Goal: Complete application form: Complete application form

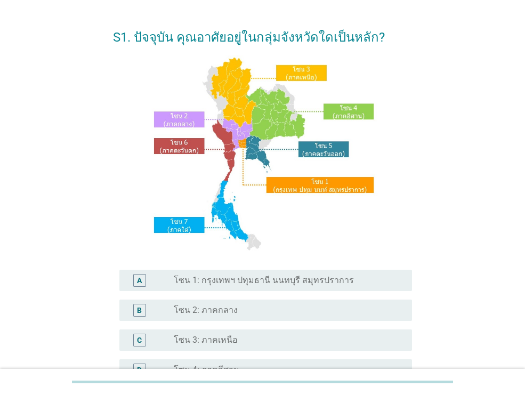
click at [340, 284] on label "โซน 1: กรุงเทพฯ ปทุมธานี นนทบุรี สมุทรปราการ" at bounding box center [264, 280] width 180 height 11
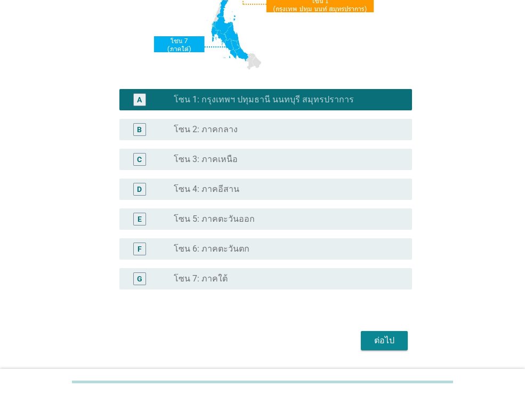
scroll to position [241, 0]
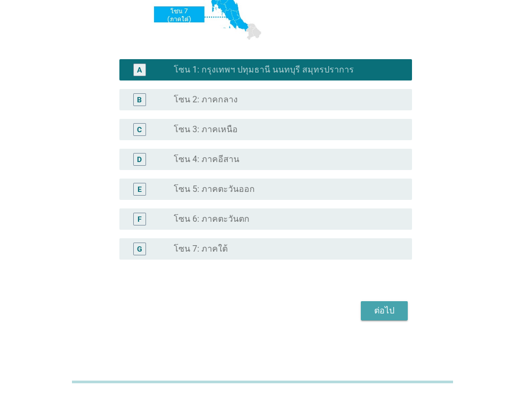
click at [390, 310] on div "ต่อไป" at bounding box center [384, 310] width 30 height 13
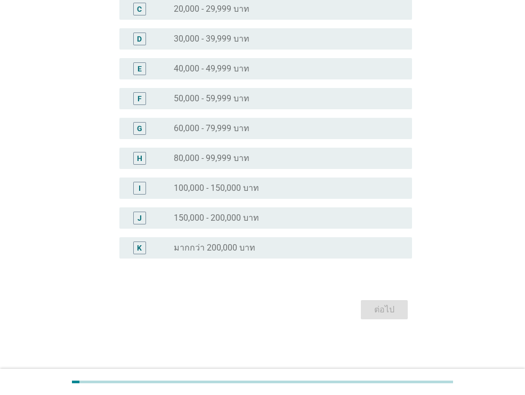
scroll to position [175, 0]
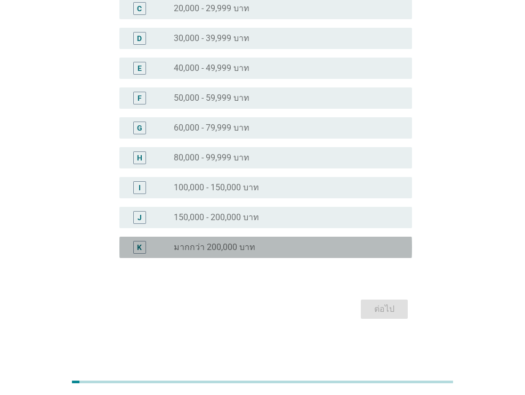
click at [321, 243] on div "radio_button_unchecked มากกว่า 200,000 บาท" at bounding box center [284, 247] width 221 height 11
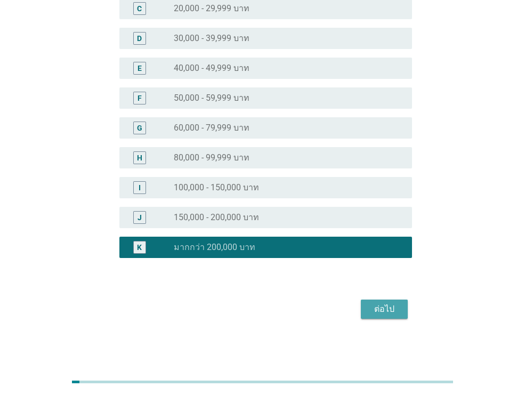
click at [401, 315] on button "ต่อไป" at bounding box center [384, 309] width 47 height 19
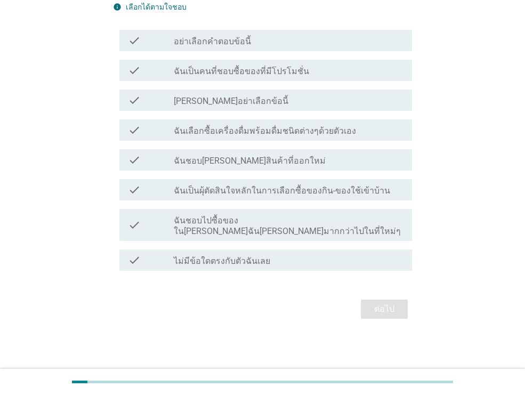
scroll to position [0, 0]
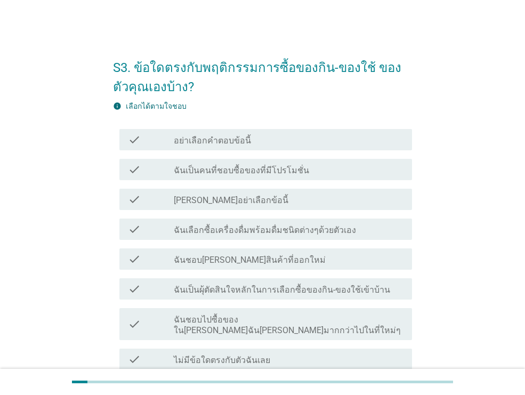
click at [321, 174] on div "check_box_outline_blank ฉันเป็นคนที่ชอบซื้อของที่มีโปรโมชั่น" at bounding box center [289, 169] width 230 height 13
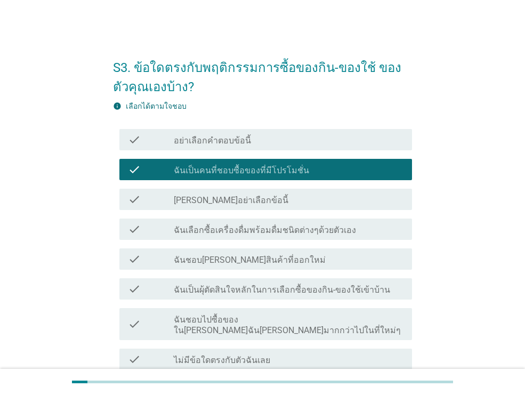
click at [324, 232] on label "ฉันเลือกซื้อเครื่องดื่มพร้อมดื่มชนิดต่างๆด้วยตัวเอง" at bounding box center [265, 230] width 182 height 11
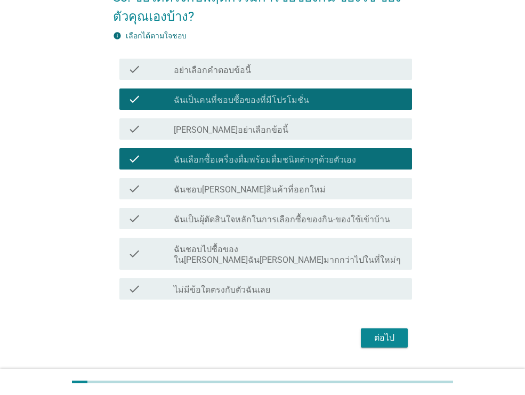
scroll to position [75, 0]
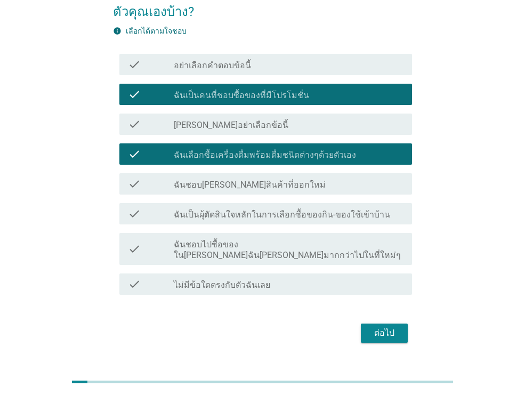
click at [317, 190] on div "check_box_outline_blank ฉันชอบ[PERSON_NAME]สินค้าที่ออกใหม่" at bounding box center [289, 184] width 230 height 13
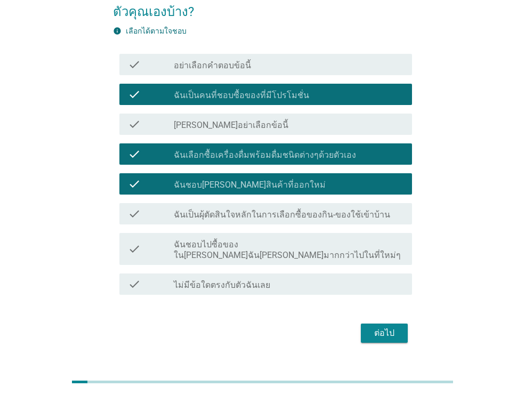
click at [325, 211] on label "ฉันเป็นผุ้ตัดสินใจหลักในการเลือกซื้อของกิน-ของใช้เข้าบ้าน" at bounding box center [282, 215] width 216 height 11
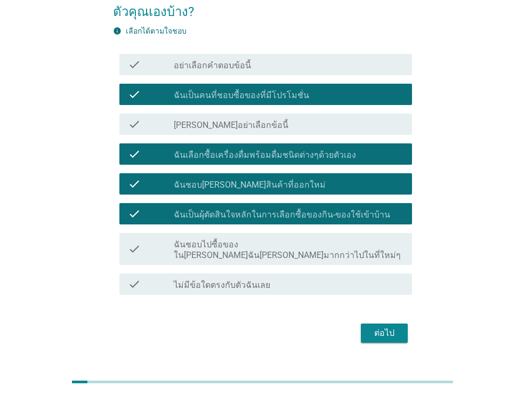
click at [388, 327] on div "ต่อไป" at bounding box center [384, 333] width 30 height 13
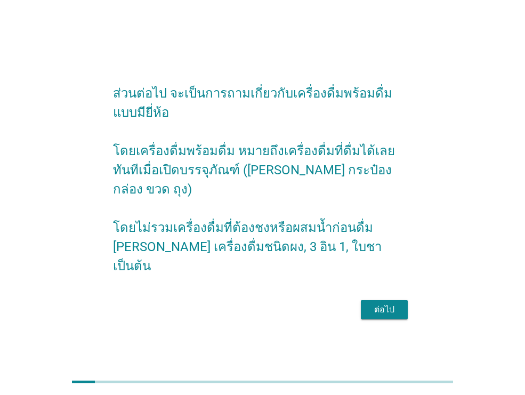
click at [393, 303] on div "ต่อไป" at bounding box center [384, 309] width 30 height 13
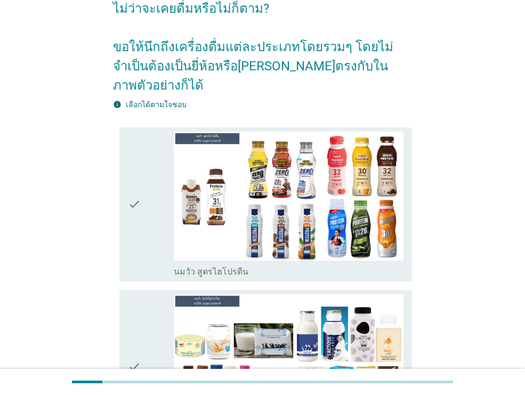
scroll to position [80, 0]
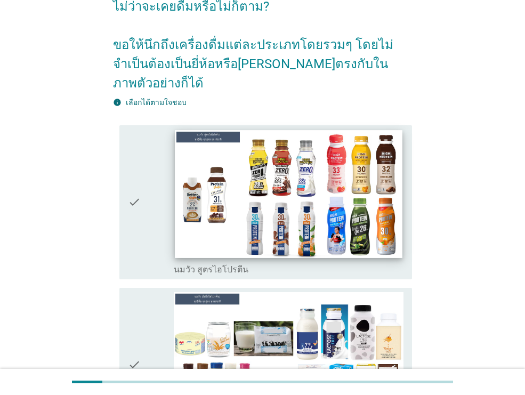
click at [275, 195] on img at bounding box center [288, 194] width 227 height 128
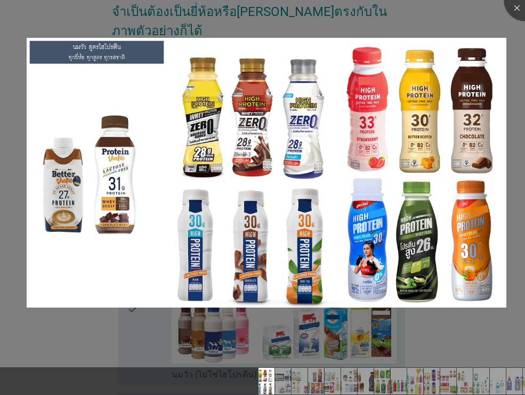
scroll to position [167, 0]
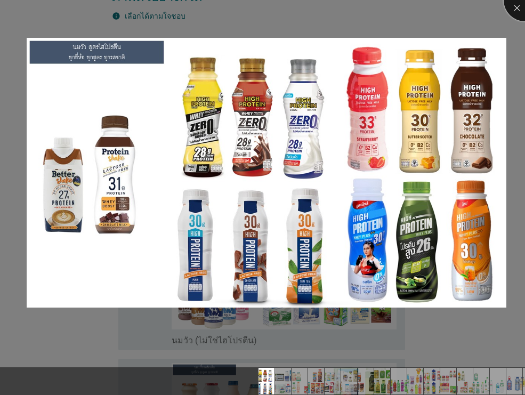
click at [519, 6] on div at bounding box center [525, 0] width 43 height 43
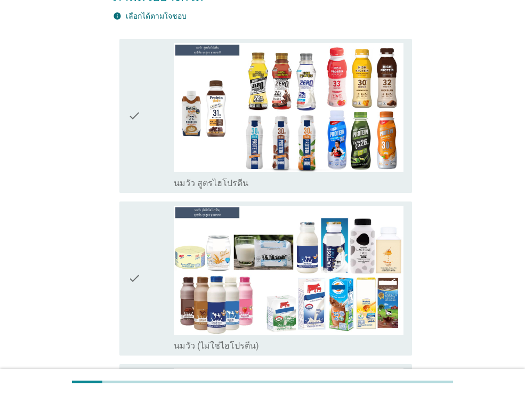
click at [135, 113] on icon "check" at bounding box center [134, 116] width 13 height 146
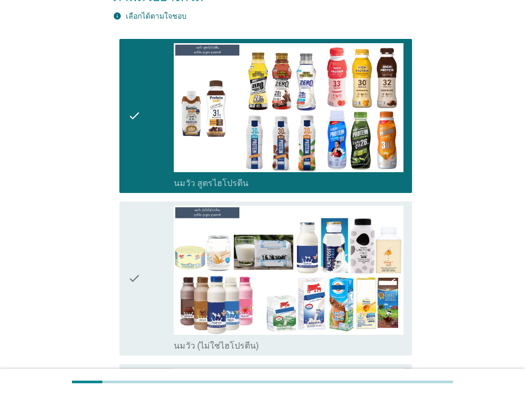
scroll to position [274, 0]
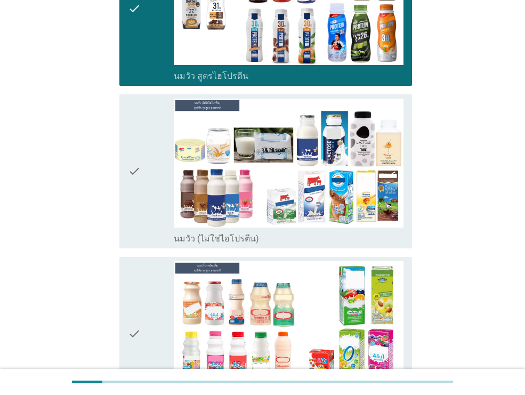
click at [135, 172] on icon "check" at bounding box center [134, 172] width 13 height 146
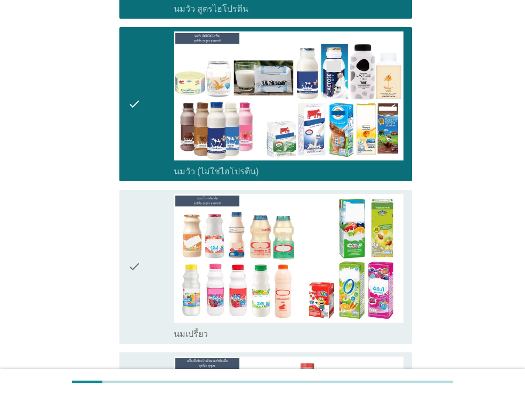
scroll to position [378, 0]
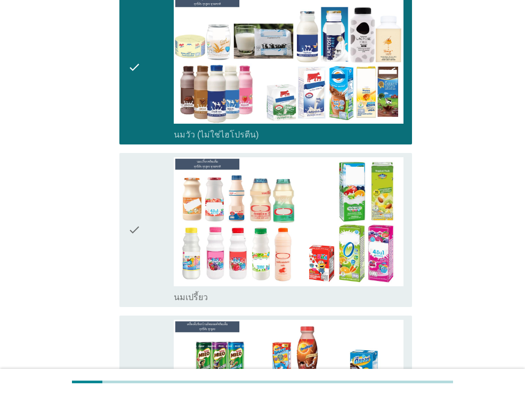
click at [134, 224] on icon "check" at bounding box center [134, 230] width 13 height 146
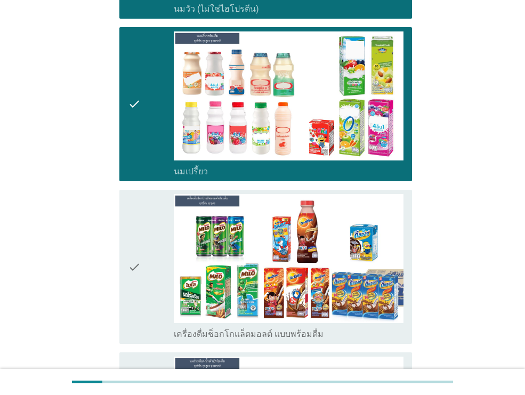
scroll to position [598, 0]
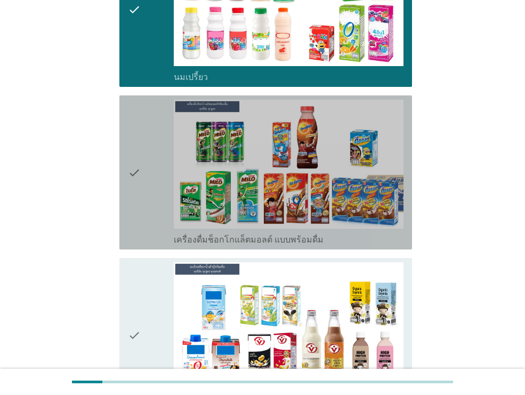
click at [132, 173] on icon "check" at bounding box center [134, 173] width 13 height 146
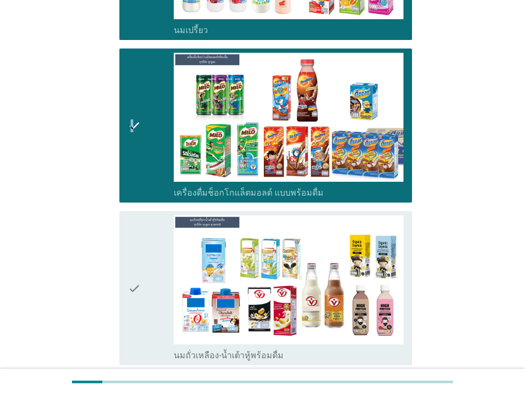
scroll to position [697, 0]
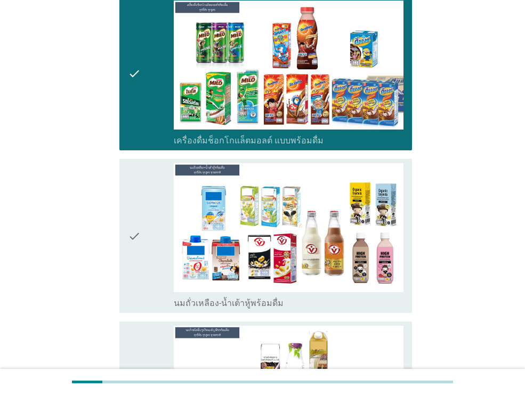
click at [134, 228] on icon "check" at bounding box center [134, 236] width 13 height 146
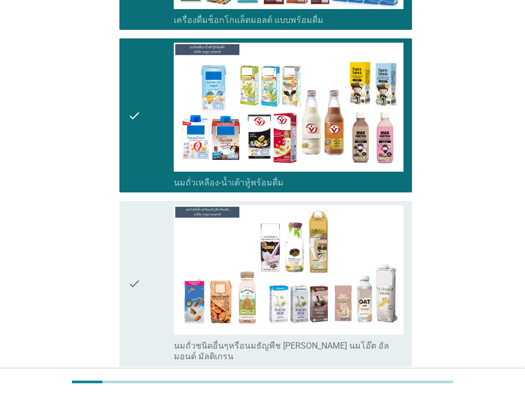
scroll to position [829, 0]
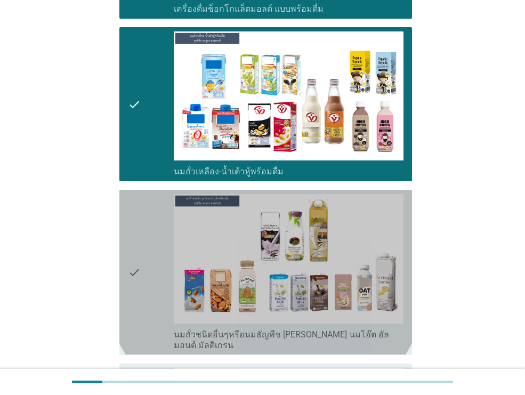
click at [132, 246] on icon "check" at bounding box center [134, 272] width 13 height 156
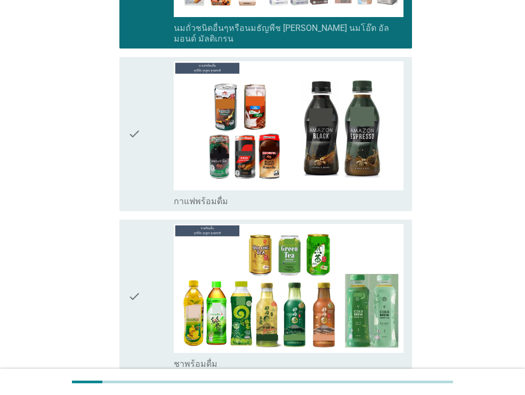
scroll to position [1136, 0]
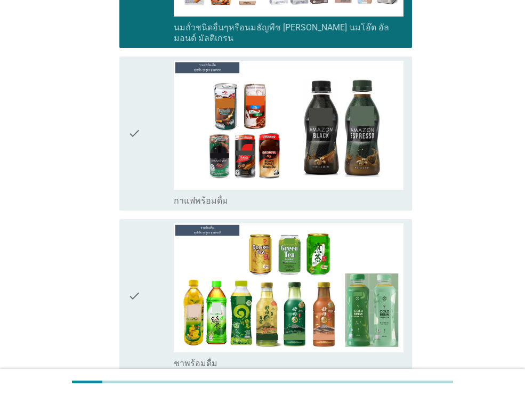
click at [136, 126] on icon "check" at bounding box center [134, 134] width 13 height 146
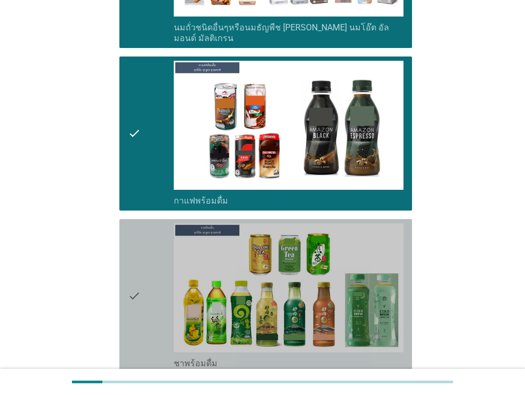
click at [128, 286] on icon "check" at bounding box center [134, 296] width 13 height 146
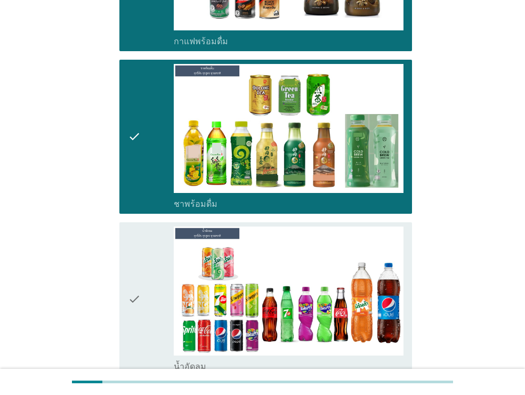
scroll to position [1299, 0]
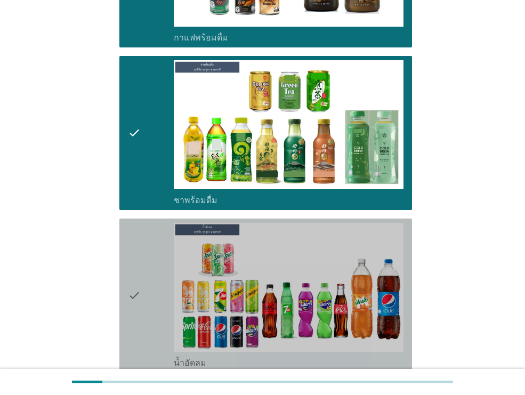
click at [139, 300] on icon "check" at bounding box center [134, 296] width 13 height 146
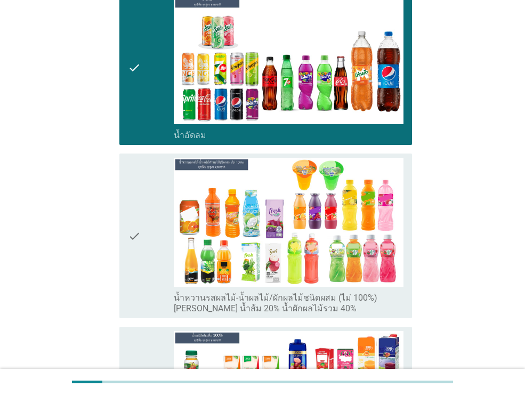
scroll to position [1629, 0]
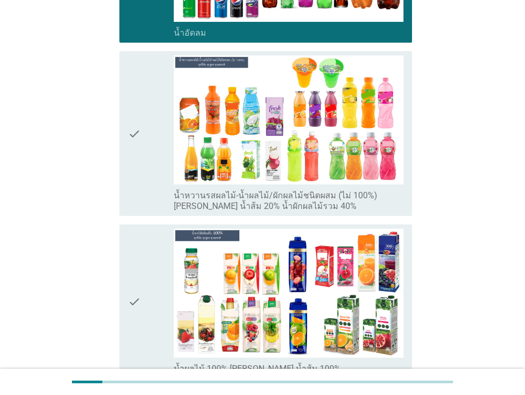
click at [124, 126] on div "check check_box_outline_blank น้ำหวานรสผลไม้-น้ำผลไม้/ผักผลไม้ชนิดผสม (ไม่ 100%…" at bounding box center [265, 133] width 293 height 165
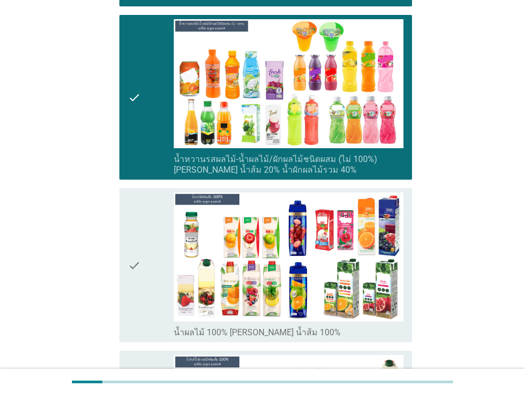
scroll to position [1841, 0]
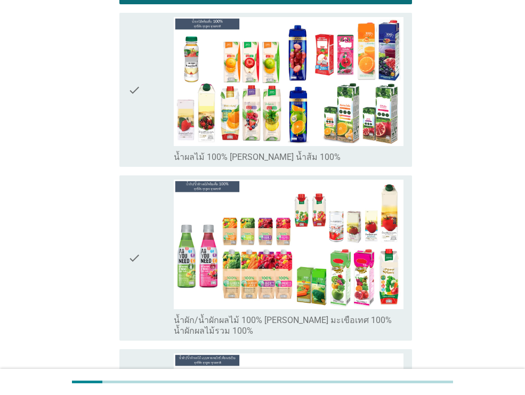
click at [131, 96] on icon "check" at bounding box center [134, 90] width 13 height 146
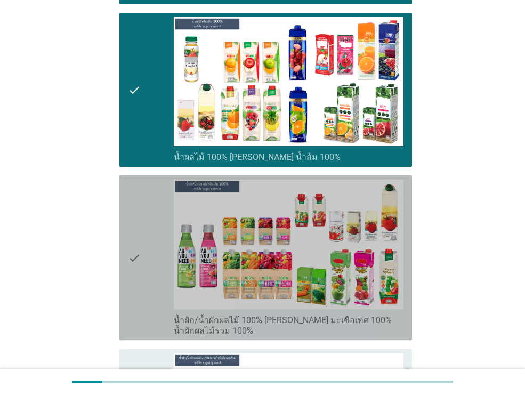
click at [133, 230] on icon "check" at bounding box center [134, 258] width 13 height 156
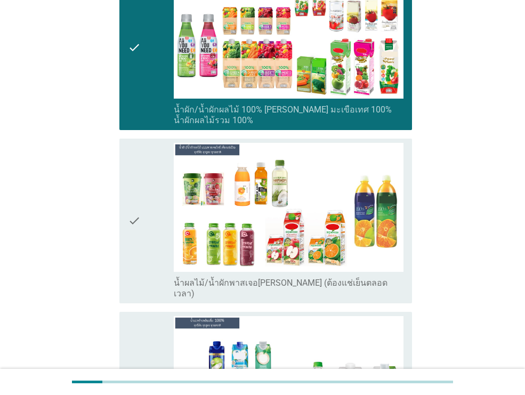
click at [126, 192] on div "check check_box_outline_blank น้ำผลไม้/น้ำผักพาสเจอ[PERSON_NAME] (ต้องแช่เย็นตล…" at bounding box center [265, 221] width 293 height 165
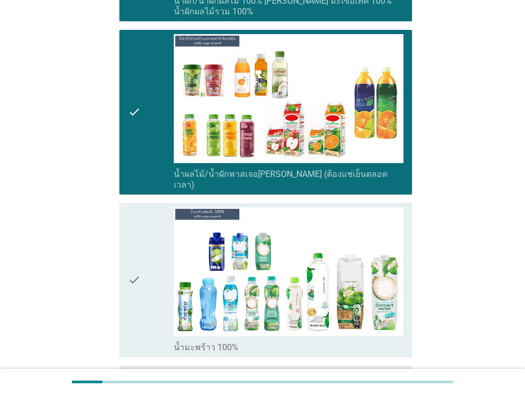
scroll to position [2270, 0]
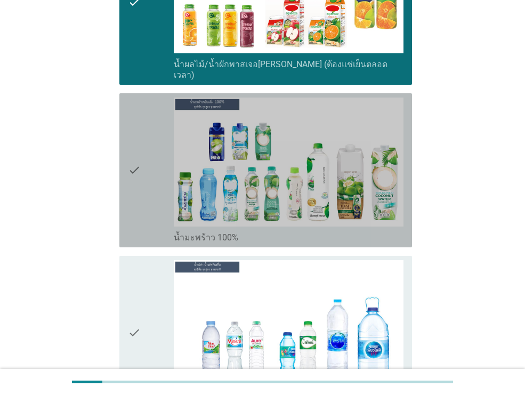
click at [126, 191] on div "check check_box_outline_blank น้ำมะพร้าว 100%" at bounding box center [265, 170] width 293 height 154
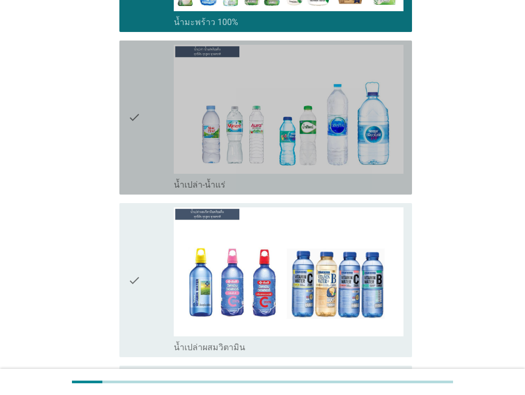
click at [133, 156] on icon "check" at bounding box center [134, 118] width 13 height 146
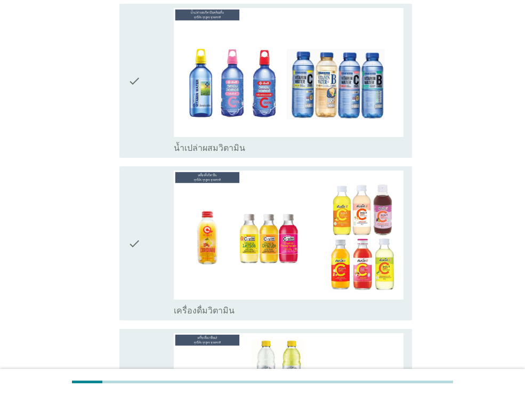
scroll to position [2685, 0]
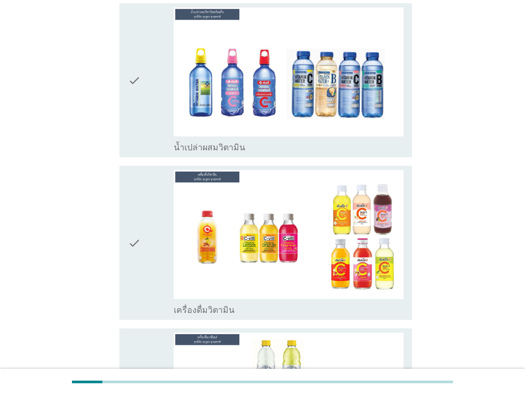
click at [138, 101] on icon "check" at bounding box center [134, 80] width 13 height 146
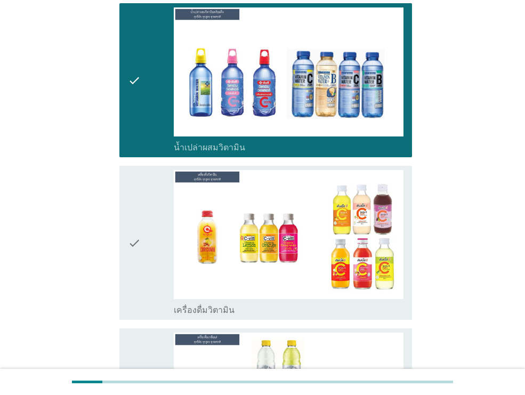
click at [160, 224] on div "check" at bounding box center [151, 243] width 46 height 146
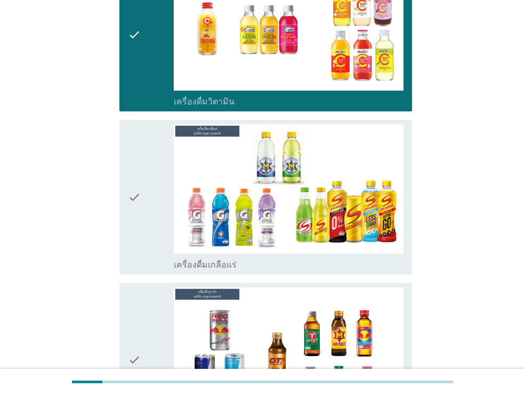
scroll to position [2997, 0]
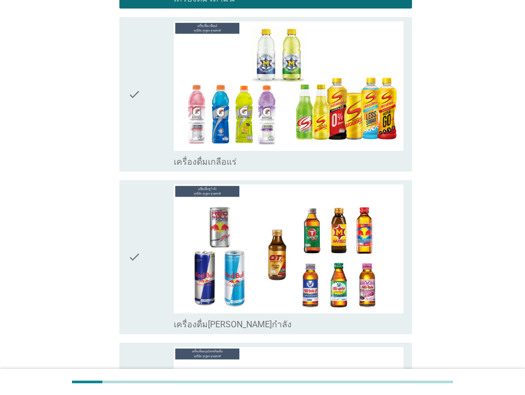
click at [146, 96] on div "check" at bounding box center [151, 94] width 46 height 146
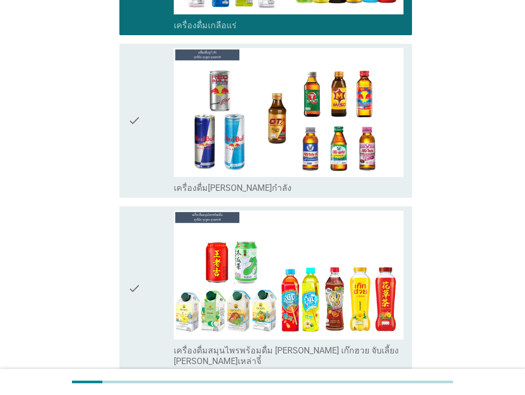
scroll to position [3300, 0]
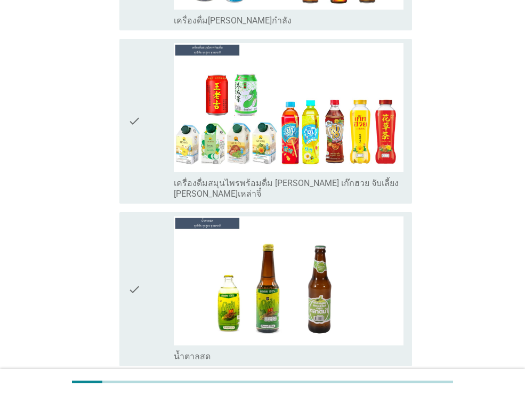
click at [151, 117] on div "check" at bounding box center [151, 121] width 46 height 156
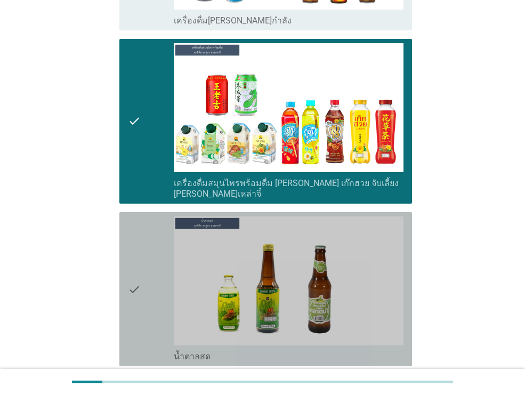
click at [149, 247] on div "check" at bounding box center [151, 289] width 46 height 146
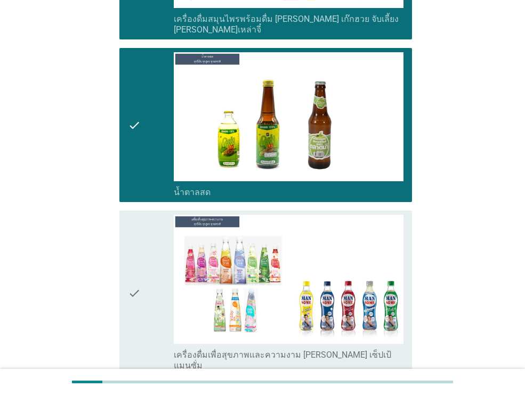
scroll to position [3520, 0]
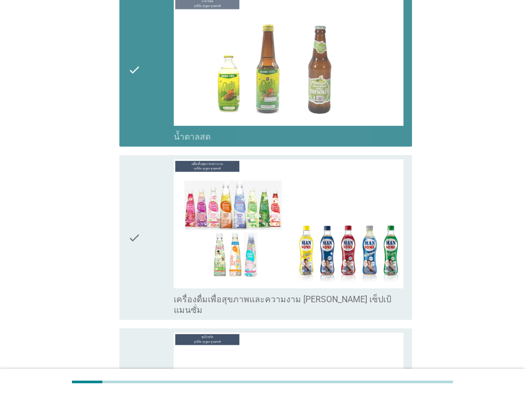
click at [160, 49] on div "check" at bounding box center [151, 70] width 46 height 146
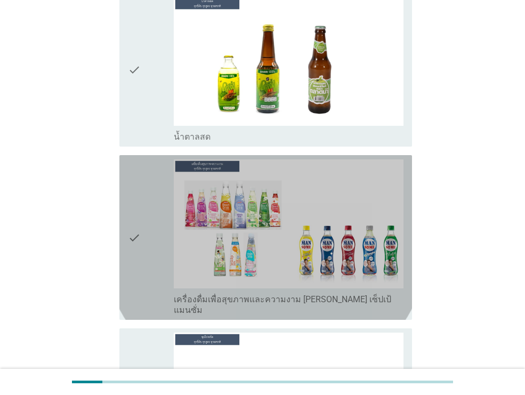
click at [122, 229] on div "check check_box_outline_blank เครื่องดื่มเพื่อสุขภาพและความงาม [PERSON_NAME] เซ…" at bounding box center [265, 237] width 293 height 165
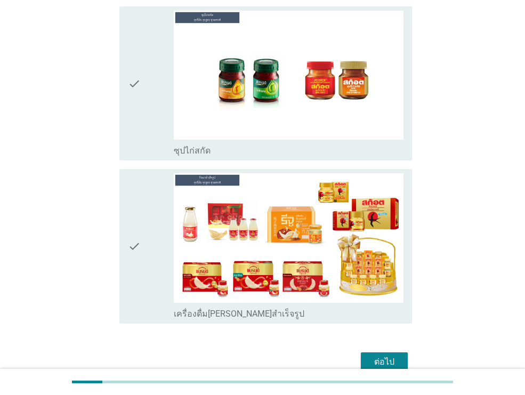
scroll to position [3852, 0]
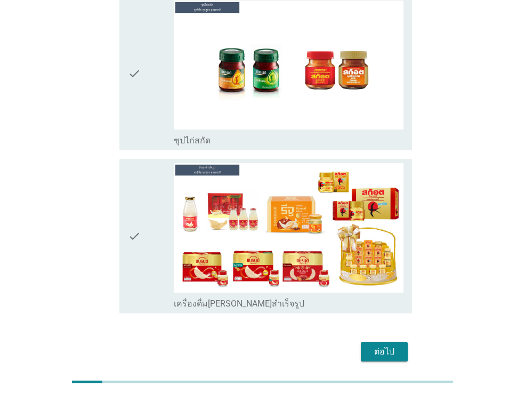
click at [134, 77] on icon "check" at bounding box center [134, 74] width 13 height 146
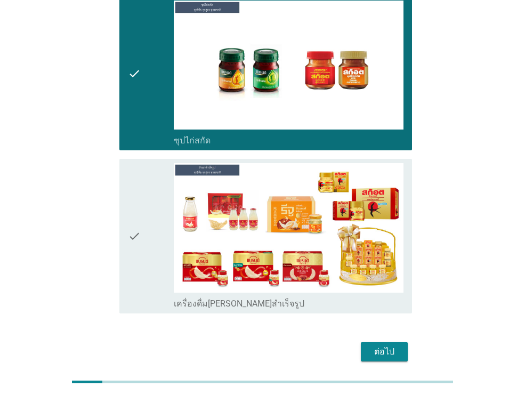
click at [133, 203] on icon "check" at bounding box center [134, 236] width 13 height 146
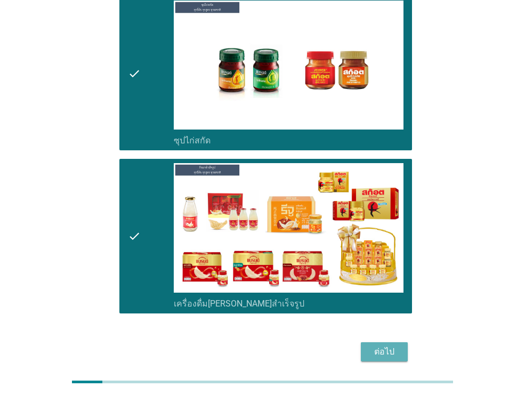
click at [399, 345] on div "ต่อไป" at bounding box center [384, 351] width 30 height 13
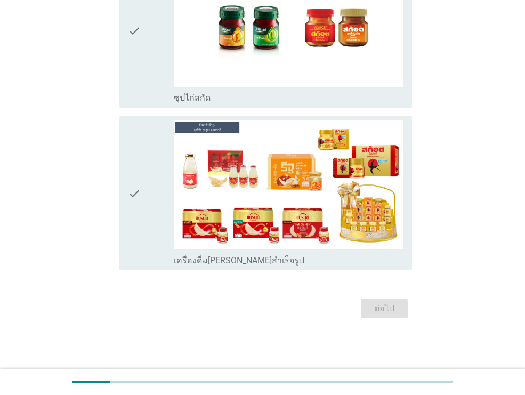
scroll to position [0, 0]
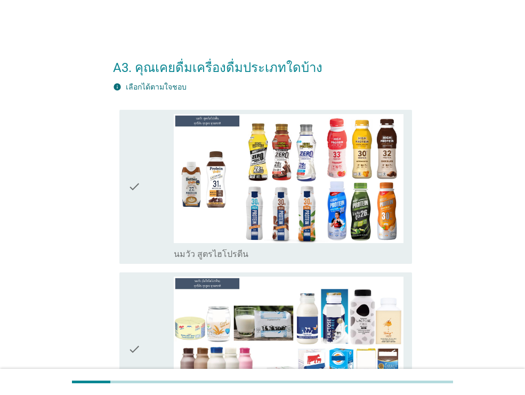
click at [135, 215] on icon "check" at bounding box center [134, 187] width 13 height 146
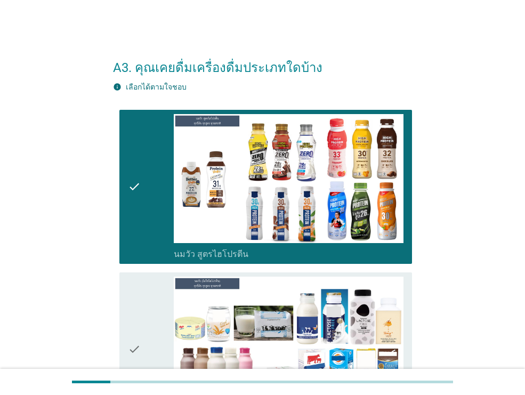
scroll to position [102, 0]
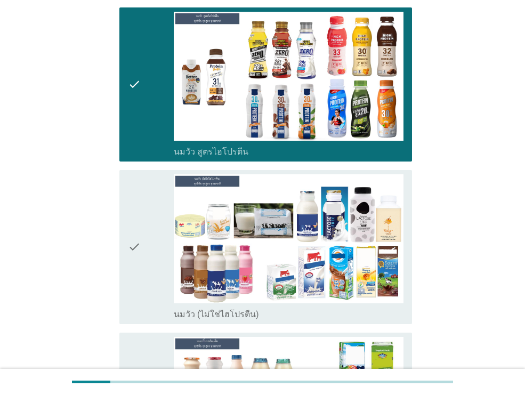
click at [139, 215] on icon "check" at bounding box center [134, 247] width 13 height 146
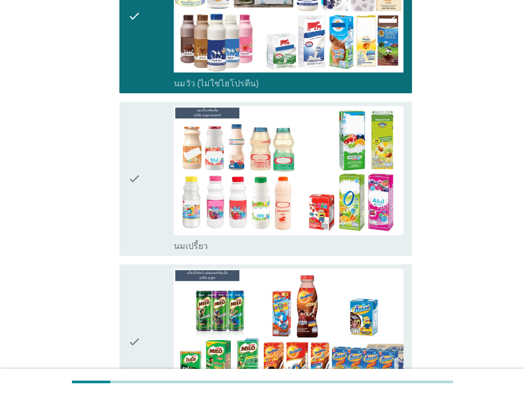
click at [140, 207] on icon "check" at bounding box center [134, 179] width 13 height 146
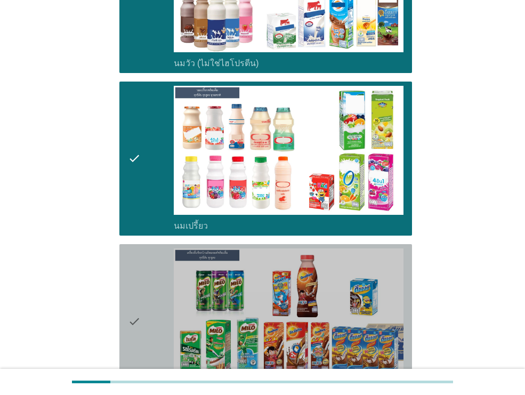
click at [134, 301] on icon "check" at bounding box center [134, 321] width 13 height 146
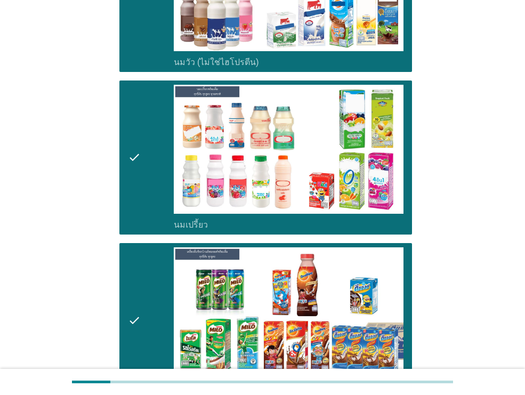
scroll to position [585, 0]
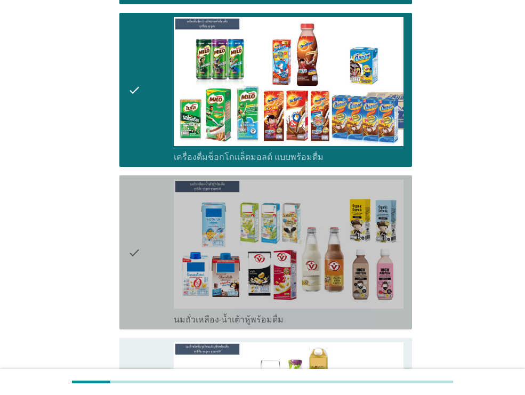
click at [150, 247] on div "check" at bounding box center [151, 253] width 46 height 146
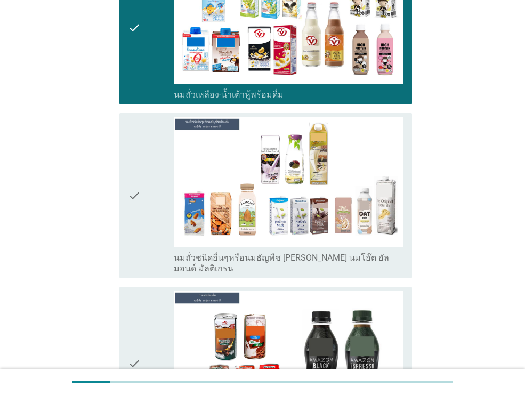
scroll to position [816, 0]
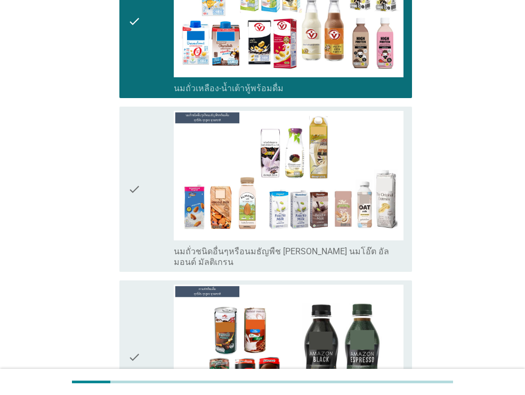
click at [146, 226] on div "check" at bounding box center [151, 189] width 46 height 156
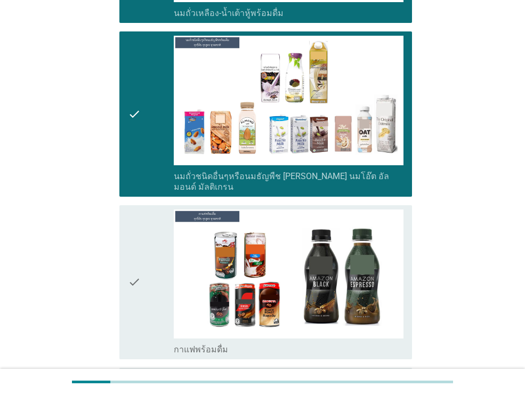
scroll to position [1106, 0]
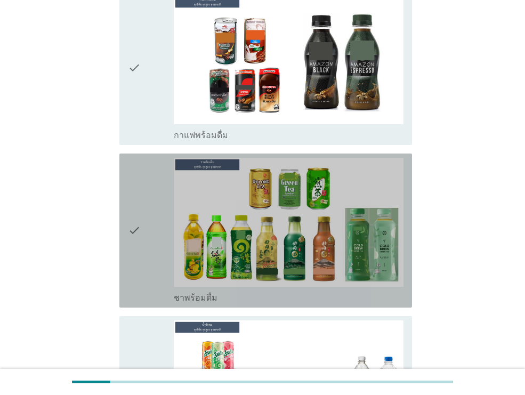
click at [140, 236] on icon "check" at bounding box center [134, 231] width 13 height 146
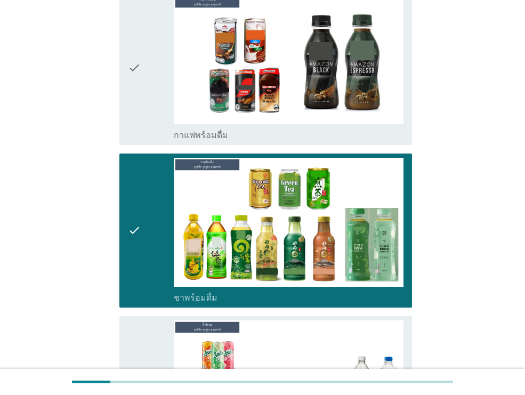
scroll to position [1332, 0]
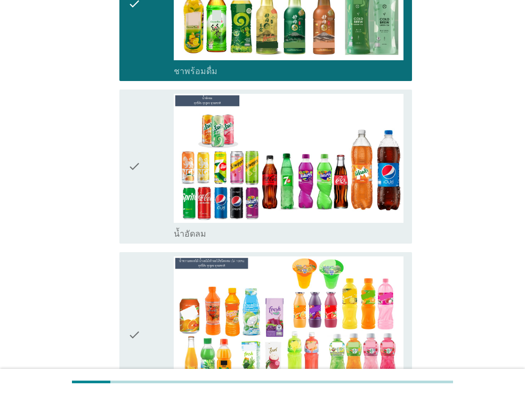
click at [135, 193] on icon "check" at bounding box center [134, 167] width 13 height 146
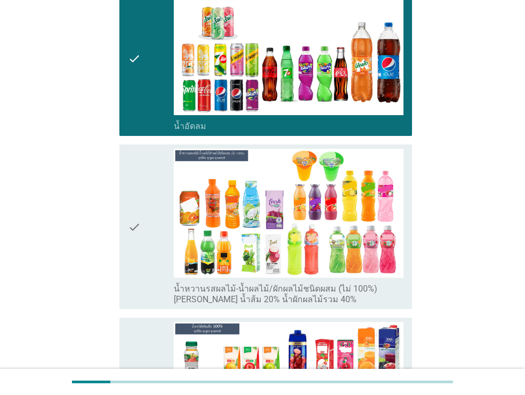
scroll to position [1541, 0]
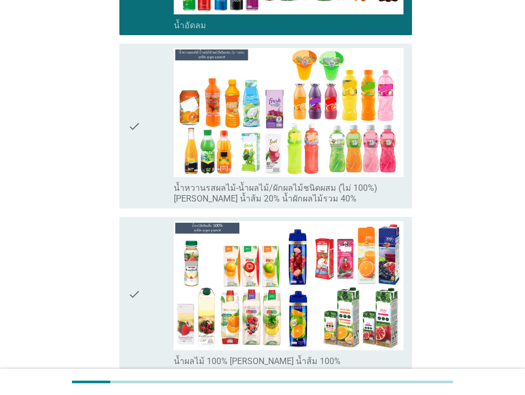
click at [129, 158] on icon "check" at bounding box center [134, 126] width 13 height 156
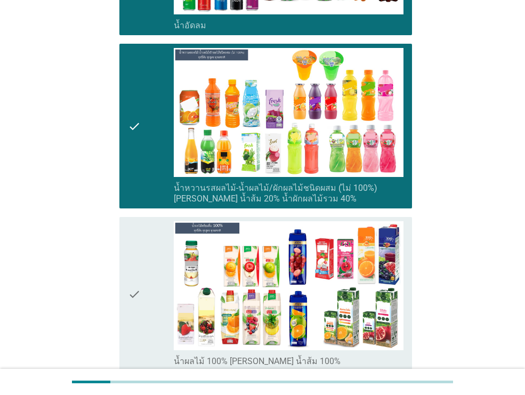
click at [141, 287] on div "check" at bounding box center [151, 294] width 46 height 146
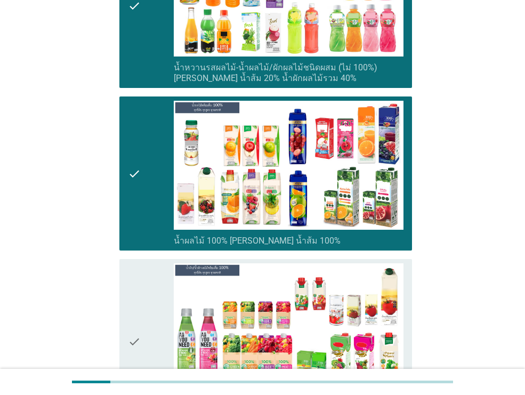
scroll to position [1896, 0]
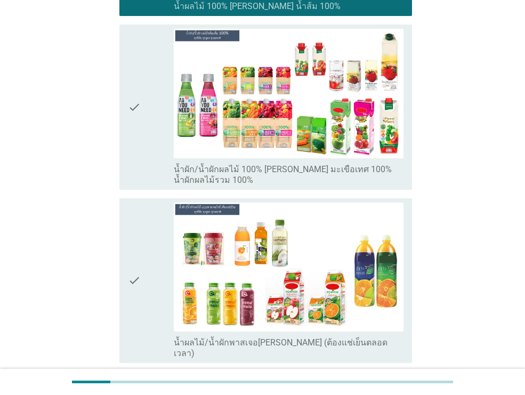
click at [149, 139] on div "check" at bounding box center [151, 107] width 46 height 156
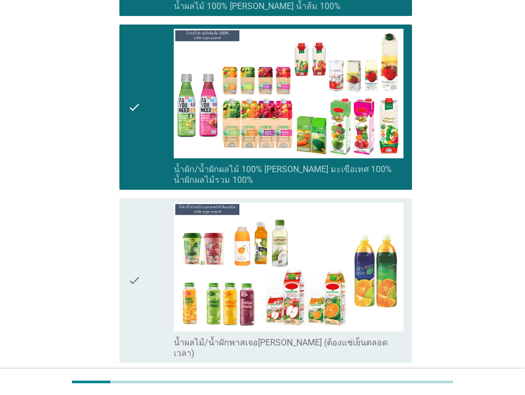
click at [151, 286] on div "check" at bounding box center [151, 281] width 46 height 156
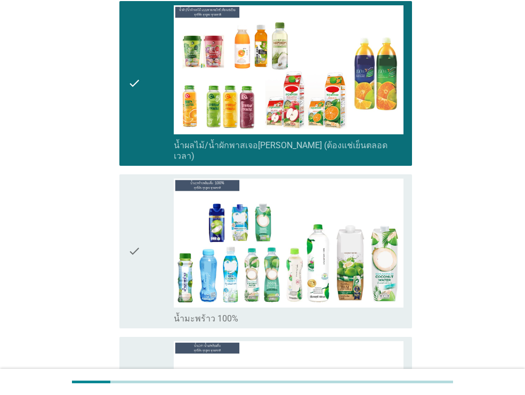
scroll to position [2155, 0]
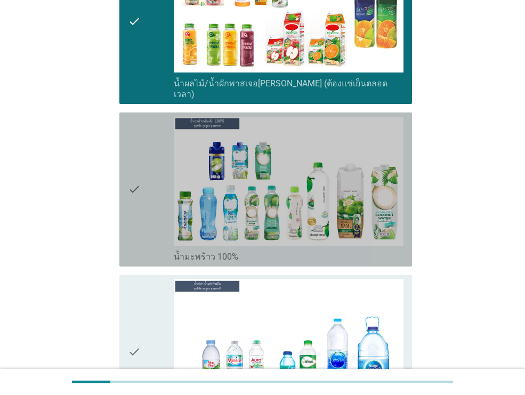
click at [139, 176] on icon "check" at bounding box center [134, 190] width 13 height 146
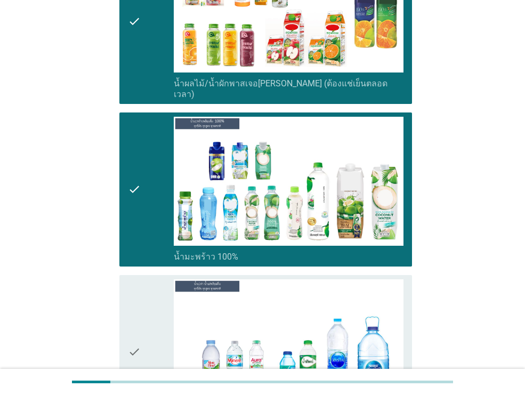
click at [155, 313] on div "check" at bounding box center [151, 352] width 46 height 146
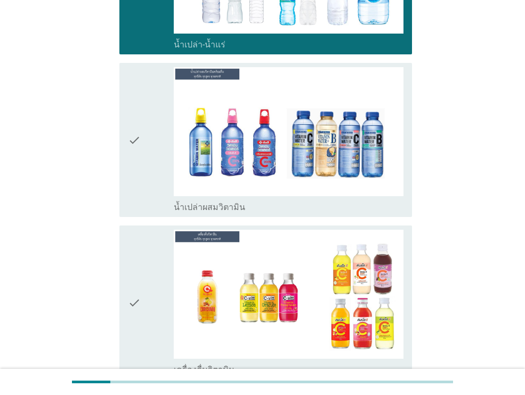
scroll to position [2536, 0]
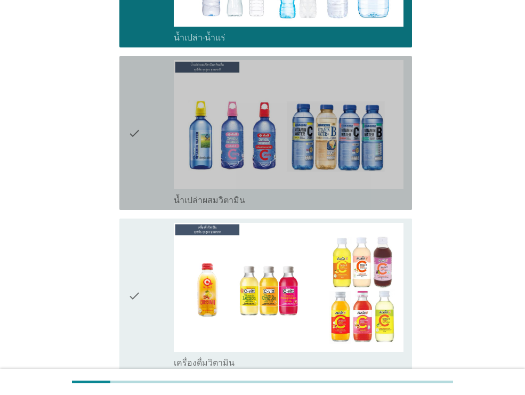
click at [145, 171] on div "check" at bounding box center [151, 133] width 46 height 146
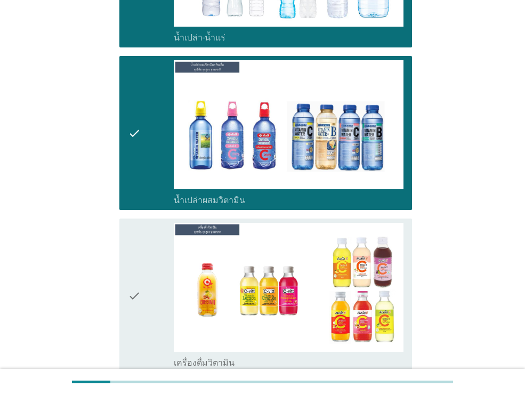
click at [131, 240] on icon "check" at bounding box center [134, 296] width 13 height 146
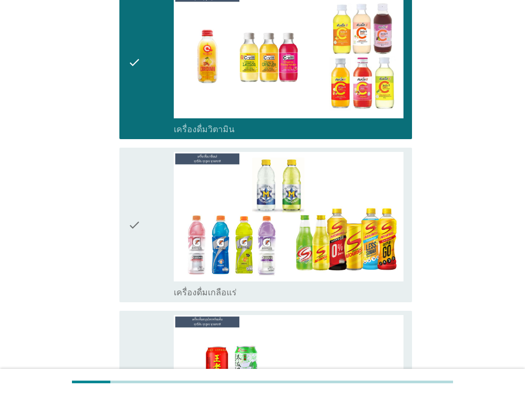
click at [148, 175] on div "check" at bounding box center [151, 225] width 46 height 146
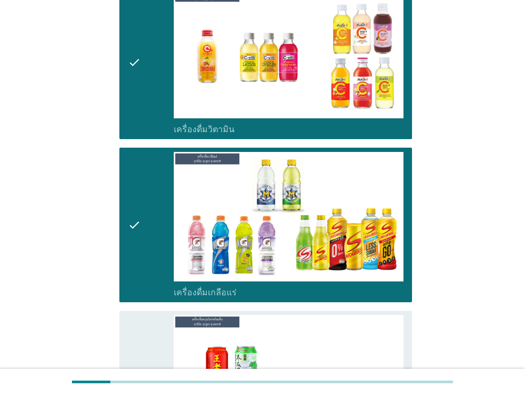
scroll to position [3003, 0]
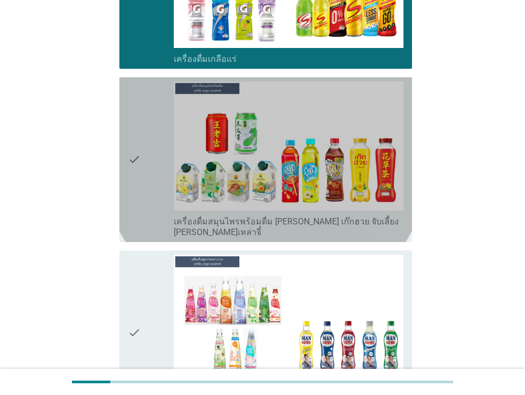
click at [141, 165] on div "check" at bounding box center [151, 160] width 46 height 156
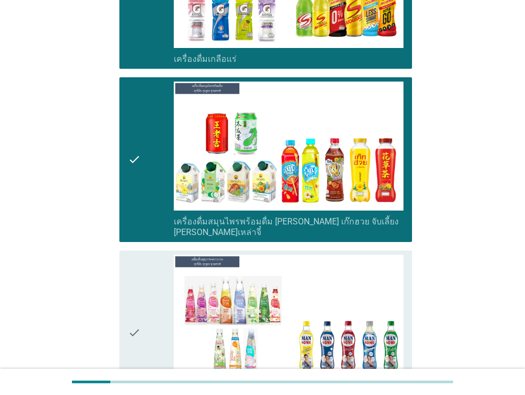
click at [151, 265] on div "check" at bounding box center [151, 333] width 46 height 156
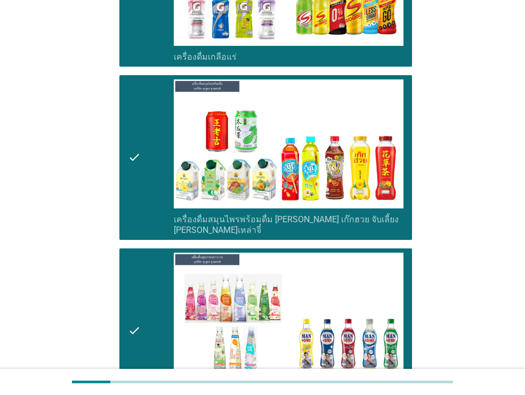
scroll to position [3231, 0]
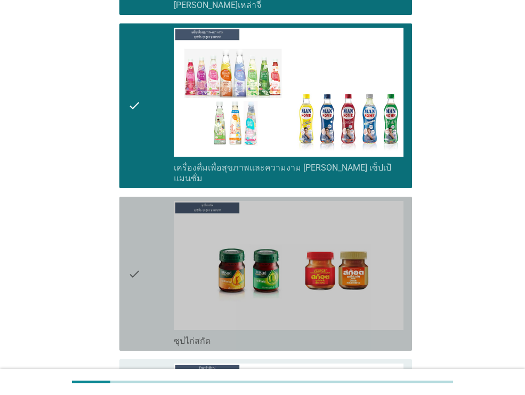
click at [147, 230] on div "check" at bounding box center [151, 274] width 46 height 146
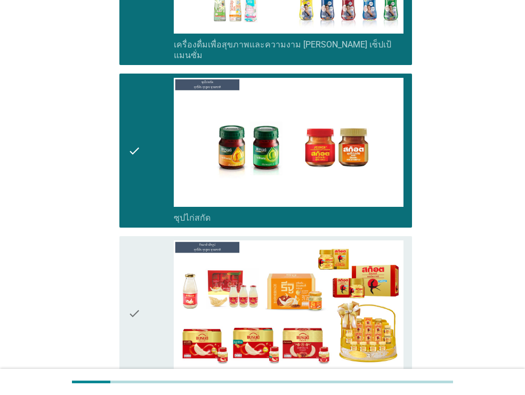
scroll to position [3431, 0]
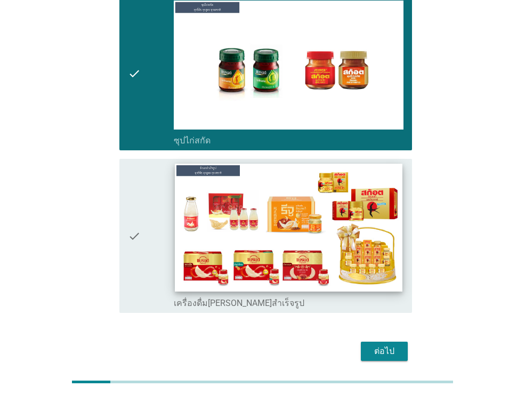
drag, startPoint x: 159, startPoint y: 212, endPoint x: 182, endPoint y: 218, distance: 23.5
click at [159, 212] on div "check" at bounding box center [151, 236] width 46 height 146
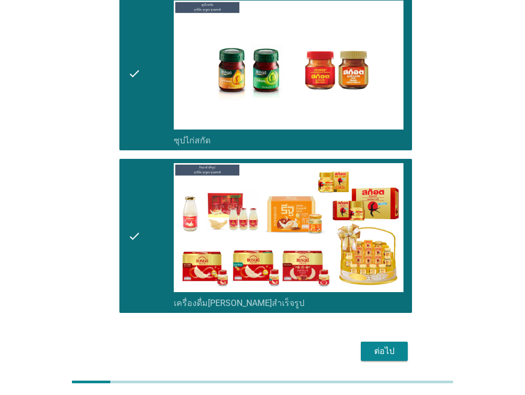
click at [375, 345] on div "ต่อไป" at bounding box center [384, 351] width 30 height 13
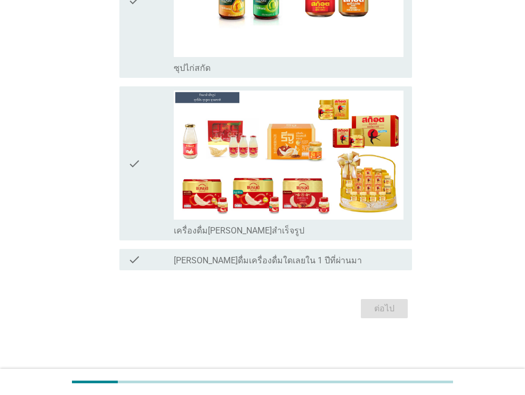
scroll to position [0, 0]
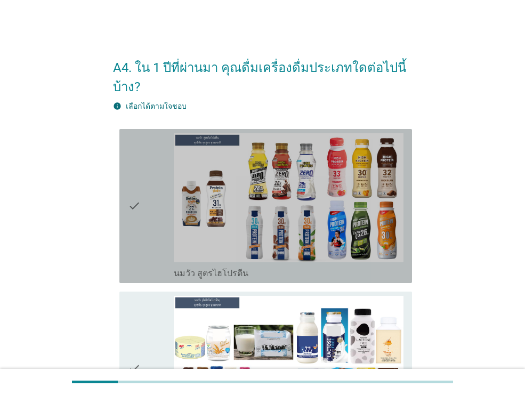
click at [125, 215] on div "check check_box_outline_blank นมวัว สูตรไฮโปรตีน" at bounding box center [265, 206] width 293 height 154
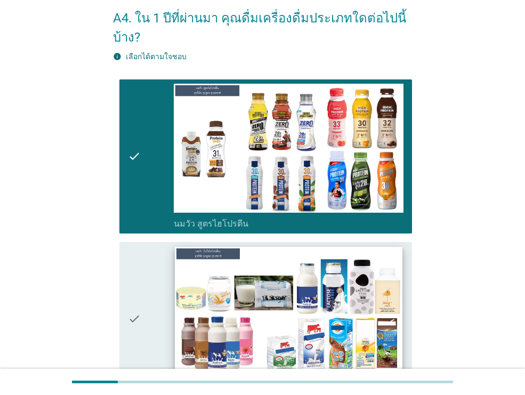
scroll to position [58, 0]
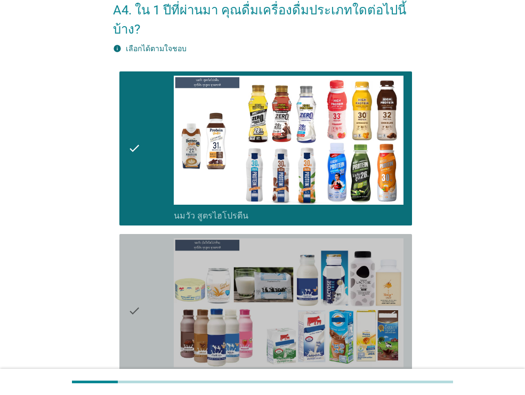
click at [157, 280] on div "check" at bounding box center [151, 311] width 46 height 146
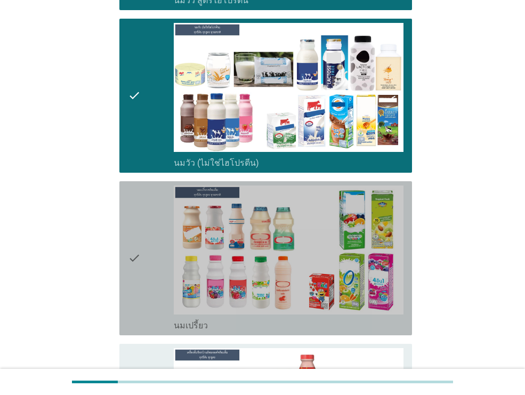
click at [152, 226] on div "check" at bounding box center [151, 259] width 46 height 146
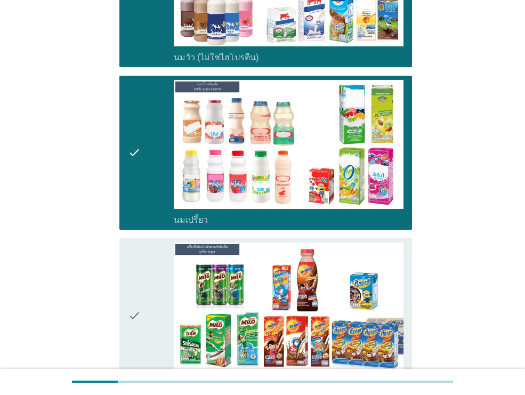
click at [158, 253] on div "check" at bounding box center [151, 316] width 46 height 146
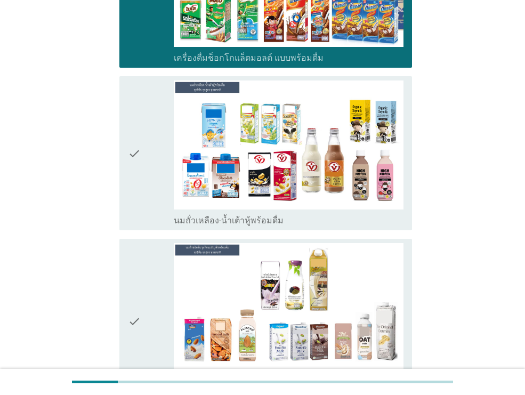
scroll to position [704, 0]
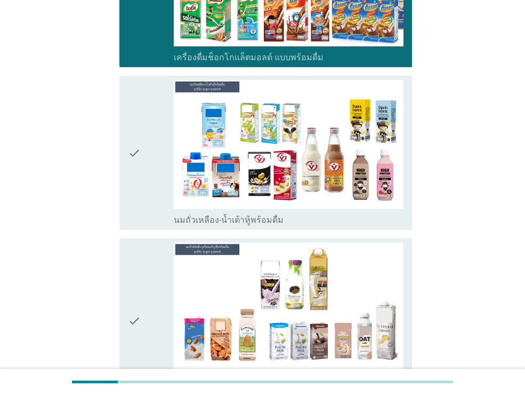
click at [137, 291] on icon "check" at bounding box center [134, 321] width 13 height 156
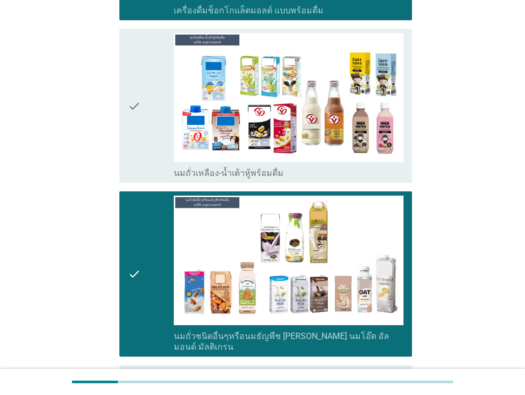
scroll to position [884, 0]
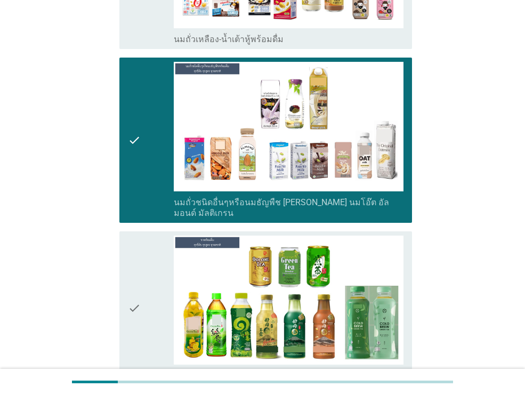
click at [138, 290] on icon "check" at bounding box center [134, 309] width 13 height 146
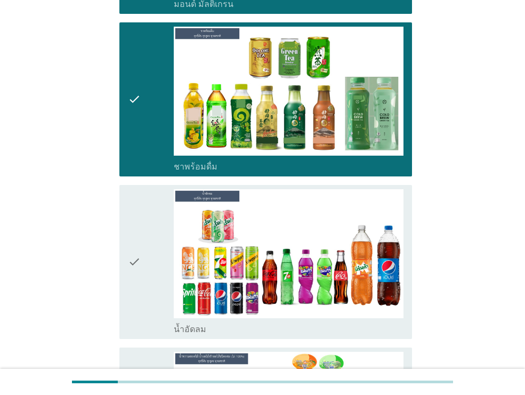
click at [138, 290] on icon "check" at bounding box center [134, 262] width 13 height 146
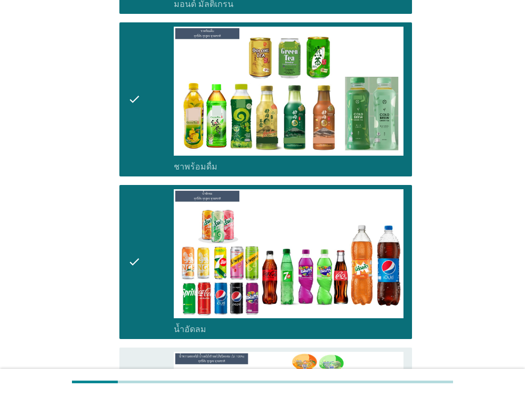
scroll to position [1304, 0]
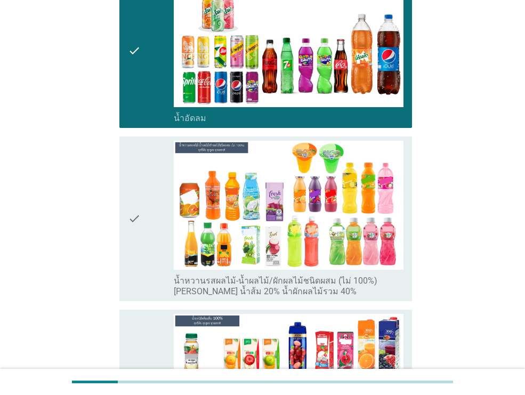
click at [133, 236] on icon "check" at bounding box center [134, 219] width 13 height 156
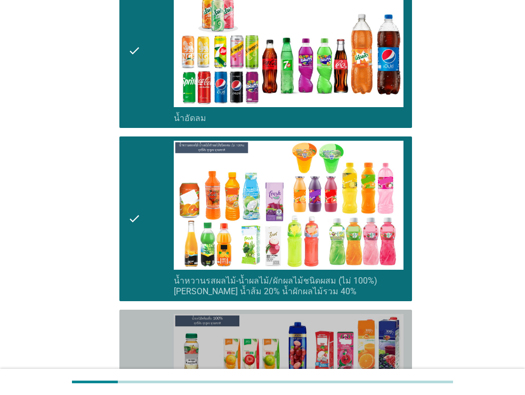
click at [150, 333] on div "check" at bounding box center [151, 387] width 46 height 146
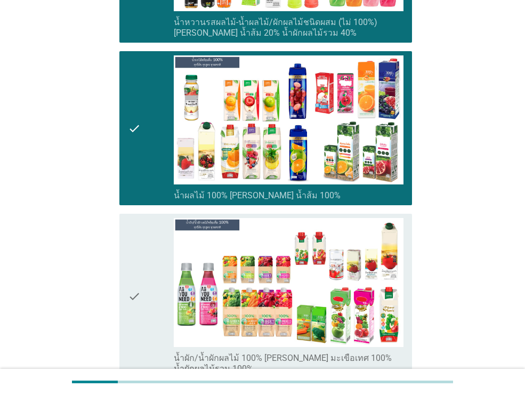
click at [150, 332] on div "check" at bounding box center [151, 296] width 46 height 156
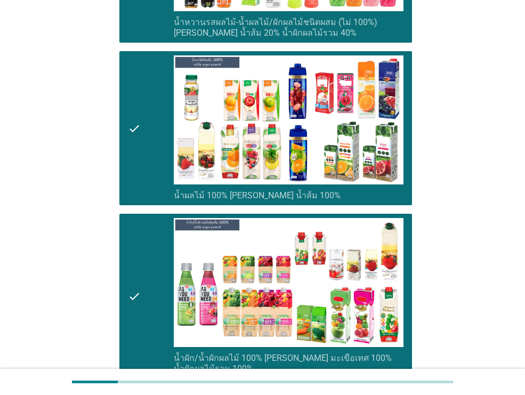
scroll to position [1926, 0]
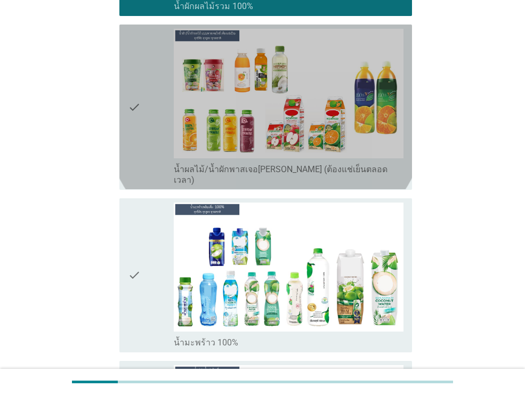
click at [140, 104] on icon "check" at bounding box center [134, 107] width 13 height 156
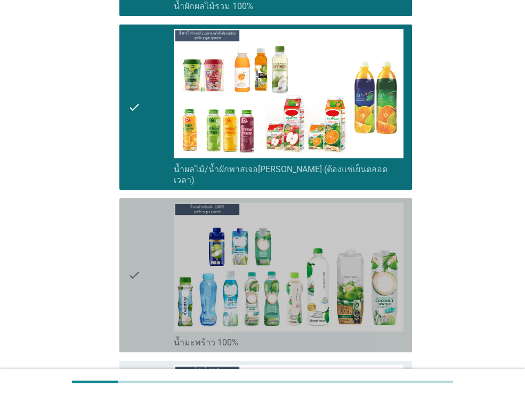
click at [163, 245] on div "check" at bounding box center [151, 276] width 46 height 146
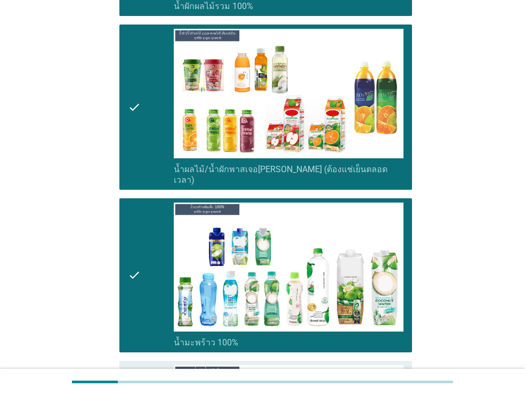
scroll to position [2130, 0]
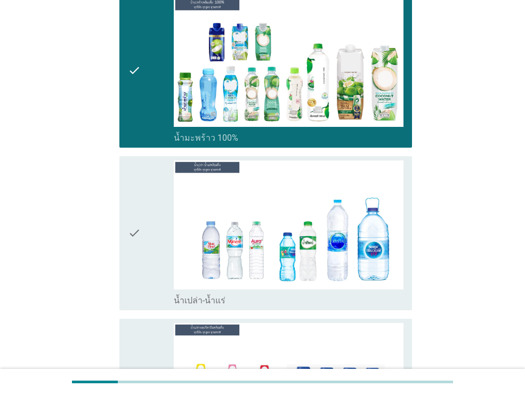
click at [159, 204] on div "check" at bounding box center [151, 233] width 46 height 146
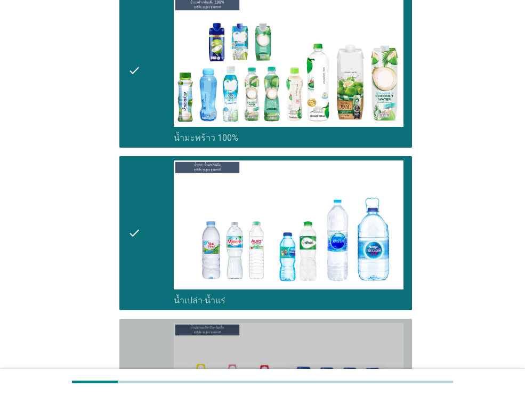
click at [162, 332] on div "check" at bounding box center [151, 396] width 46 height 146
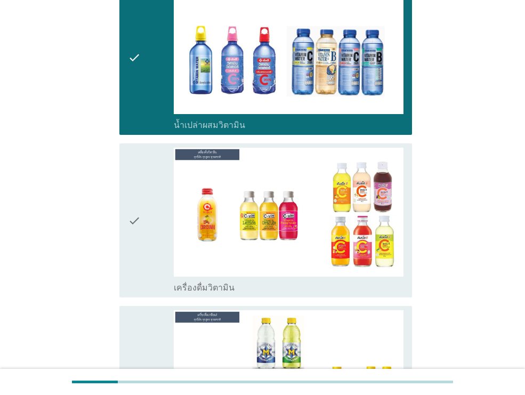
scroll to position [2478, 0]
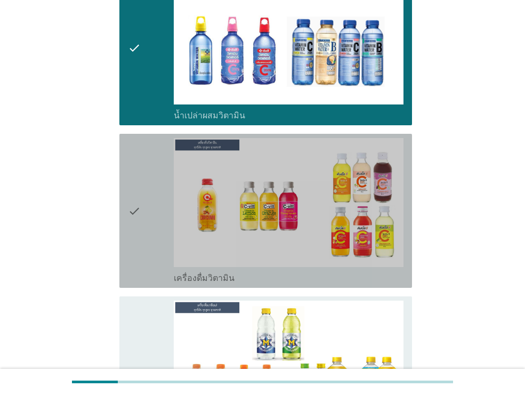
click at [138, 231] on icon "check" at bounding box center [134, 211] width 13 height 146
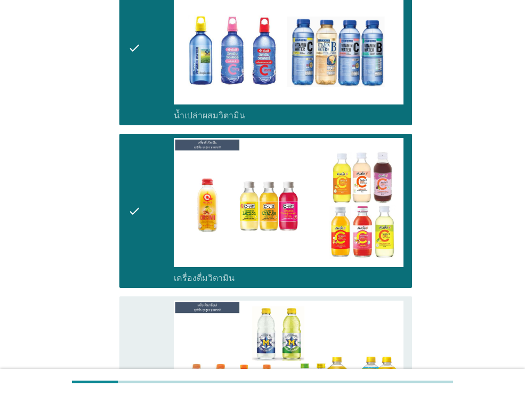
click at [155, 315] on div "check" at bounding box center [151, 374] width 46 height 146
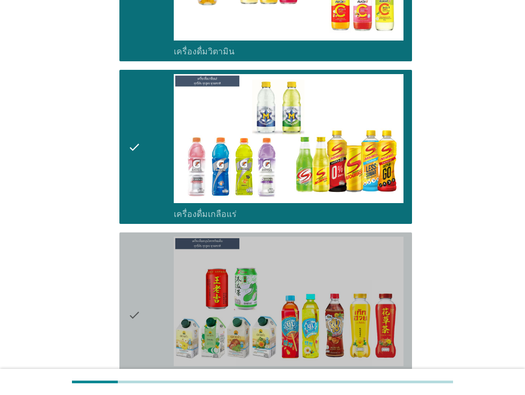
click at [157, 307] on div "check" at bounding box center [151, 315] width 46 height 156
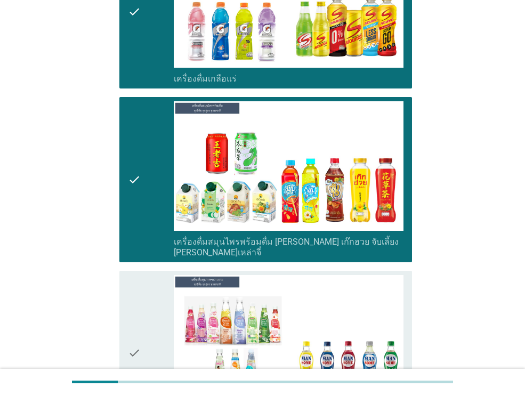
scroll to position [2926, 0]
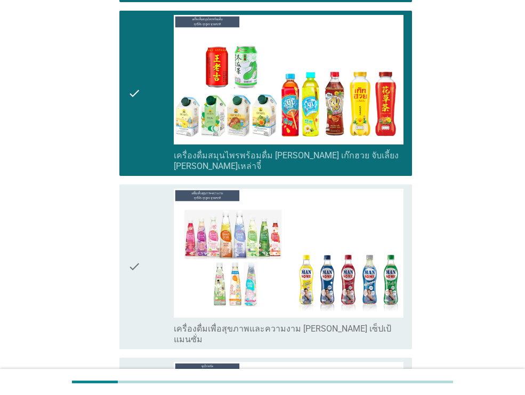
click at [160, 249] on div "check" at bounding box center [151, 267] width 46 height 156
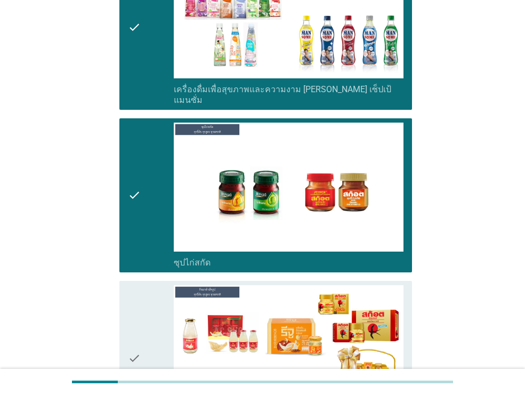
scroll to position [3260, 0]
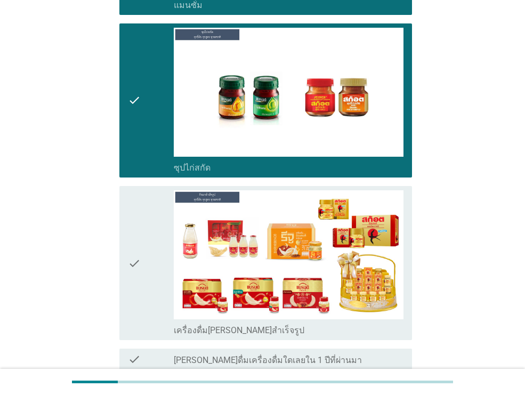
click at [144, 222] on div "check" at bounding box center [151, 263] width 46 height 146
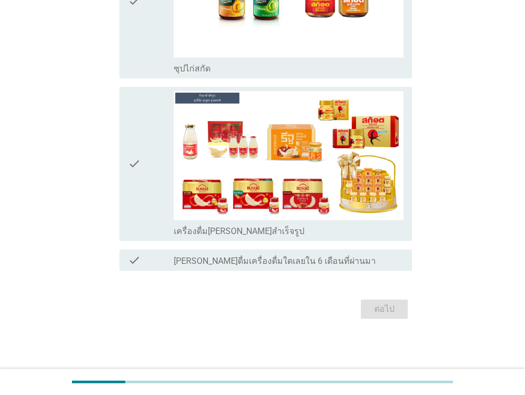
scroll to position [0, 0]
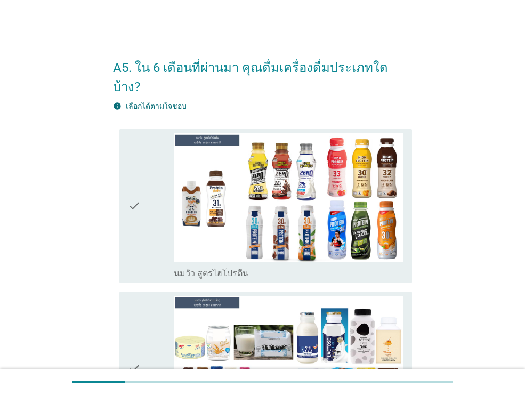
click at [159, 213] on div "check" at bounding box center [151, 206] width 46 height 146
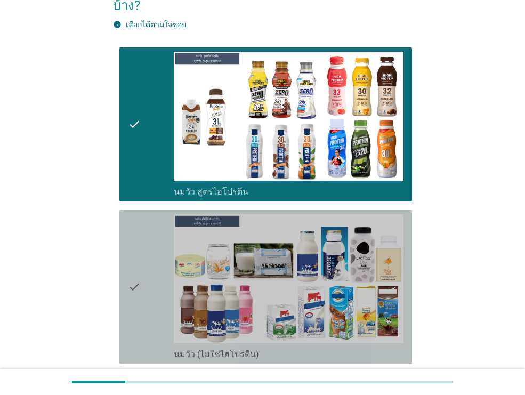
click at [146, 278] on div "check" at bounding box center [151, 287] width 46 height 146
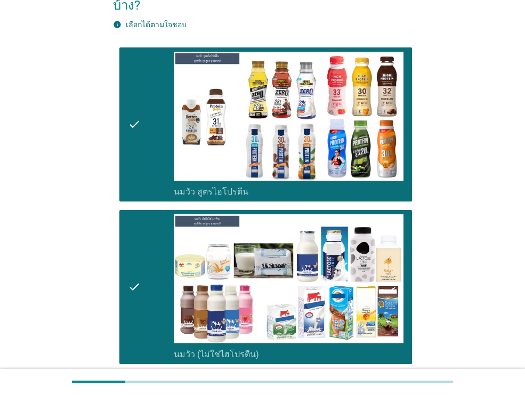
scroll to position [315, 0]
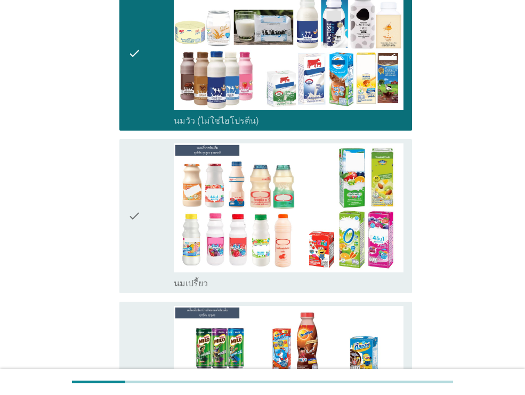
click at [151, 205] on div "check" at bounding box center [151, 216] width 46 height 146
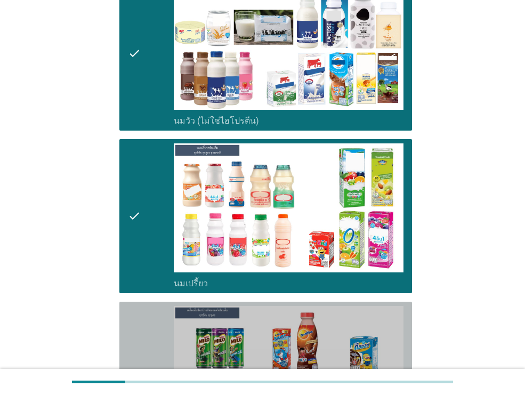
click at [135, 326] on icon "check" at bounding box center [134, 379] width 13 height 146
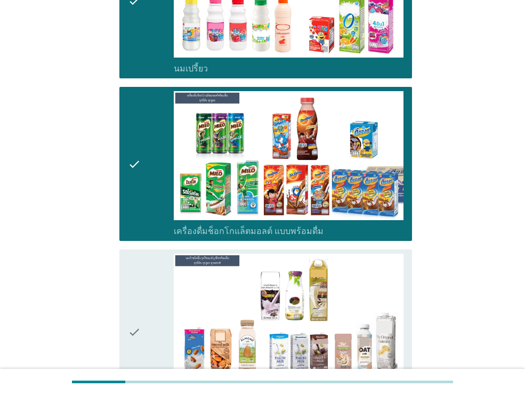
click at [147, 254] on div "check" at bounding box center [151, 332] width 46 height 156
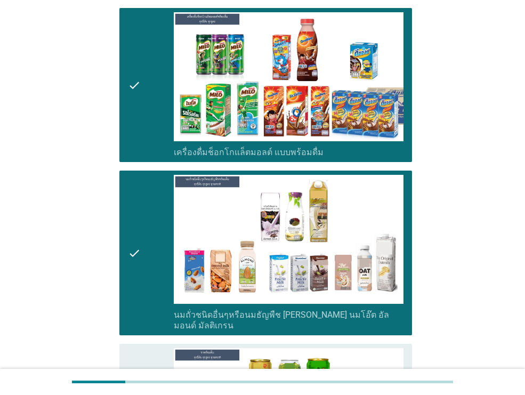
click at [141, 287] on div "check" at bounding box center [151, 253] width 46 height 156
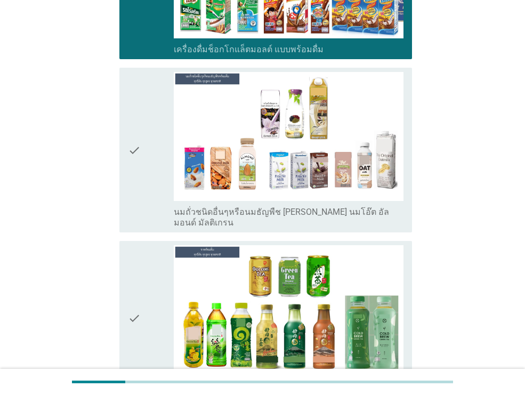
click at [141, 285] on div "check" at bounding box center [151, 318] width 46 height 146
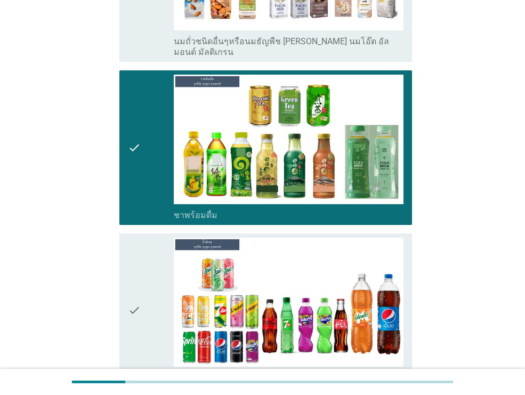
scroll to position [930, 0]
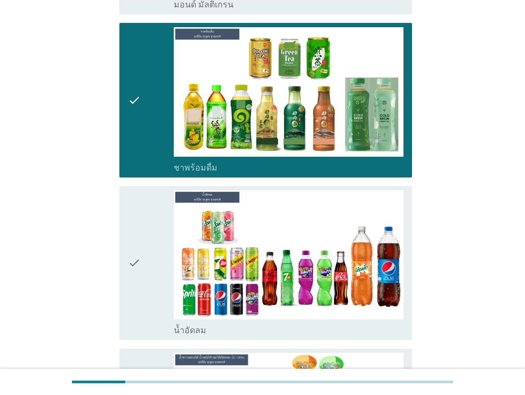
click at [142, 247] on div "check" at bounding box center [151, 263] width 46 height 146
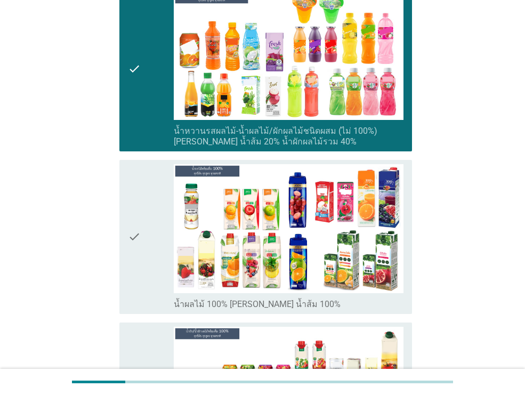
scroll to position [1399, 0]
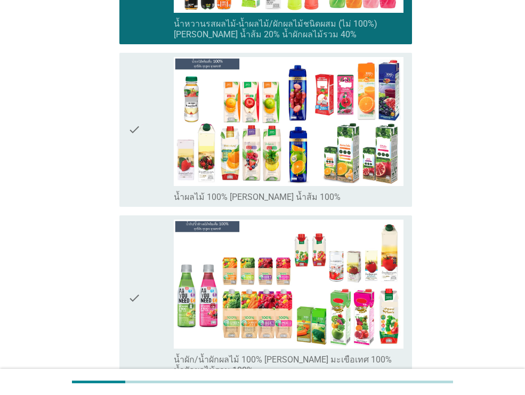
click at [154, 168] on div "check" at bounding box center [151, 130] width 46 height 146
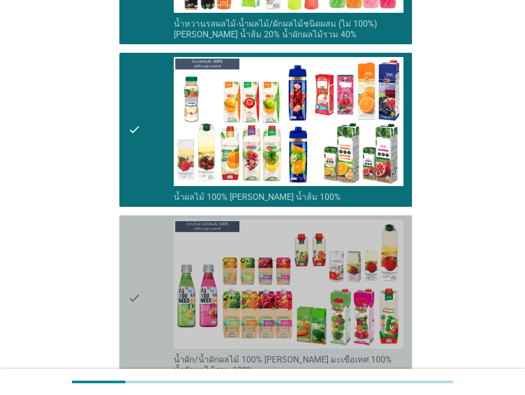
click at [138, 276] on icon "check" at bounding box center [134, 298] width 13 height 156
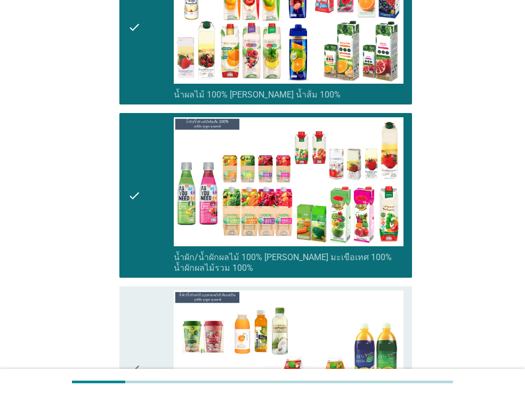
click at [132, 291] on icon "check" at bounding box center [134, 369] width 13 height 156
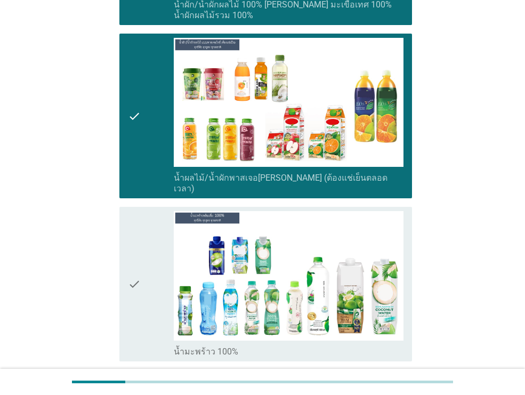
scroll to position [1826, 0]
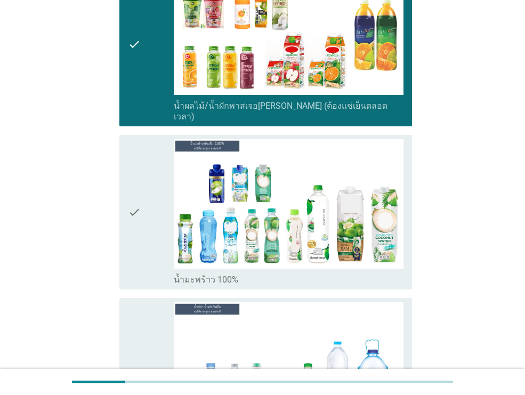
click at [133, 302] on icon "check" at bounding box center [134, 375] width 13 height 146
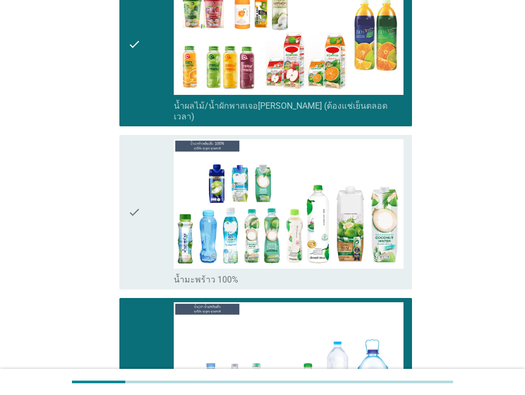
click at [152, 230] on div "check" at bounding box center [151, 212] width 46 height 146
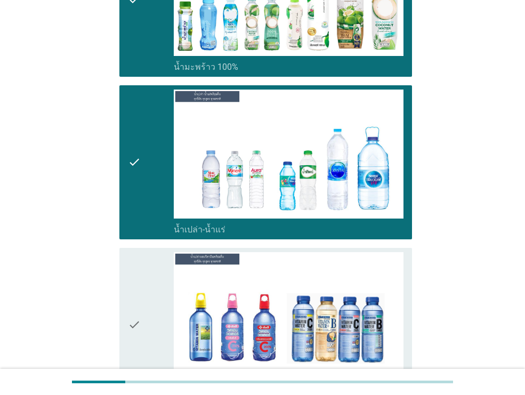
scroll to position [2184, 0]
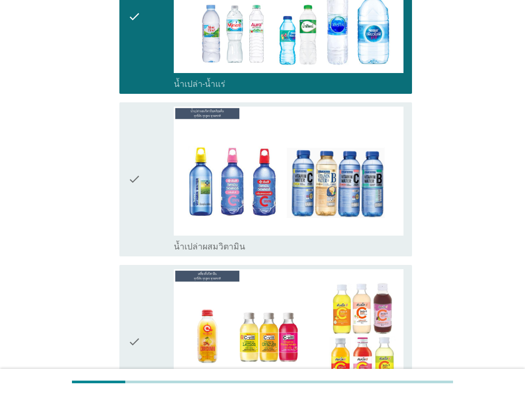
click at [154, 287] on div "check" at bounding box center [151, 342] width 46 height 146
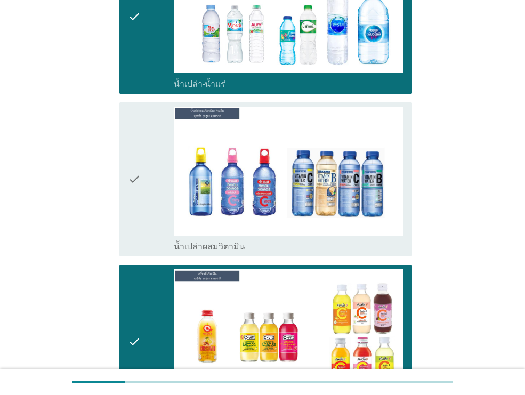
click at [159, 182] on div "check" at bounding box center [151, 180] width 46 height 146
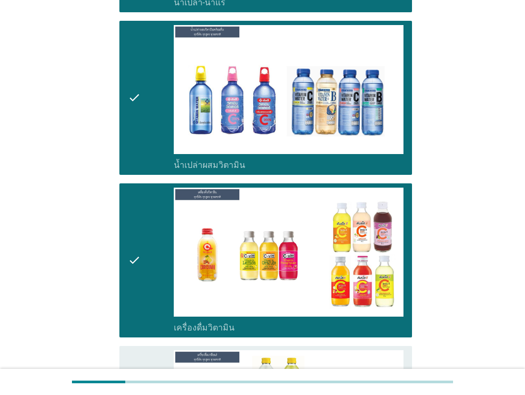
scroll to position [2435, 0]
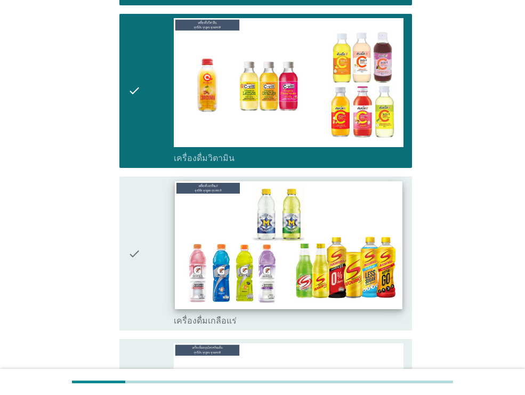
click at [204, 243] on img at bounding box center [288, 245] width 227 height 128
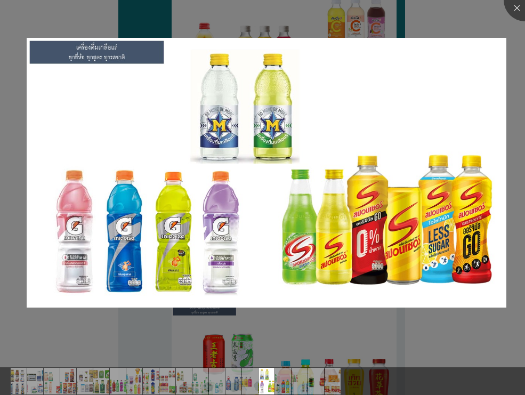
click at [450, 25] on div at bounding box center [262, 197] width 525 height 395
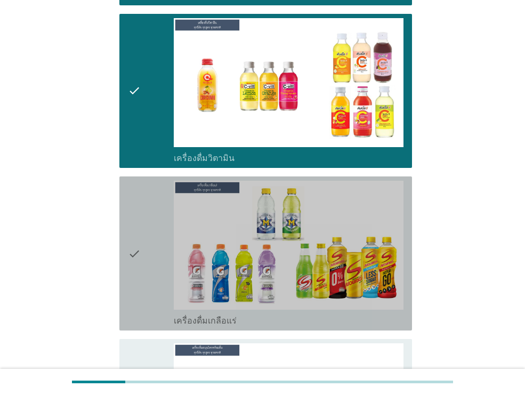
click at [124, 202] on div "check check_box เครื่องดื่มเกลือแร่" at bounding box center [265, 253] width 293 height 154
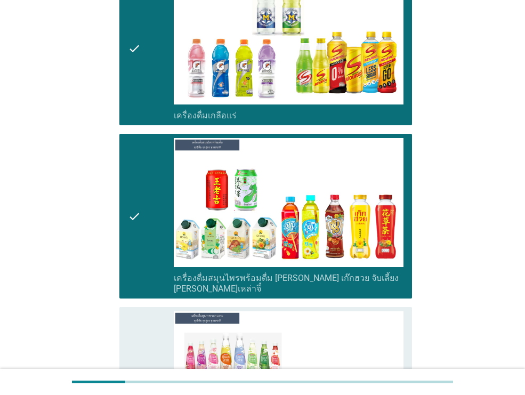
click at [154, 311] on div "check" at bounding box center [151, 389] width 46 height 156
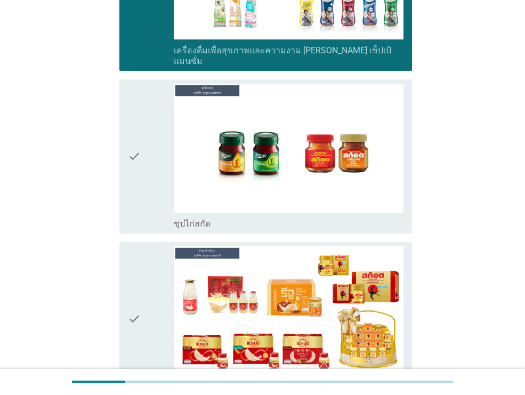
scroll to position [3115, 0]
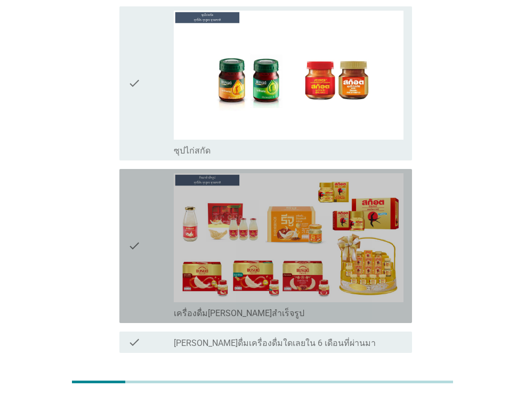
click at [152, 231] on div "check" at bounding box center [151, 246] width 46 height 146
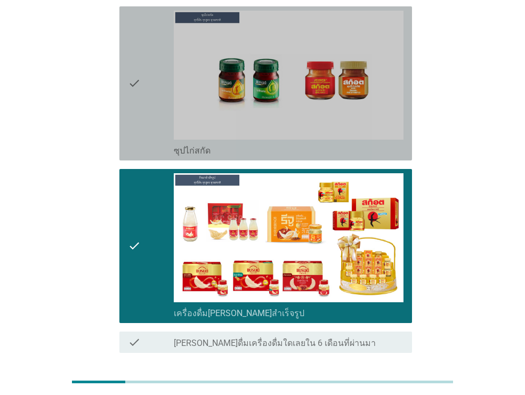
click at [158, 97] on div "check check_box ซุปไก่สกัด" at bounding box center [265, 83] width 293 height 154
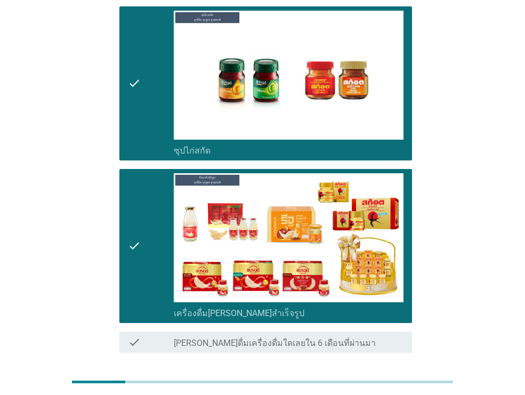
click at [396, 385] on div "ต่อไป" at bounding box center [384, 391] width 30 height 13
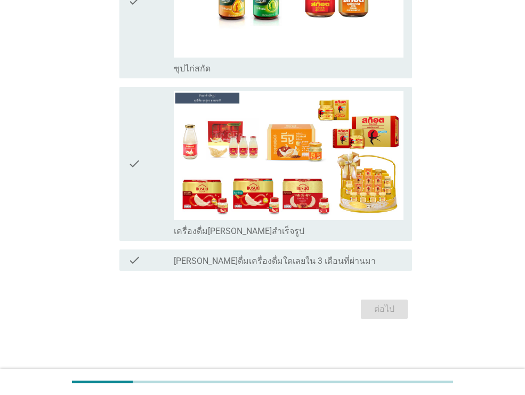
scroll to position [0, 0]
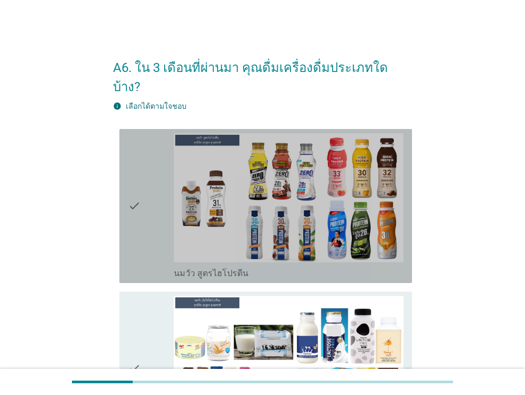
click at [148, 236] on div "check" at bounding box center [151, 206] width 46 height 146
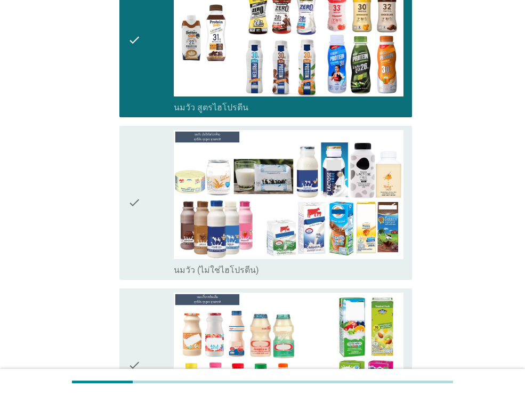
scroll to position [226, 0]
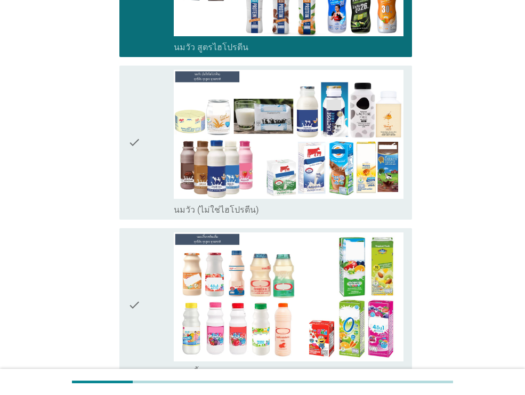
click at [148, 151] on div "check" at bounding box center [151, 143] width 46 height 146
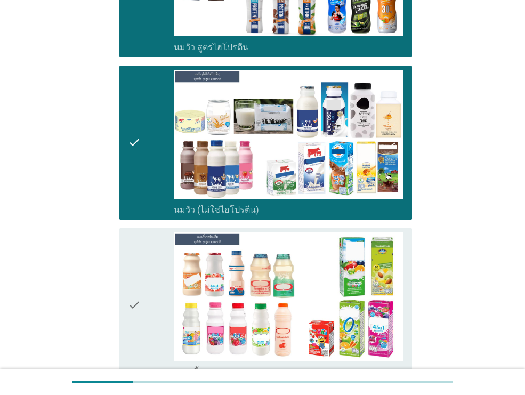
click at [147, 285] on div "check" at bounding box center [151, 305] width 46 height 146
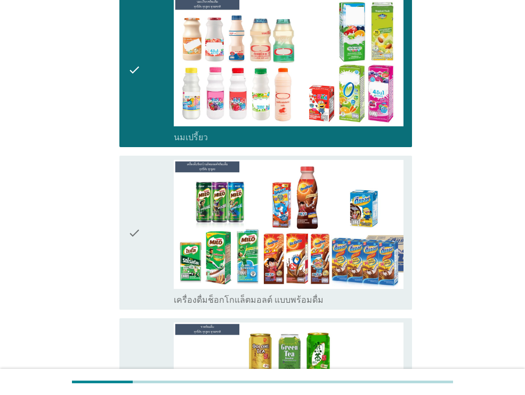
click at [146, 268] on div "check" at bounding box center [151, 233] width 46 height 146
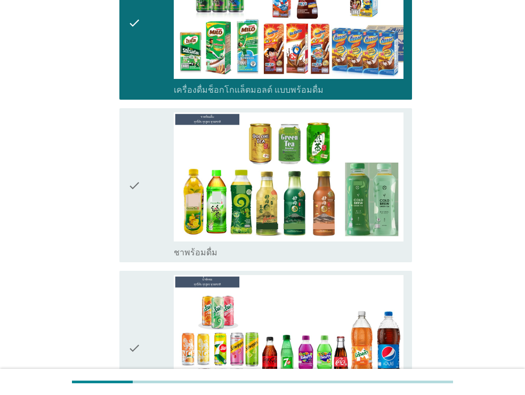
scroll to position [672, 0]
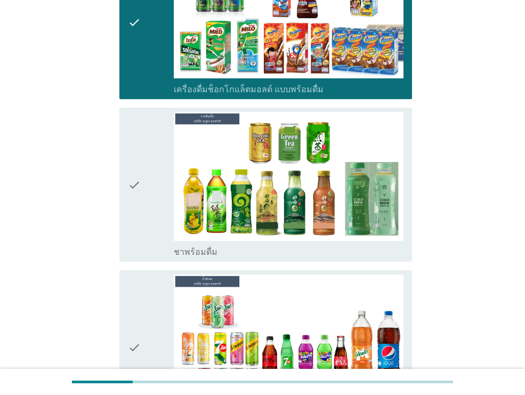
click at [134, 222] on icon "check" at bounding box center [134, 185] width 13 height 146
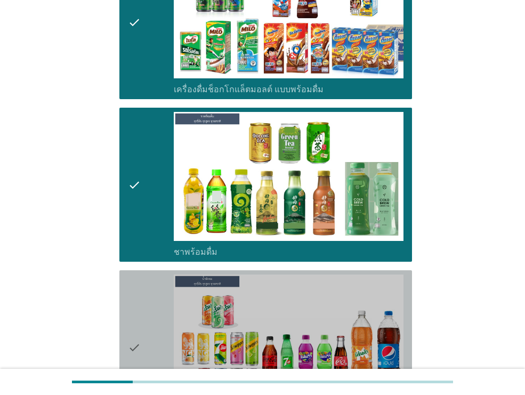
click at [143, 308] on div "check" at bounding box center [151, 348] width 46 height 146
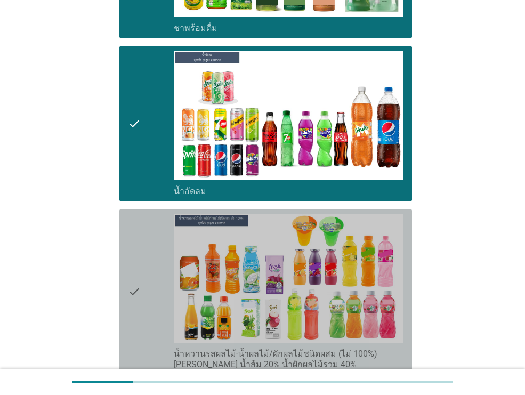
click at [145, 301] on div "check" at bounding box center [151, 292] width 46 height 156
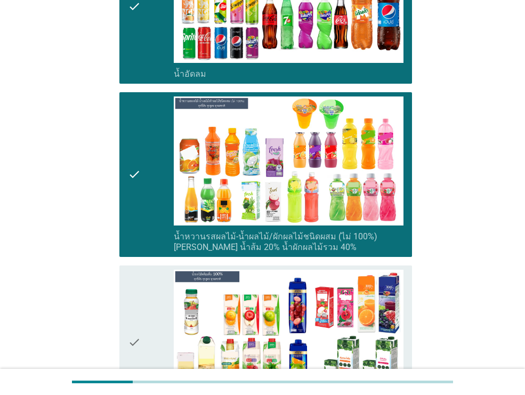
scroll to position [1123, 0]
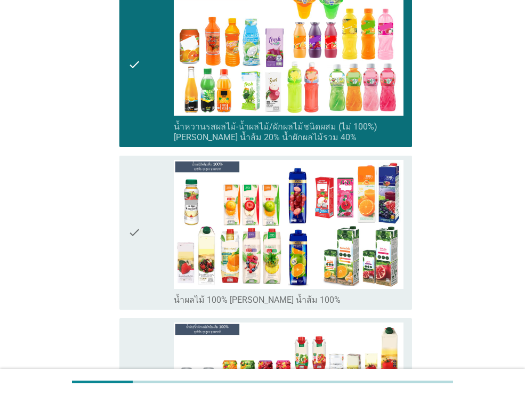
click at [125, 233] on div "check check_box น้ำผลไม้ 100% [PERSON_NAME] น้ำส้ม 100%" at bounding box center [265, 233] width 293 height 154
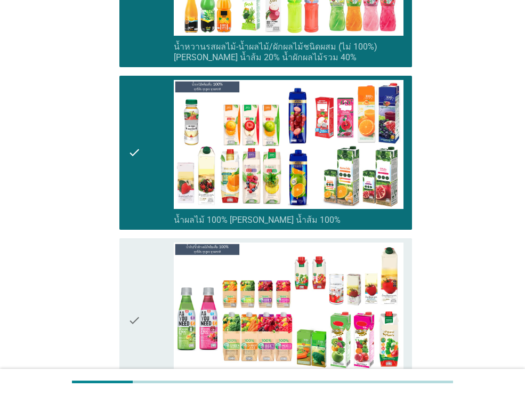
scroll to position [1350, 0]
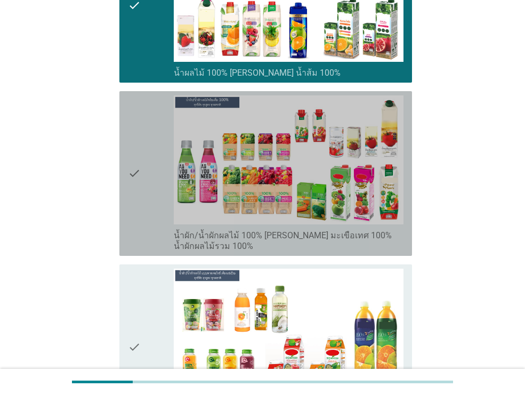
click at [142, 154] on div "check" at bounding box center [151, 173] width 46 height 156
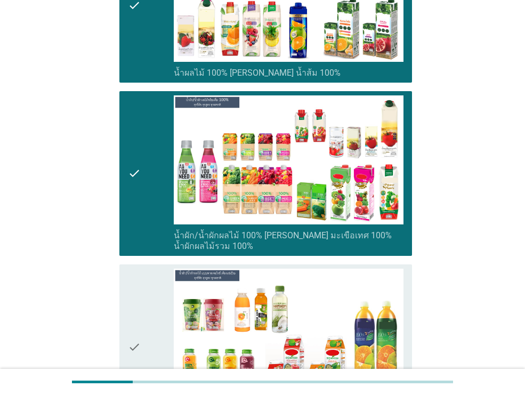
click at [118, 304] on div "check check_box น้ำผลไม้/น้ำผักพาสเจอ[PERSON_NAME] (ต้องแช่เย็นตลอดเวลา)" at bounding box center [262, 346] width 299 height 173
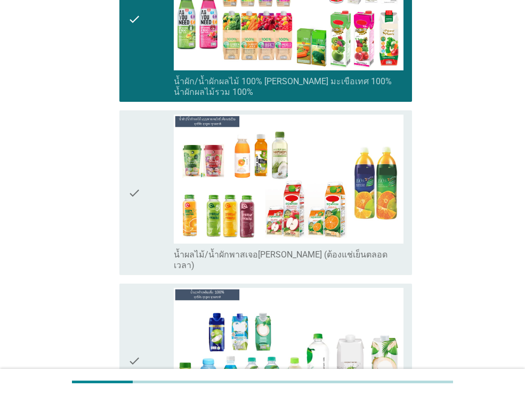
scroll to position [1577, 0]
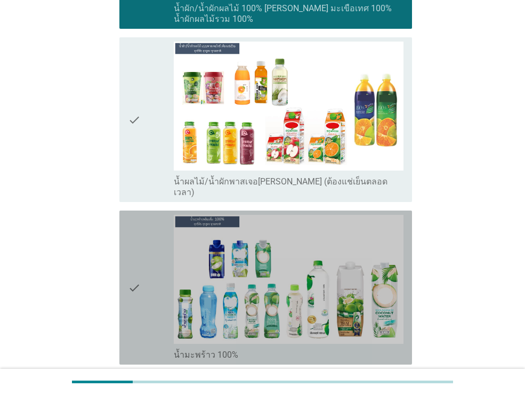
click at [143, 248] on div "check" at bounding box center [151, 288] width 46 height 146
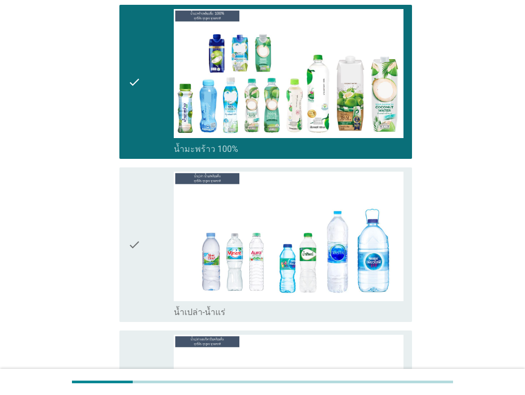
scroll to position [1800, 0]
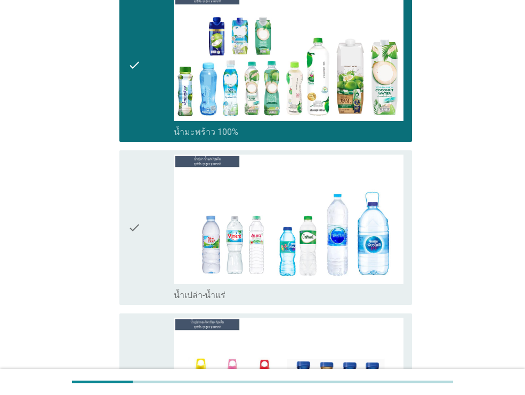
click at [140, 223] on icon "check" at bounding box center [134, 228] width 13 height 146
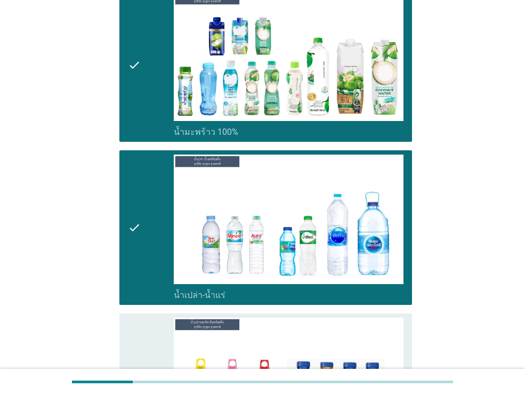
click at [143, 323] on div "check" at bounding box center [151, 391] width 46 height 146
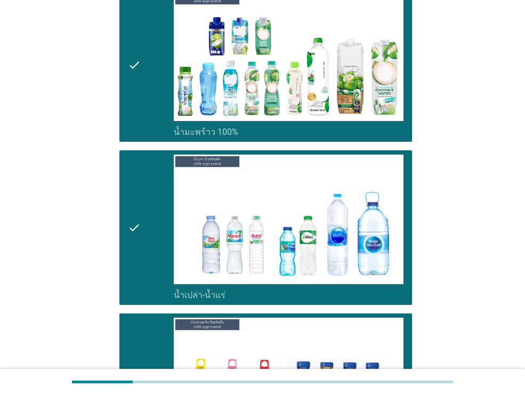
scroll to position [2154, 0]
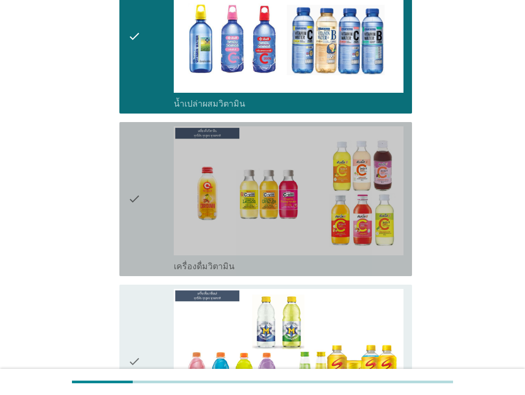
click at [145, 202] on div "check" at bounding box center [151, 199] width 46 height 146
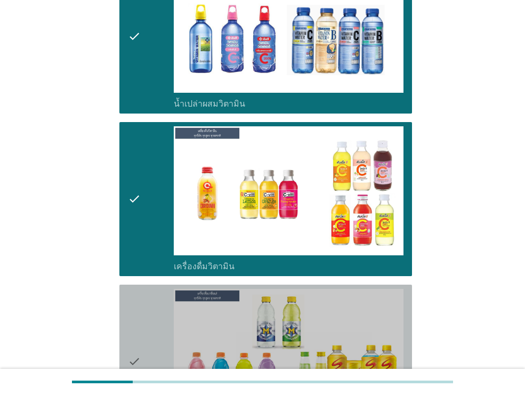
click at [154, 302] on div "check" at bounding box center [151, 362] width 46 height 146
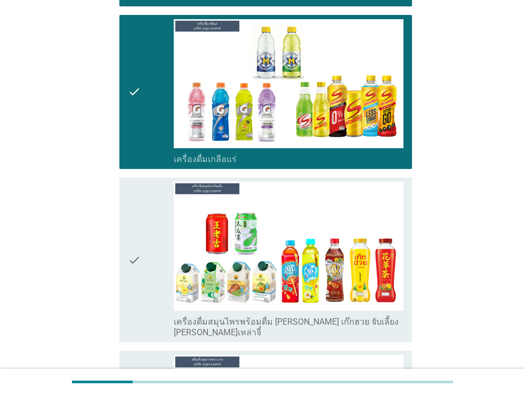
scroll to position [2518, 0]
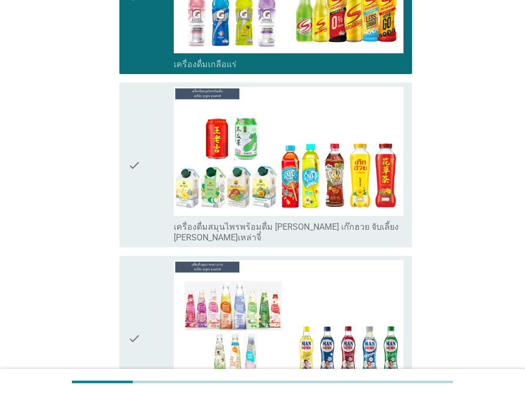
click at [155, 152] on div "check" at bounding box center [151, 165] width 46 height 156
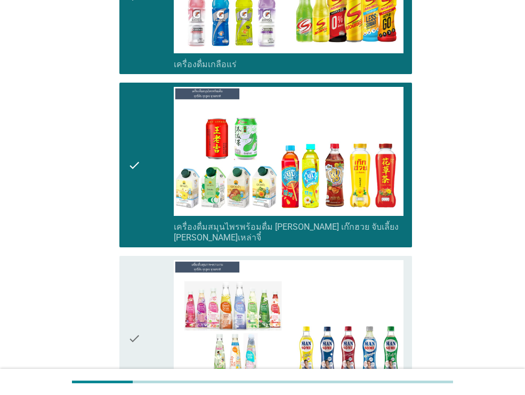
click at [170, 296] on div "check" at bounding box center [151, 338] width 46 height 156
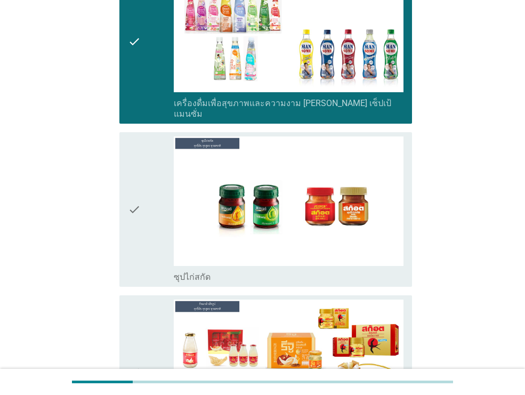
scroll to position [2885, 0]
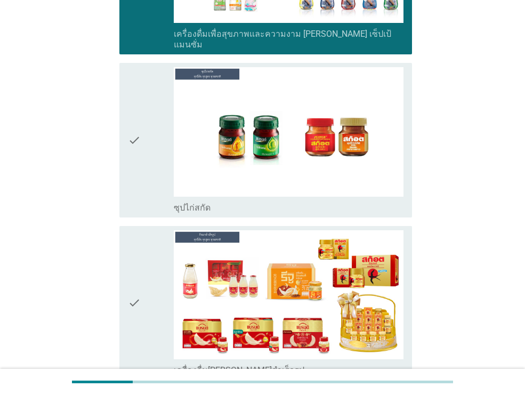
click at [142, 124] on div "check" at bounding box center [151, 140] width 46 height 146
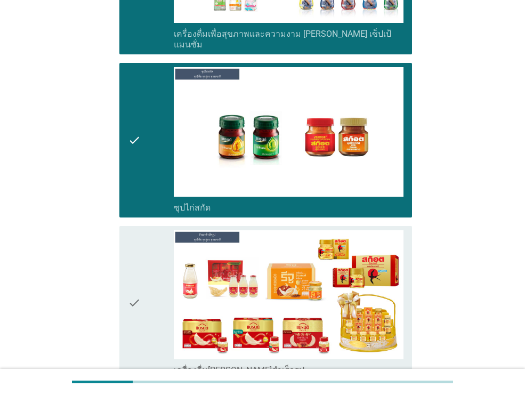
click at [140, 257] on icon "check" at bounding box center [134, 303] width 13 height 146
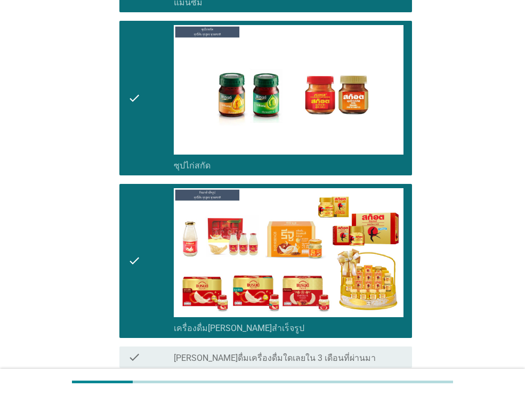
scroll to position [2973, 0]
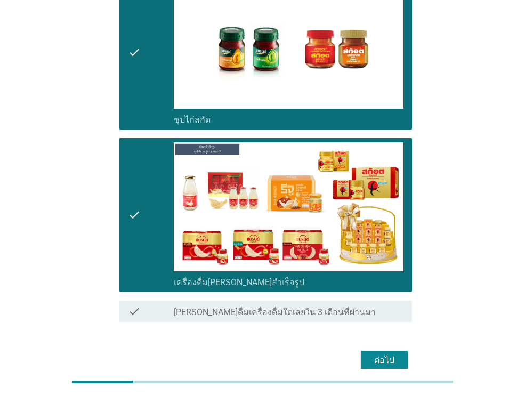
click at [390, 354] on div "ต่อไป" at bounding box center [384, 360] width 30 height 13
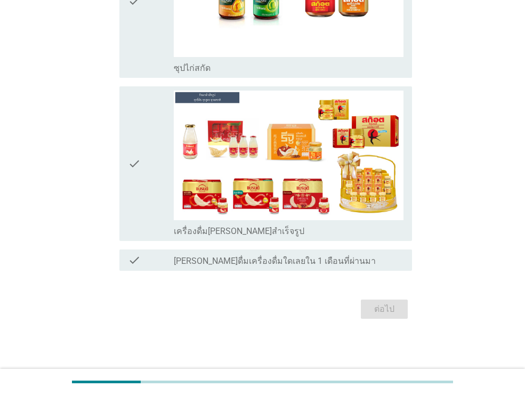
scroll to position [0, 0]
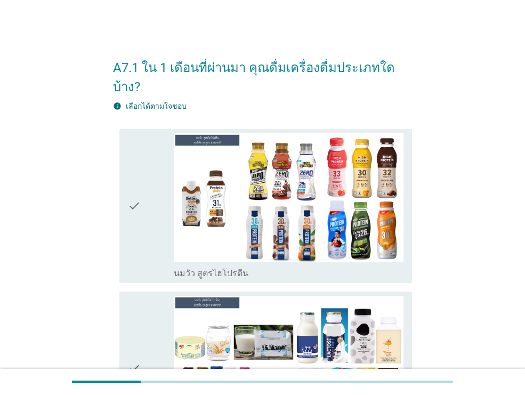
click at [154, 233] on div "check" at bounding box center [151, 206] width 46 height 146
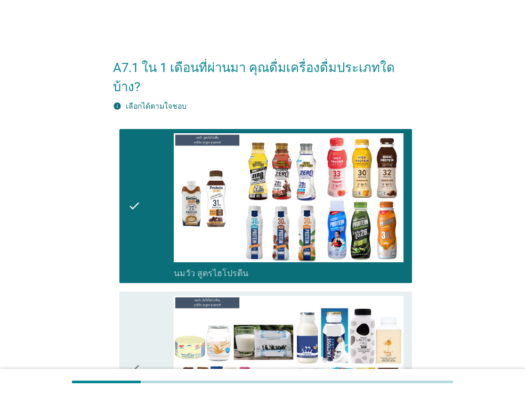
scroll to position [96, 0]
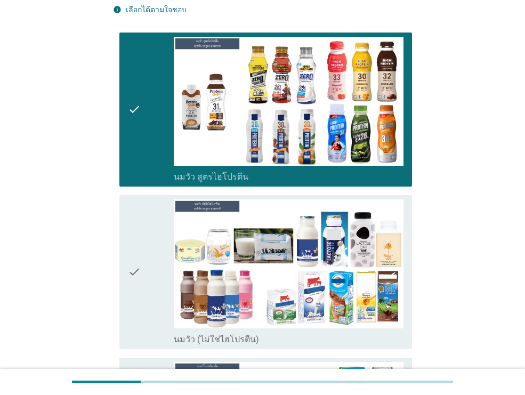
click at [145, 116] on div "check" at bounding box center [151, 110] width 46 height 146
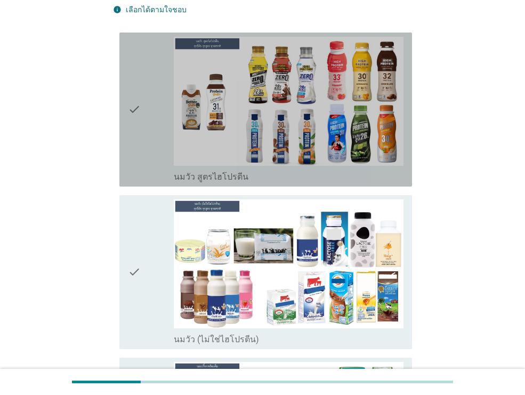
click at [126, 143] on div "check check_box_outline_blank นมวัว สูตรไฮโปรตีน" at bounding box center [265, 110] width 293 height 154
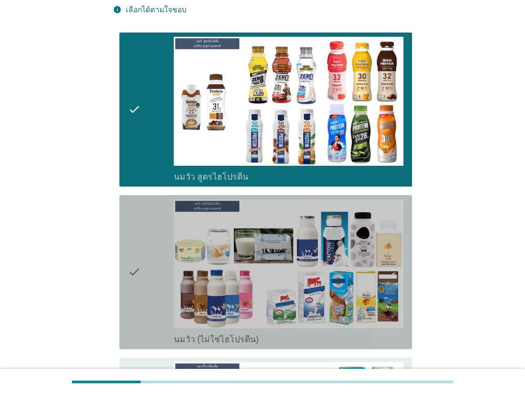
click at [131, 251] on icon "check" at bounding box center [134, 272] width 13 height 146
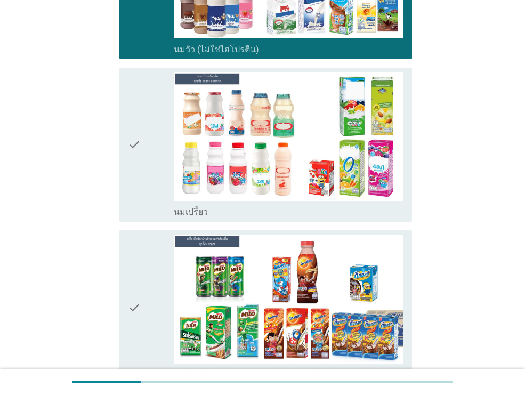
scroll to position [461, 0]
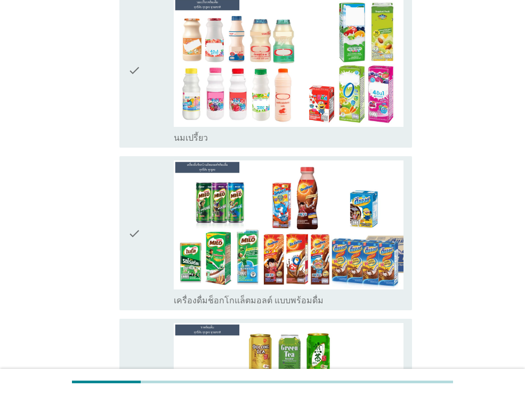
click at [134, 85] on icon "check" at bounding box center [134, 71] width 13 height 146
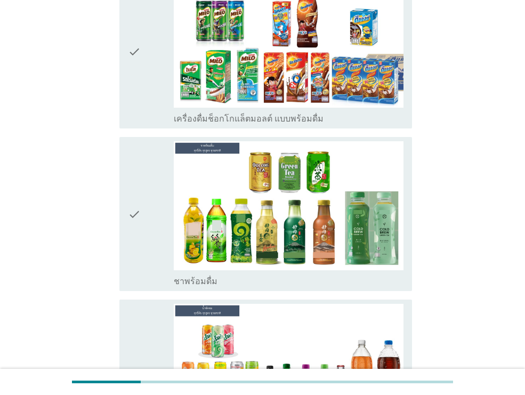
scroll to position [673, 0]
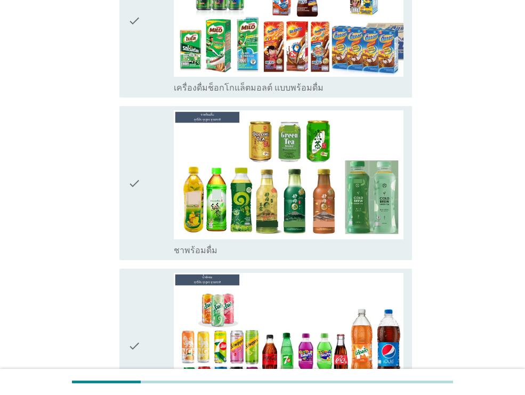
click at [135, 186] on icon "check" at bounding box center [134, 183] width 13 height 146
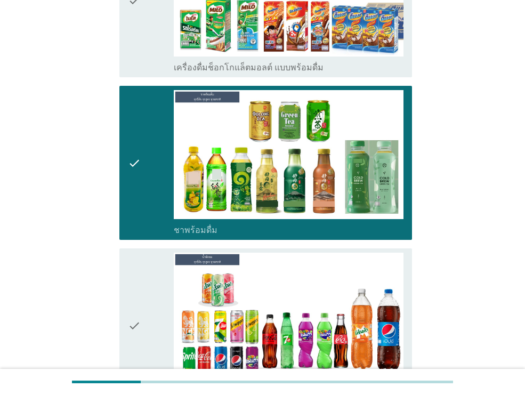
click at [164, 265] on div "check" at bounding box center [151, 326] width 46 height 146
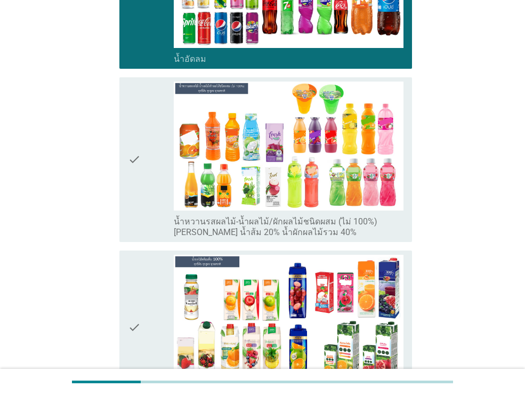
scroll to position [1029, 0]
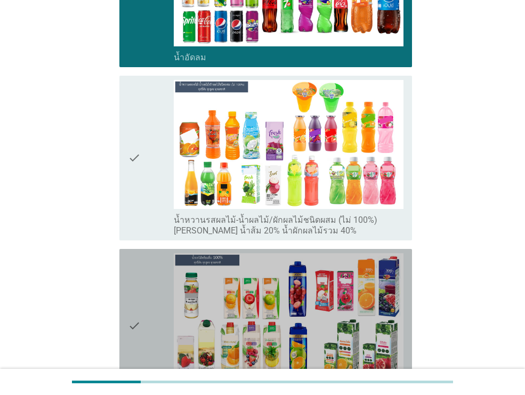
click at [152, 307] on div "check" at bounding box center [151, 326] width 46 height 146
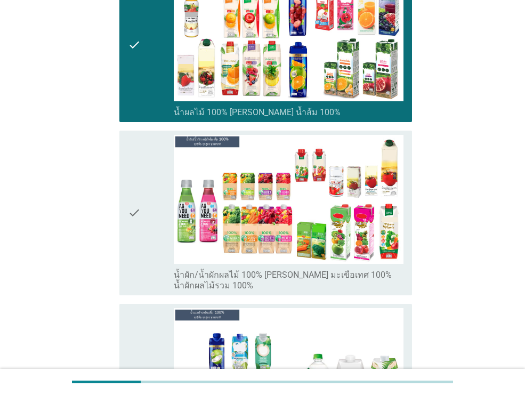
scroll to position [1378, 0]
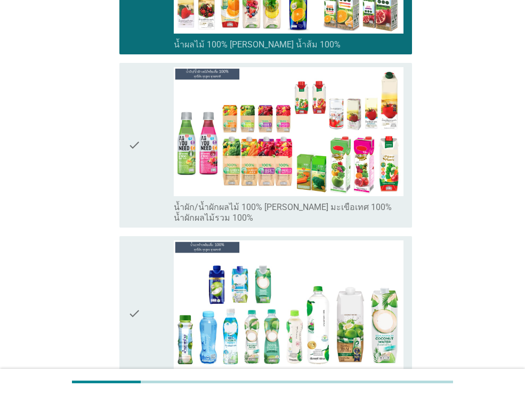
click at [157, 170] on div "check" at bounding box center [151, 145] width 46 height 156
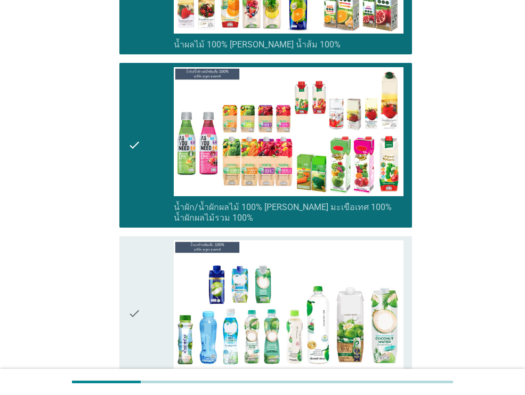
click at [149, 292] on div "check" at bounding box center [151, 313] width 46 height 146
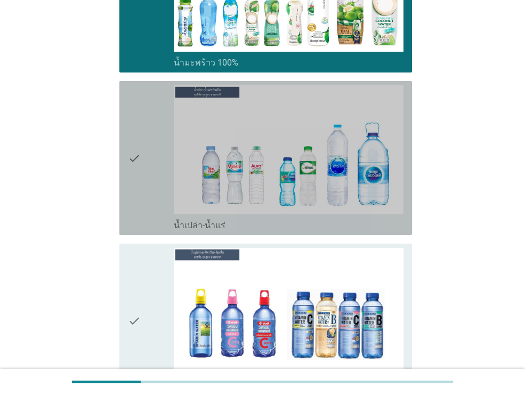
click at [139, 200] on icon "check" at bounding box center [134, 158] width 13 height 146
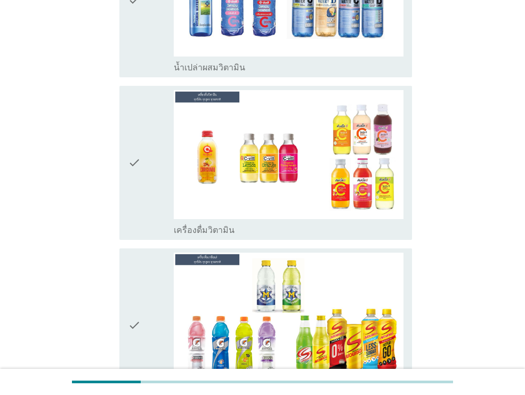
scroll to position [2018, 0]
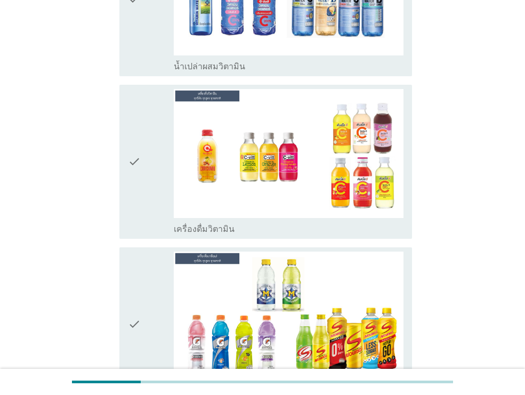
click at [140, 195] on icon "check" at bounding box center [134, 162] width 13 height 146
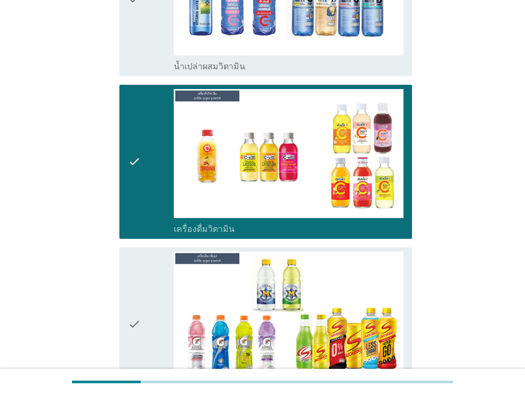
click at [132, 307] on icon "check" at bounding box center [134, 325] width 13 height 146
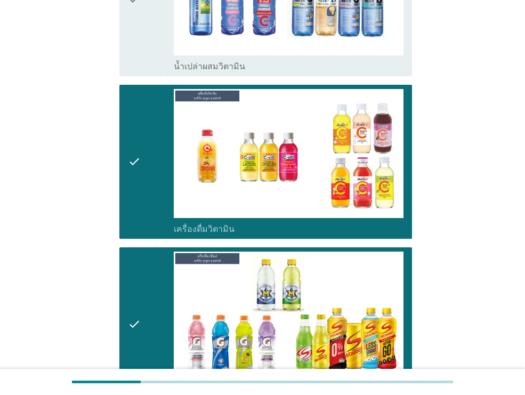
scroll to position [2038, 0]
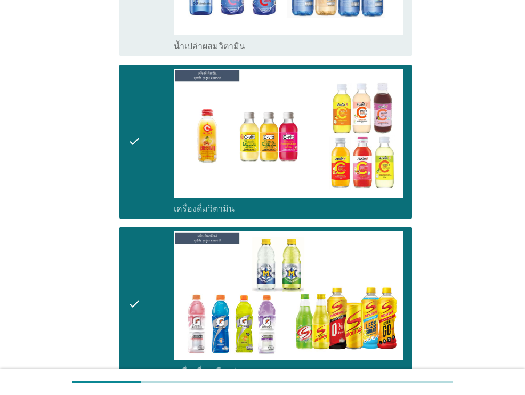
click at [145, 138] on div "check" at bounding box center [151, 142] width 46 height 146
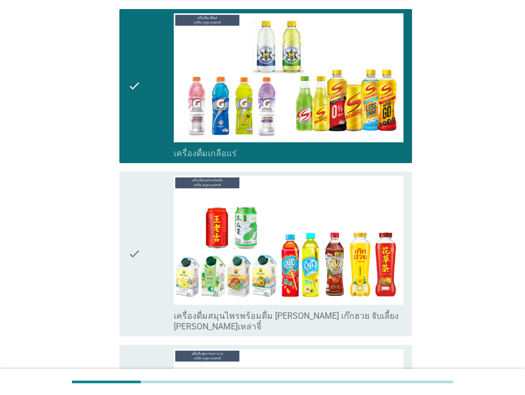
scroll to position [2356, 0]
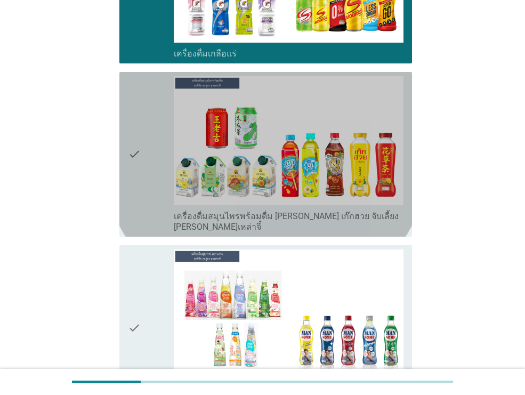
click at [154, 155] on div "check" at bounding box center [151, 154] width 46 height 156
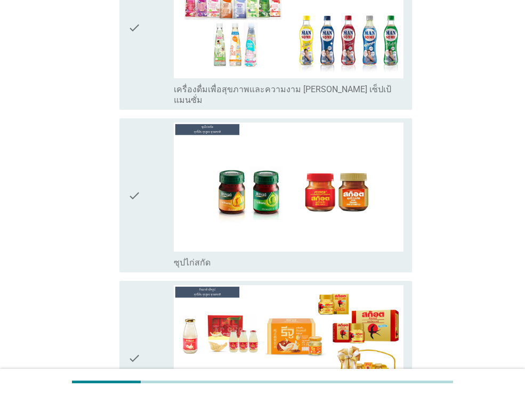
scroll to position [2658, 0]
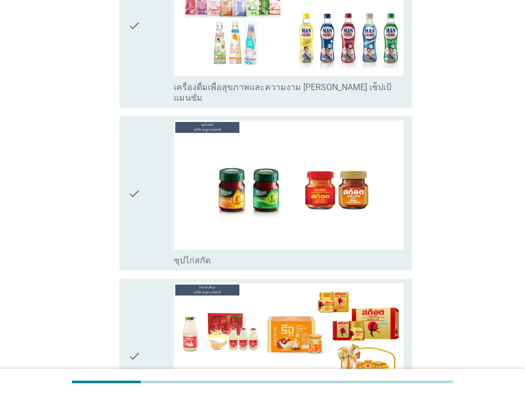
click at [143, 207] on div "check" at bounding box center [151, 193] width 46 height 146
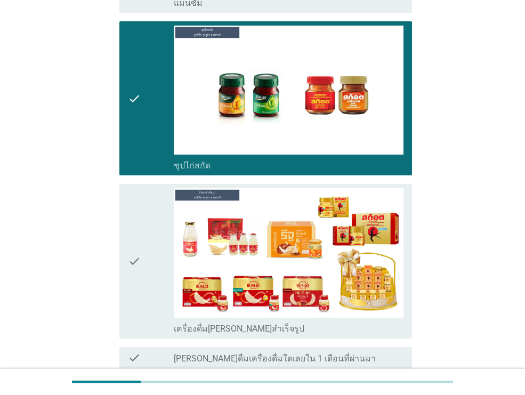
scroll to position [2753, 0]
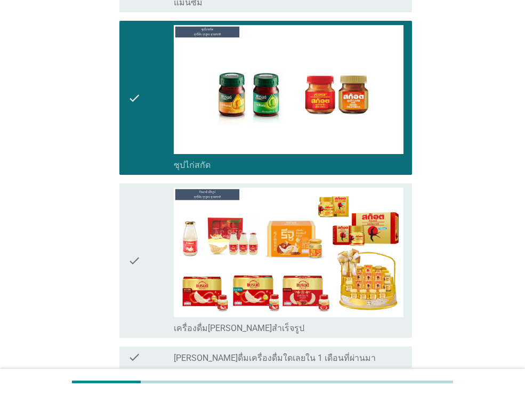
click at [143, 248] on div "check" at bounding box center [151, 261] width 46 height 146
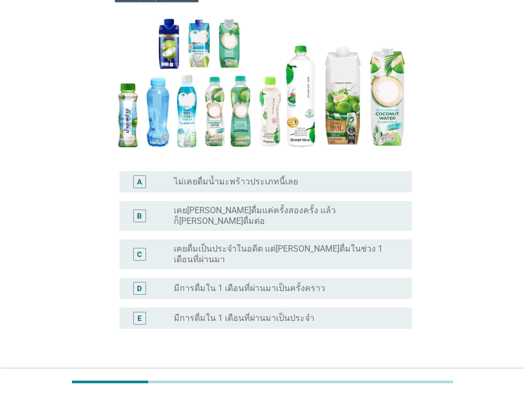
scroll to position [145, 0]
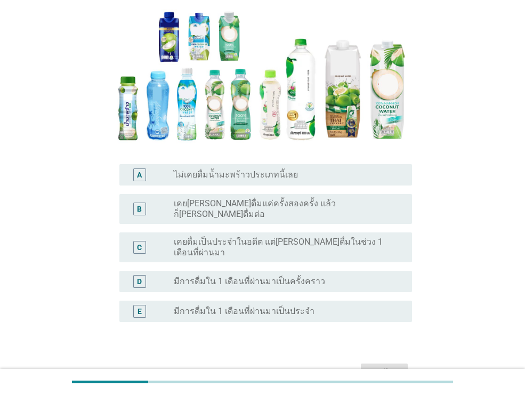
click at [241, 276] on label "มีการดื่มใน 1 เดือนที่ผ่านมาเป็นครั้งคราว" at bounding box center [249, 281] width 151 height 11
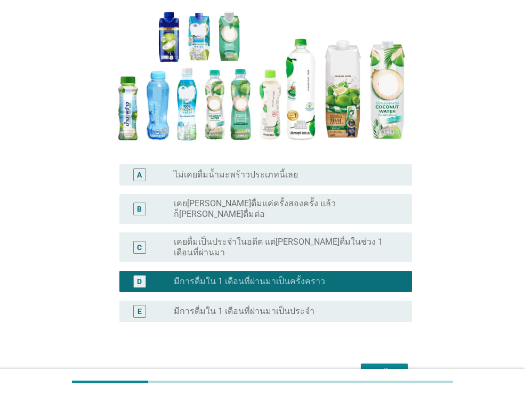
click at [364, 364] on button "ต่อไป" at bounding box center [384, 373] width 47 height 19
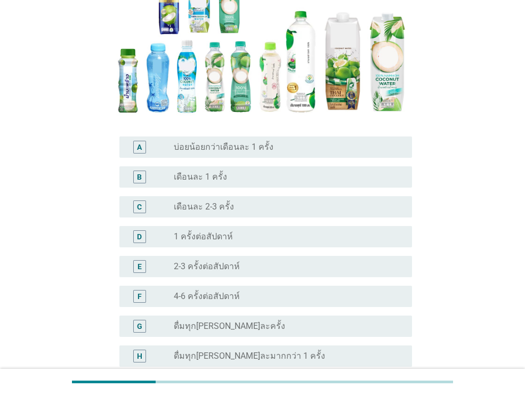
scroll to position [155, 0]
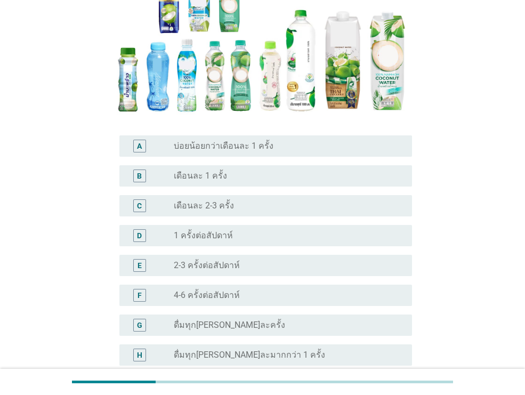
click at [206, 260] on label "2-3 ครั้งต่อสัปดาห์" at bounding box center [207, 265] width 66 height 11
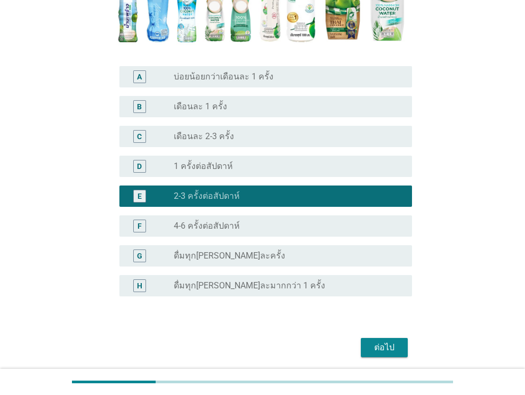
scroll to position [262, 0]
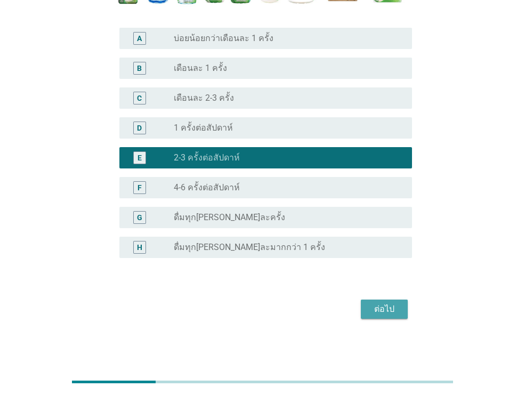
click at [389, 311] on div "ต่อไป" at bounding box center [384, 309] width 30 height 13
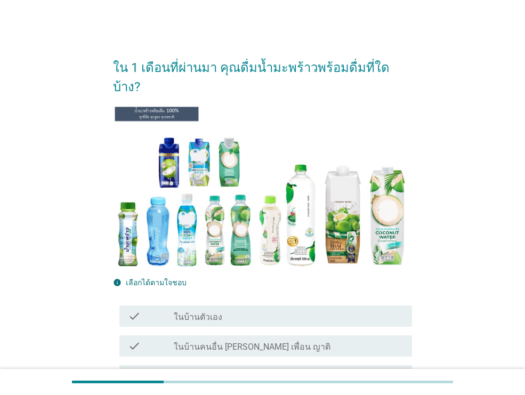
scroll to position [94, 0]
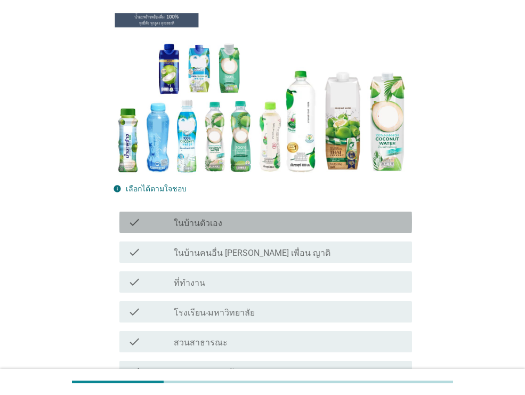
click at [230, 216] on div "check_box_outline_blank ในบ้านตัวเอง" at bounding box center [289, 222] width 230 height 13
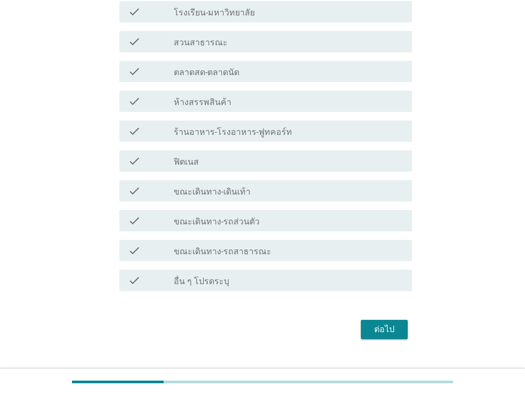
scroll to position [395, 0]
click at [392, 322] on div "ต่อไป" at bounding box center [384, 328] width 30 height 13
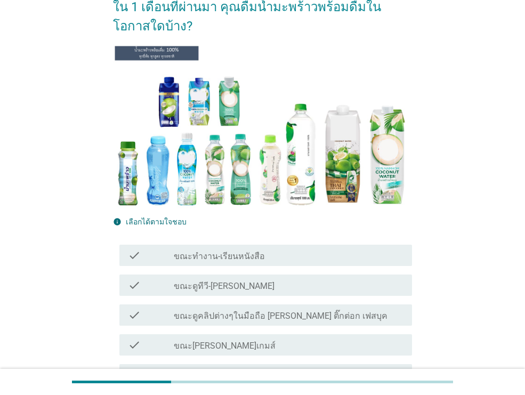
scroll to position [82, 0]
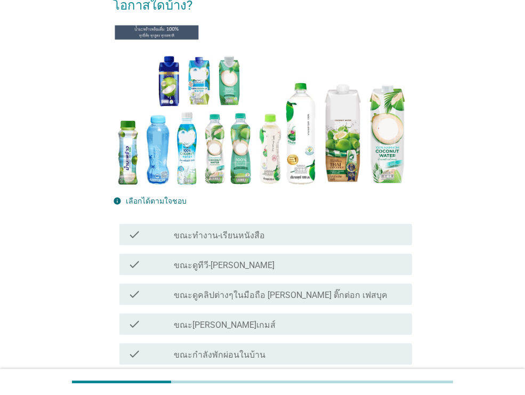
click at [300, 229] on div "check_box_outline_blank ขณะทำงาน-เรียนหนังสือ" at bounding box center [289, 234] width 230 height 13
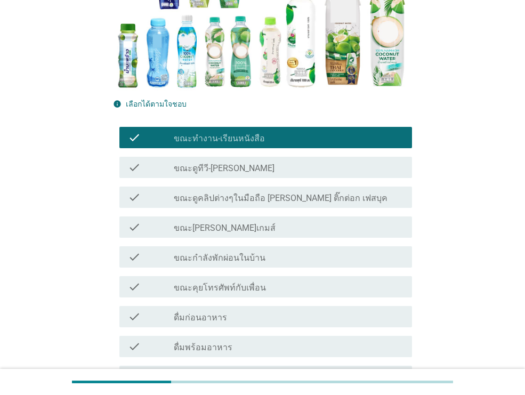
scroll to position [208, 0]
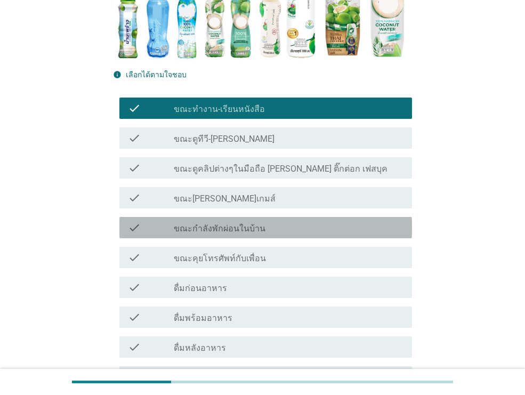
click at [315, 234] on div "check check_box_outline_blank ขณะกำลังพักผ่อนในบ้าน" at bounding box center [265, 227] width 293 height 21
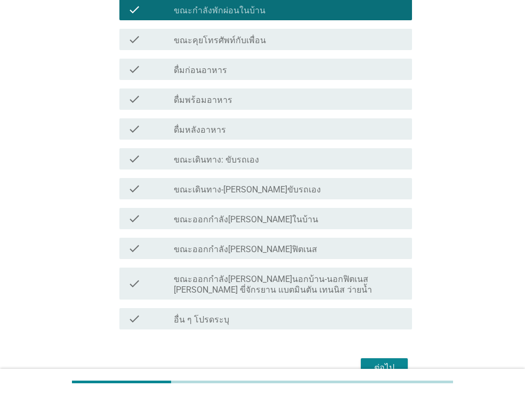
scroll to position [429, 0]
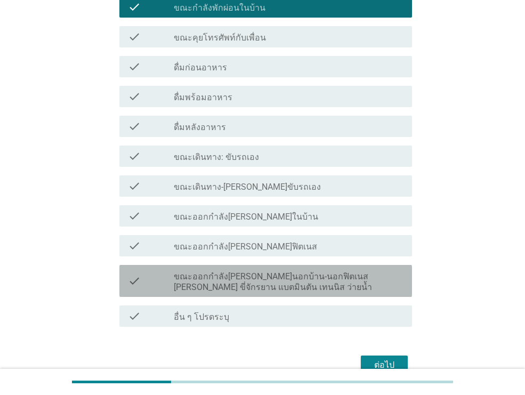
click at [313, 283] on label "ขณะออกกำลัง[PERSON_NAME]นอกบ้าน-นอกฟิตเนส [PERSON_NAME] ขี่จักรยาน แบตมินตัน เท…" at bounding box center [289, 281] width 230 height 21
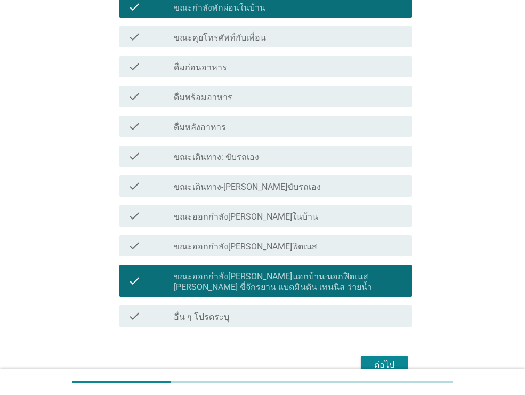
scroll to position [449, 0]
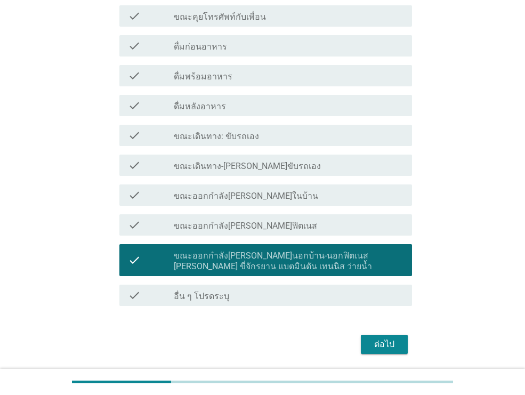
click at [318, 223] on div "check_box_outline_blank ขณะออกกำลัง[PERSON_NAME]ฟิตเนส" at bounding box center [289, 225] width 230 height 13
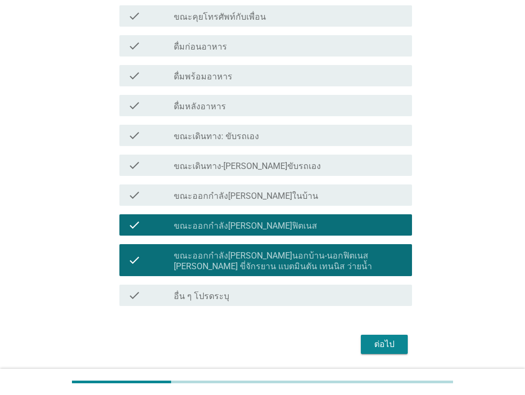
click at [313, 196] on div "check_box_outline_blank ขณะออกกำลัง[PERSON_NAME]ในบ้าน" at bounding box center [289, 195] width 230 height 13
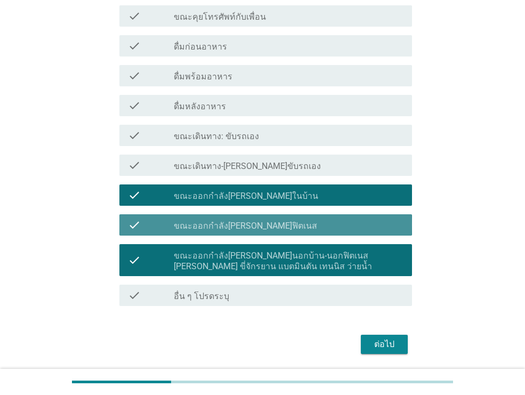
click at [310, 221] on div "check_box_outline_blank ขณะออกกำลัง[PERSON_NAME]ฟิตเนส" at bounding box center [289, 225] width 230 height 13
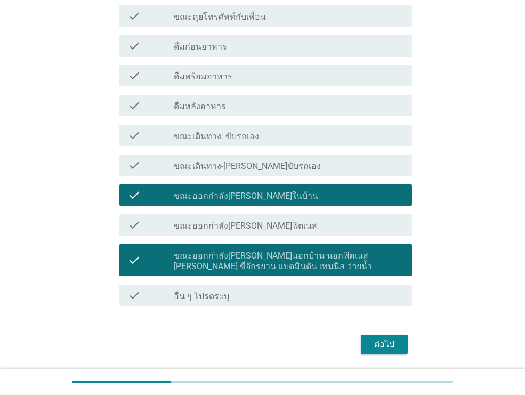
click at [319, 260] on label "ขณะออกกำลัง[PERSON_NAME]นอกบ้าน-นอกฟิตเนส [PERSON_NAME] ขี่จักรยาน แบตมินตัน เท…" at bounding box center [289, 261] width 230 height 21
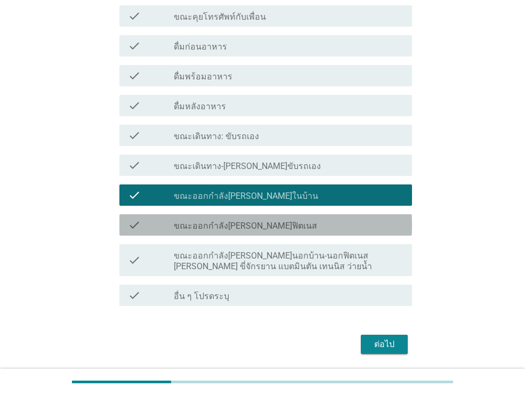
click at [318, 222] on div "check_box_outline_blank ขณะออกกำลัง[PERSON_NAME]ฟิตเนส" at bounding box center [289, 225] width 230 height 13
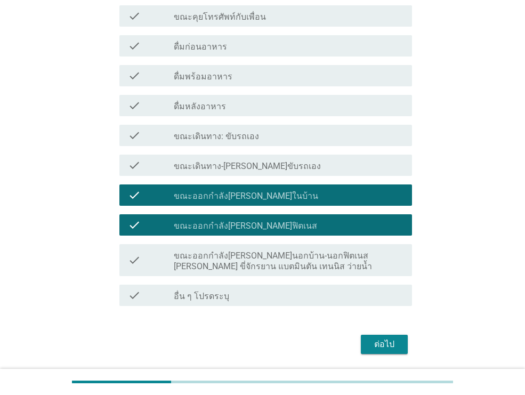
click at [372, 342] on div "ต่อไป" at bounding box center [384, 344] width 30 height 13
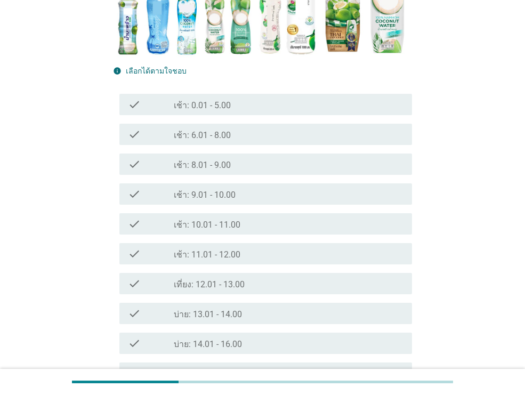
scroll to position [222, 0]
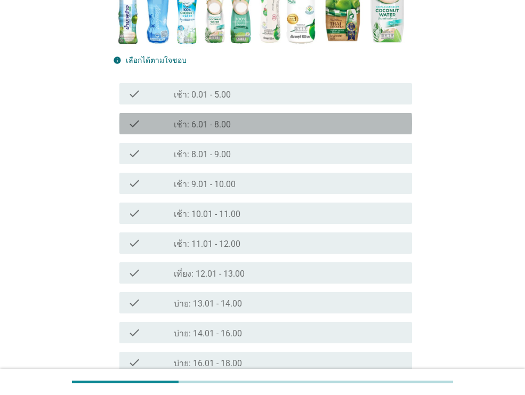
click at [256, 127] on div "check_box_outline_blank เช้า: 6.01 - 8.00" at bounding box center [289, 123] width 230 height 13
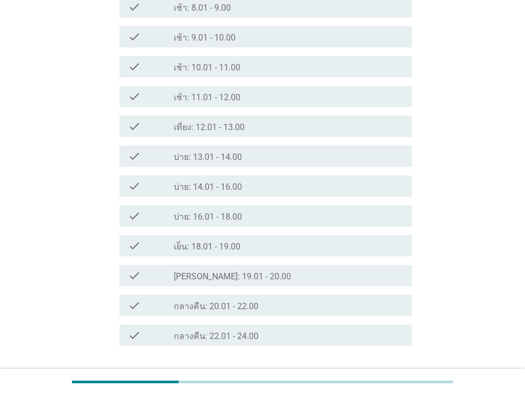
scroll to position [406, 0]
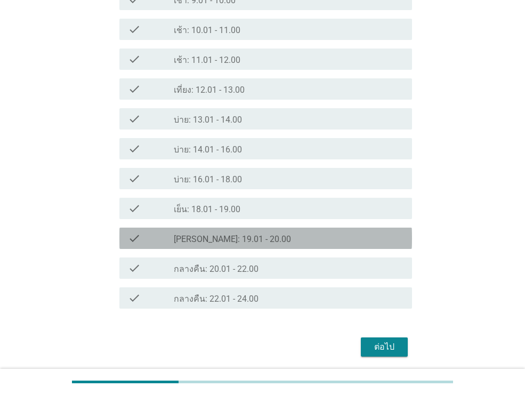
click at [280, 243] on div "check_box_outline_blank [PERSON_NAME]: 19.01 - 20.00" at bounding box center [289, 238] width 230 height 13
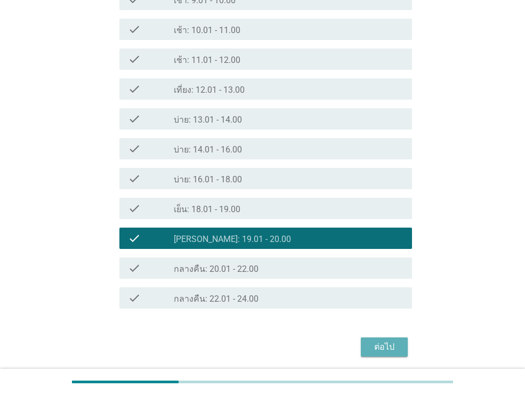
click at [392, 347] on div "ต่อไป" at bounding box center [384, 347] width 30 height 13
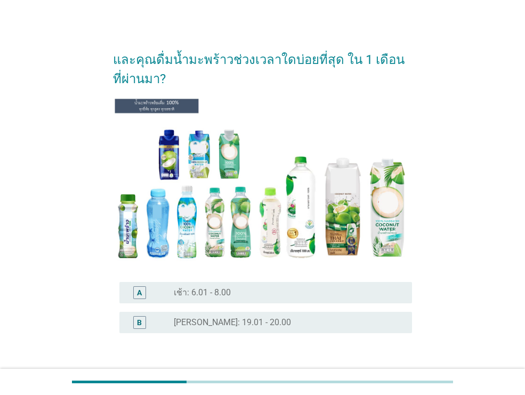
scroll to position [18, 0]
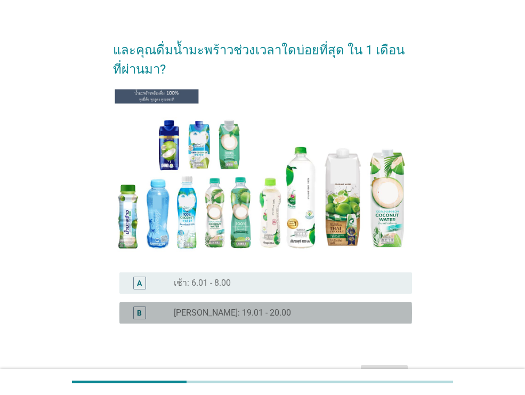
click at [315, 308] on div "radio_button_unchecked [PERSON_NAME]: 19.01 - 20.00" at bounding box center [284, 313] width 221 height 11
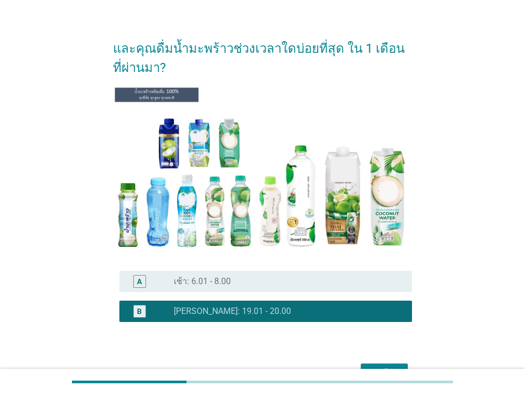
scroll to position [83, 0]
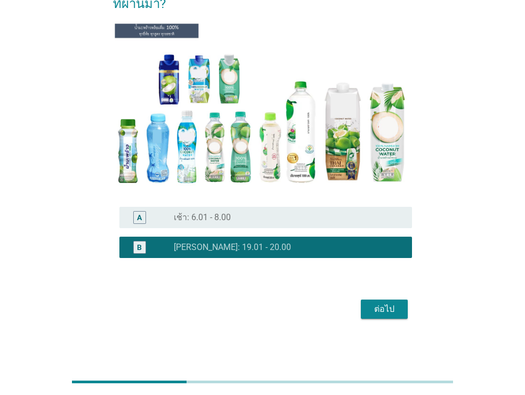
click at [375, 311] on div "ต่อไป" at bounding box center [384, 309] width 30 height 13
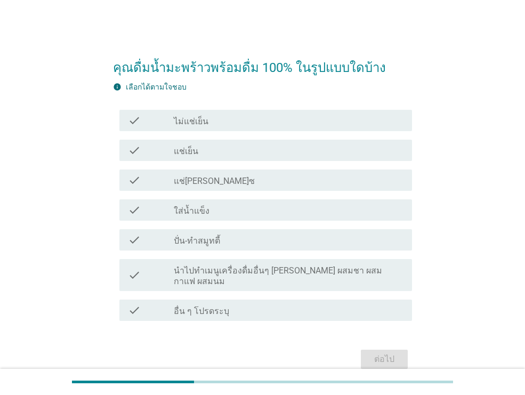
click at [280, 151] on div "check_box_outline_blank แช่เย็น" at bounding box center [289, 150] width 230 height 13
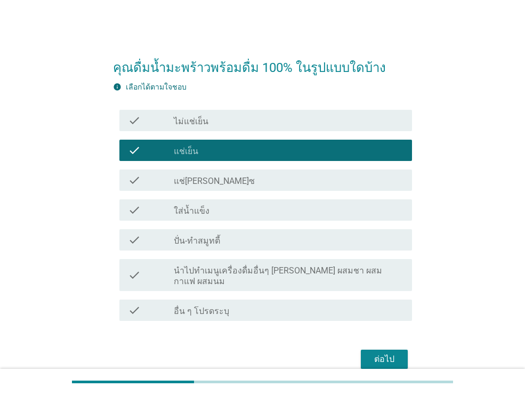
click at [306, 183] on div "check_box_outline_blank แช่[PERSON_NAME]ซ" at bounding box center [289, 180] width 230 height 13
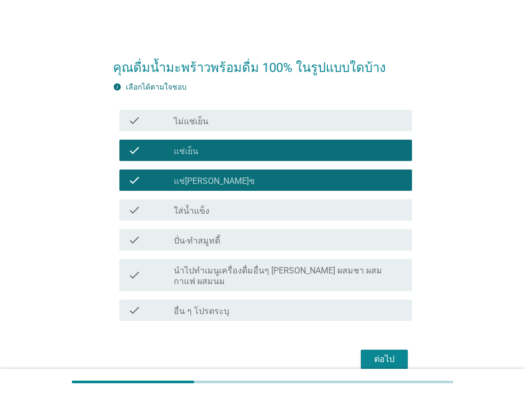
scroll to position [39, 0]
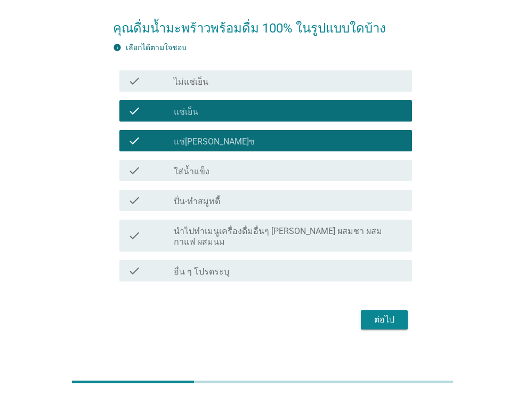
click at [351, 206] on div "check_box_outline_blank ปั่น-ทำสมูทตี้" at bounding box center [289, 200] width 230 height 13
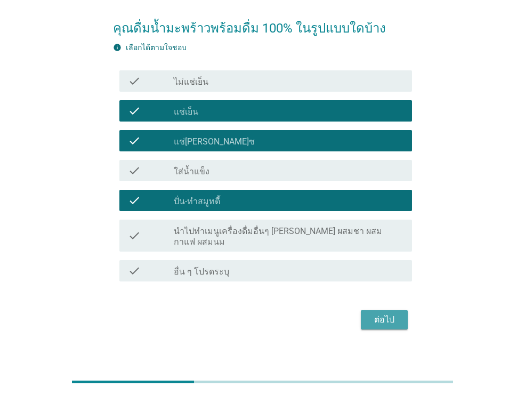
click at [397, 313] on div "ต่อไป" at bounding box center [384, 319] width 30 height 13
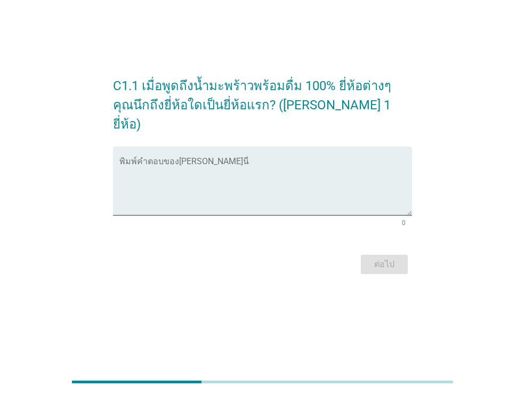
scroll to position [0, 0]
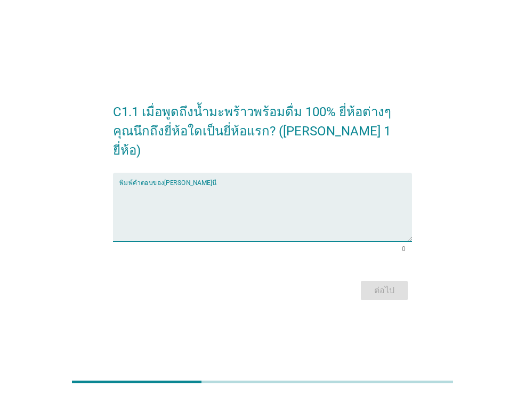
click at [268, 222] on textarea "พิมพ์คำตอบของคุณ ที่นี่" at bounding box center [265, 214] width 293 height 56
type textarea "cocomax"
click at [376, 284] on div "ต่อไป" at bounding box center [384, 290] width 30 height 13
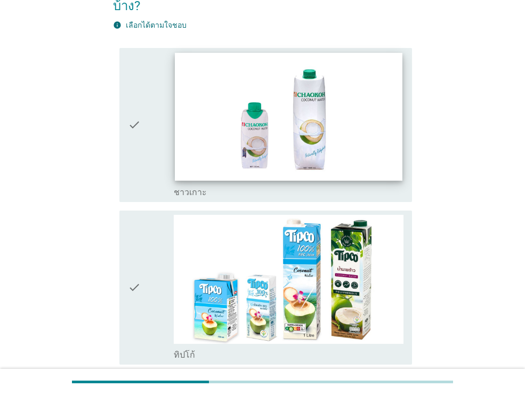
scroll to position [83, 0]
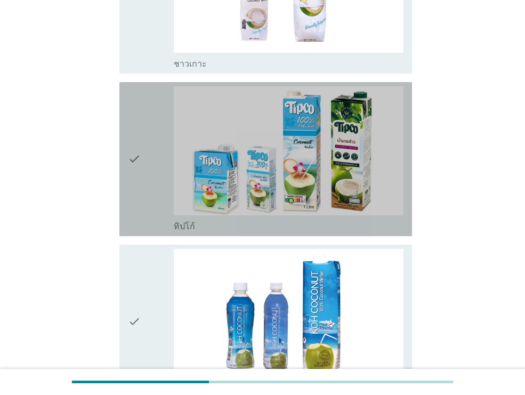
click at [134, 137] on icon "check" at bounding box center [134, 159] width 13 height 146
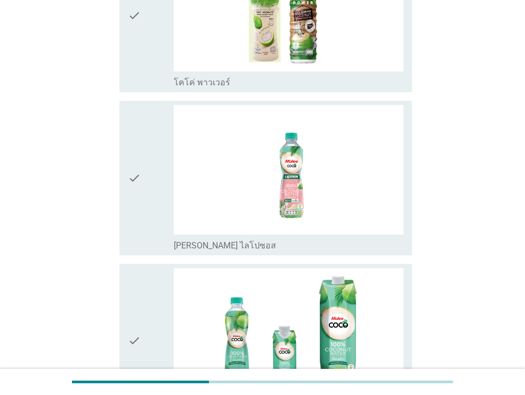
scroll to position [847, 0]
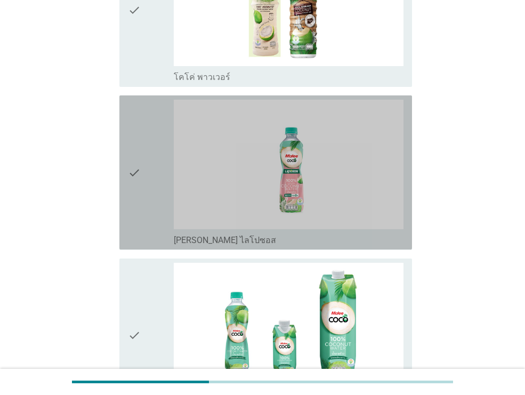
click at [132, 143] on icon "check" at bounding box center [134, 173] width 13 height 146
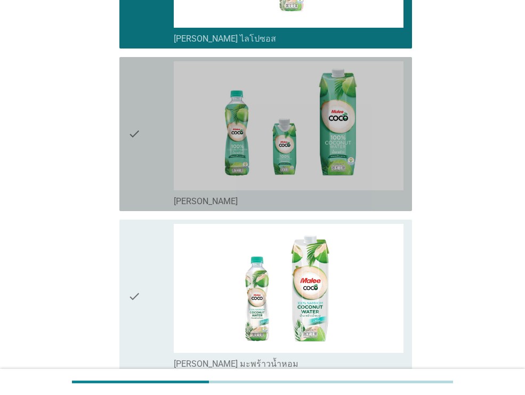
click at [132, 143] on icon "check" at bounding box center [134, 134] width 13 height 146
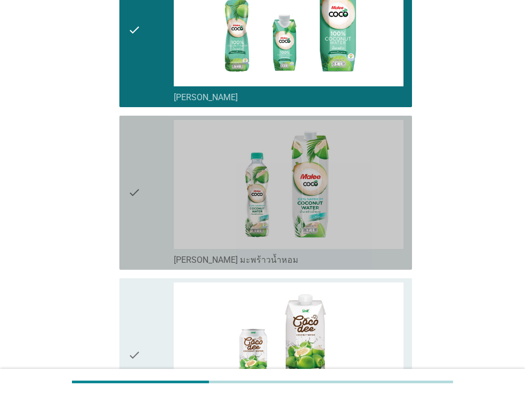
click at [132, 143] on icon "check" at bounding box center [134, 193] width 13 height 146
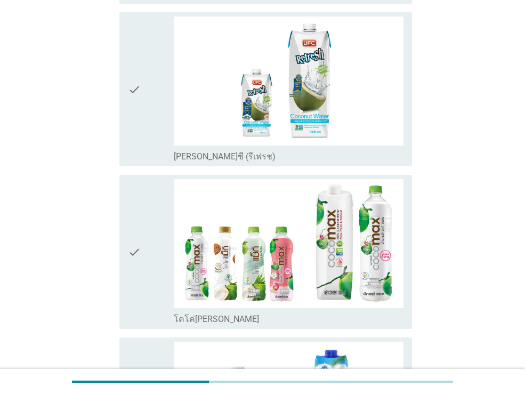
click at [132, 143] on icon "check" at bounding box center [134, 90] width 13 height 146
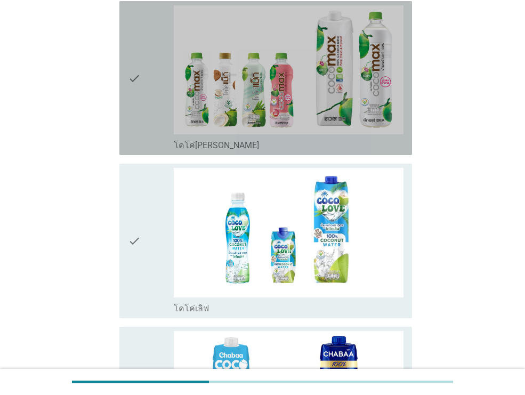
click at [134, 128] on icon "check" at bounding box center [134, 78] width 13 height 146
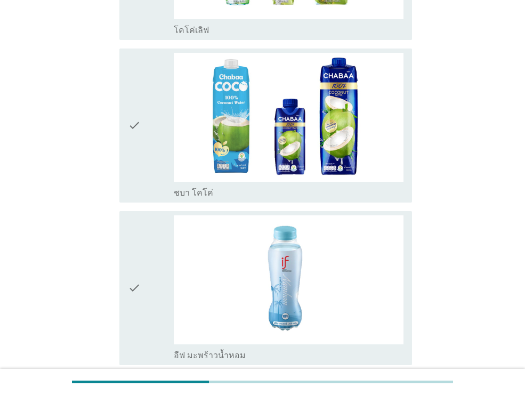
scroll to position [2033, 0]
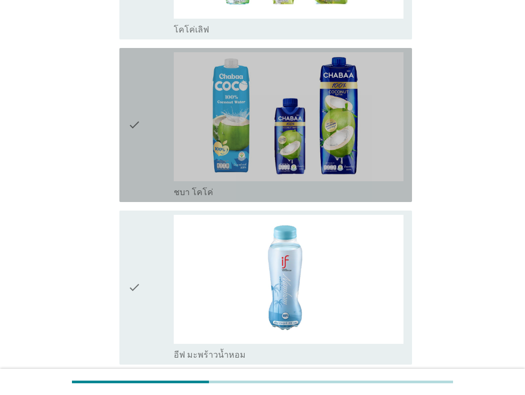
click at [133, 131] on icon "check" at bounding box center [134, 125] width 13 height 146
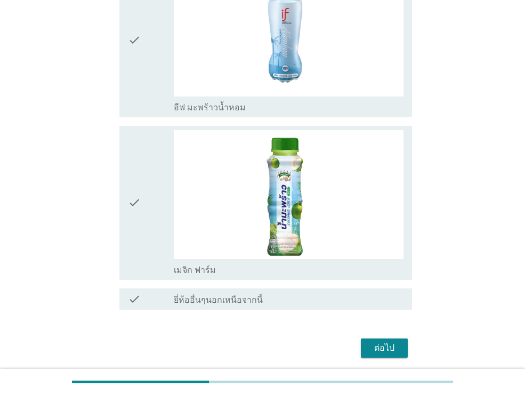
scroll to position [2320, 0]
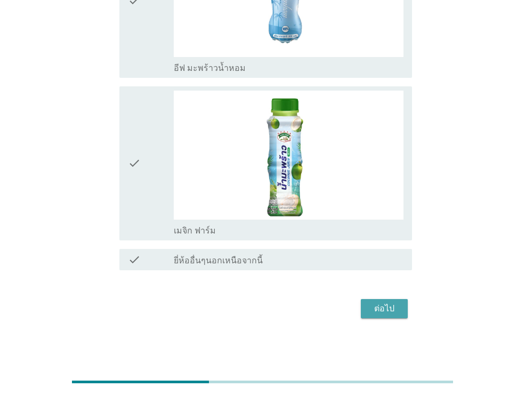
click at [389, 314] on div "ต่อไป" at bounding box center [384, 308] width 30 height 13
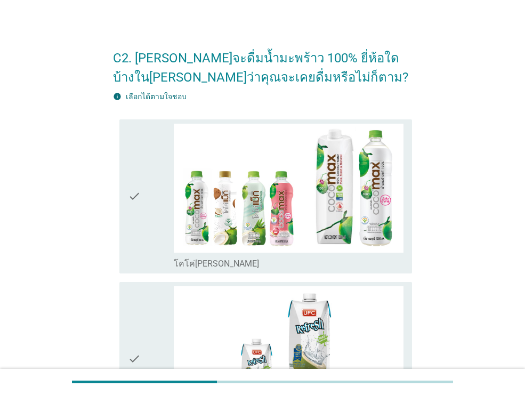
scroll to position [20, 0]
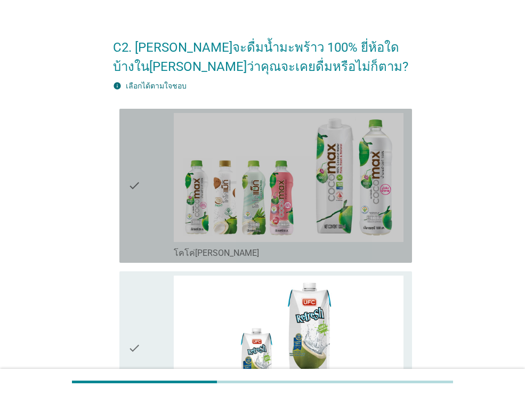
click at [153, 199] on div "check" at bounding box center [151, 186] width 46 height 146
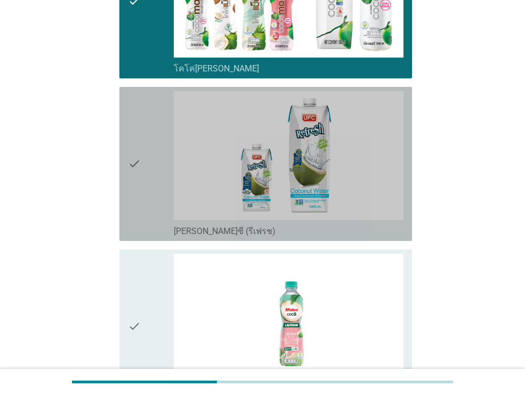
click at [154, 198] on div "check" at bounding box center [151, 164] width 46 height 146
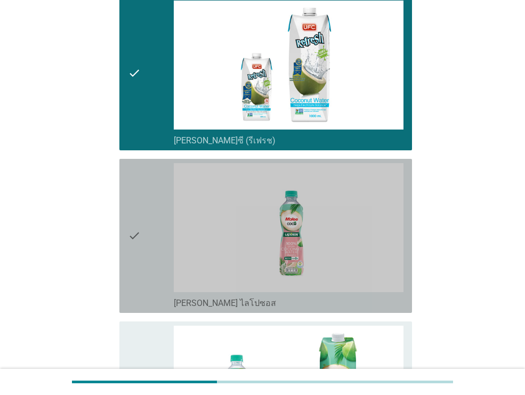
click at [154, 198] on div "check" at bounding box center [151, 236] width 46 height 146
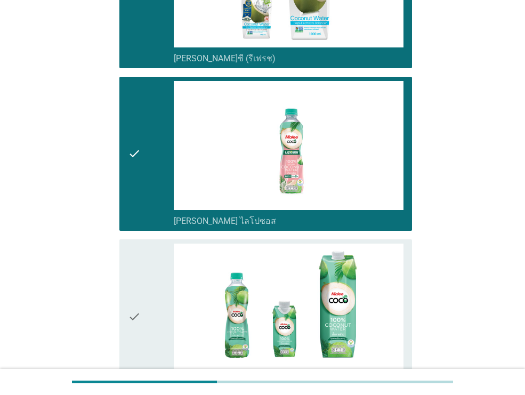
scroll to position [386, 0]
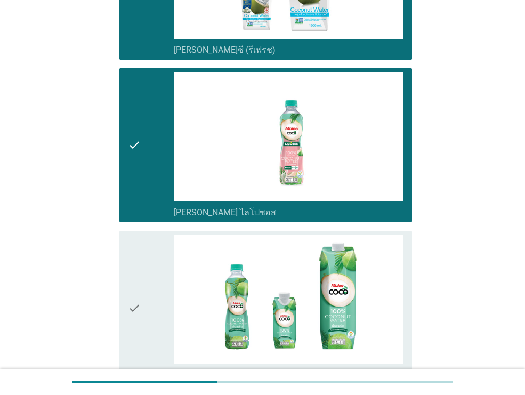
click at [146, 158] on div "check" at bounding box center [151, 146] width 46 height 146
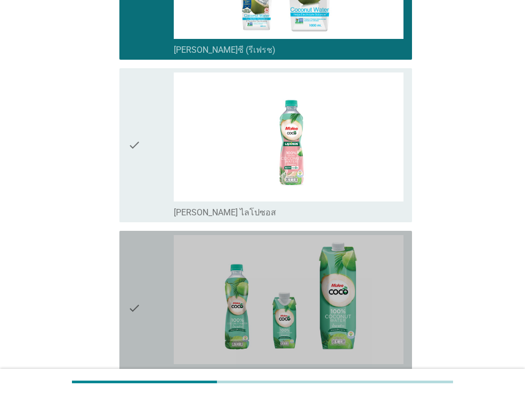
click at [148, 268] on div "check" at bounding box center [151, 308] width 46 height 146
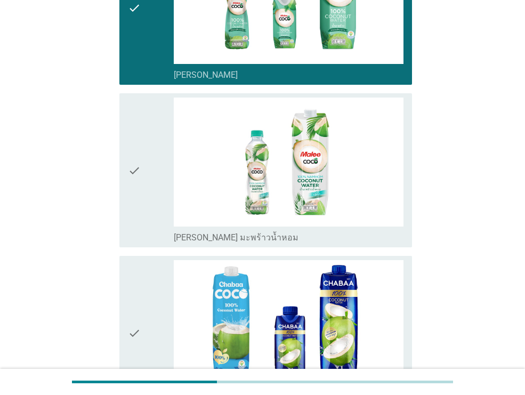
scroll to position [687, 0]
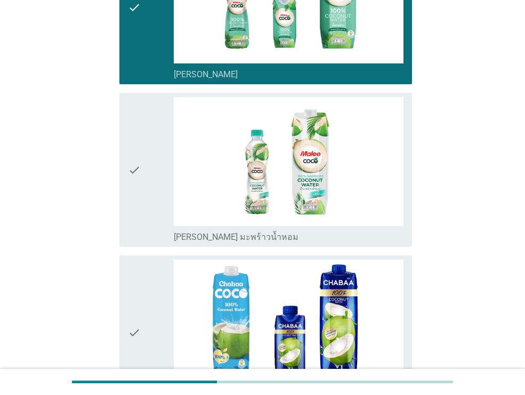
click at [130, 210] on icon "check" at bounding box center [134, 170] width 13 height 146
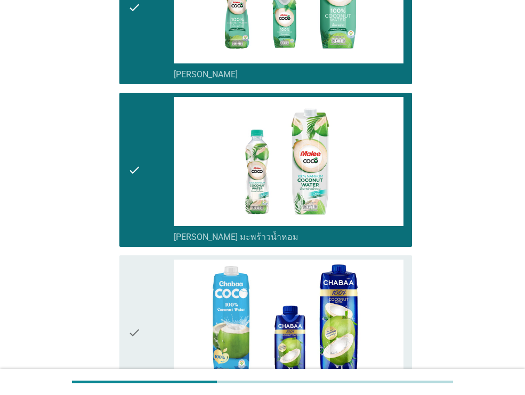
click at [132, 299] on icon "check" at bounding box center [134, 333] width 13 height 146
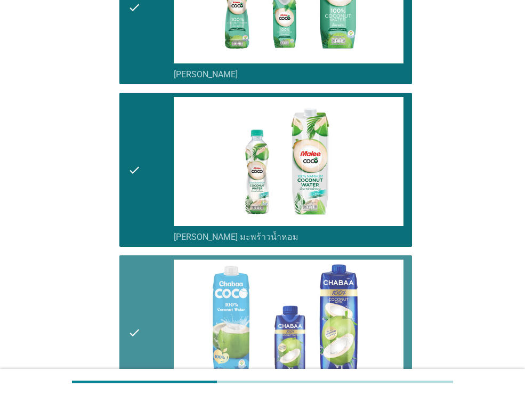
click at [132, 297] on icon "check" at bounding box center [134, 333] width 13 height 146
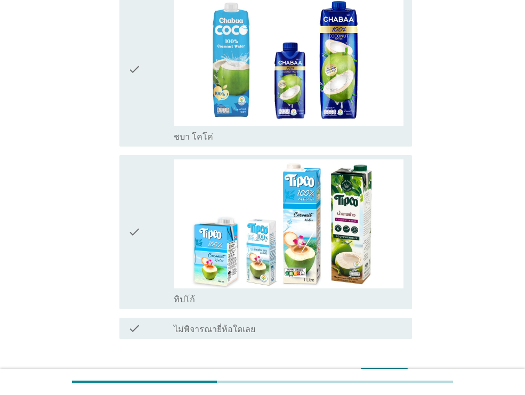
scroll to position [1012, 0]
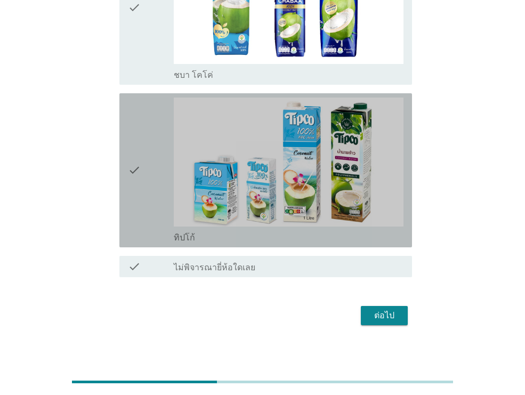
click at [134, 213] on icon "check" at bounding box center [134, 171] width 13 height 146
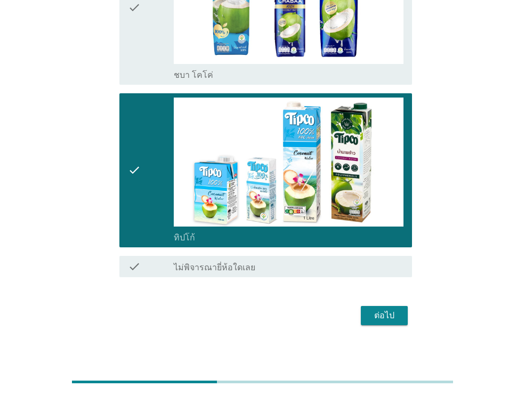
click at [374, 319] on div "ต่อไป" at bounding box center [384, 315] width 30 height 13
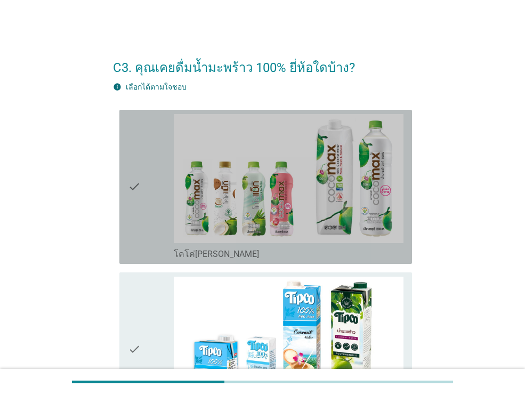
click at [165, 212] on div "check" at bounding box center [151, 187] width 46 height 146
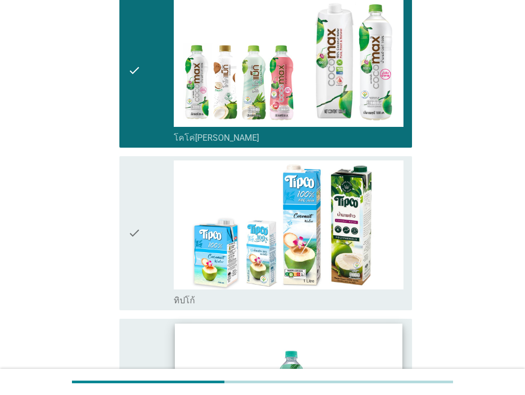
scroll to position [219, 0]
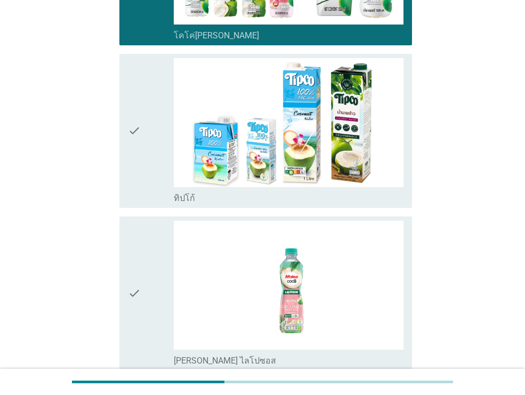
click at [148, 166] on div "check" at bounding box center [151, 131] width 46 height 146
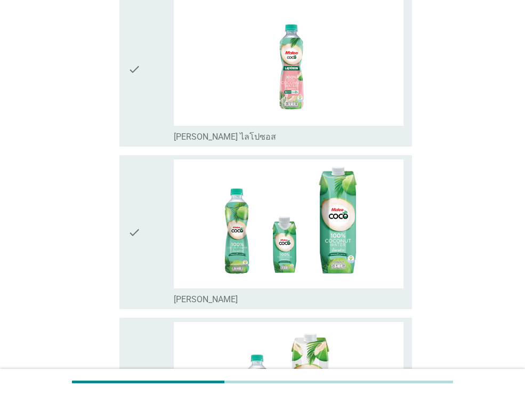
click at [129, 261] on icon "check" at bounding box center [134, 232] width 13 height 146
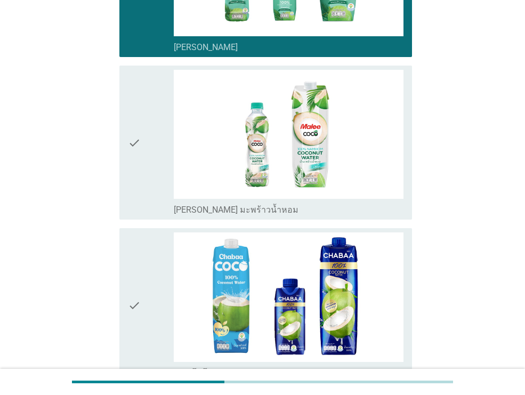
click at [139, 166] on icon "check" at bounding box center [134, 143] width 13 height 146
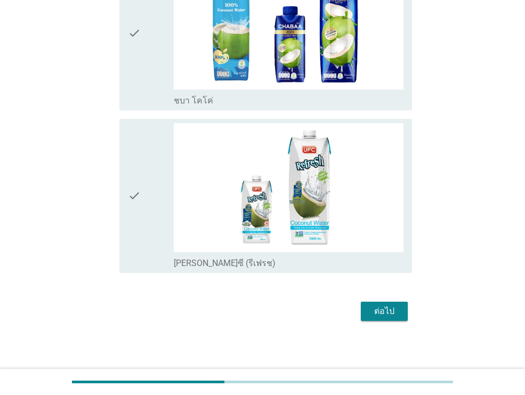
scroll to position [969, 0]
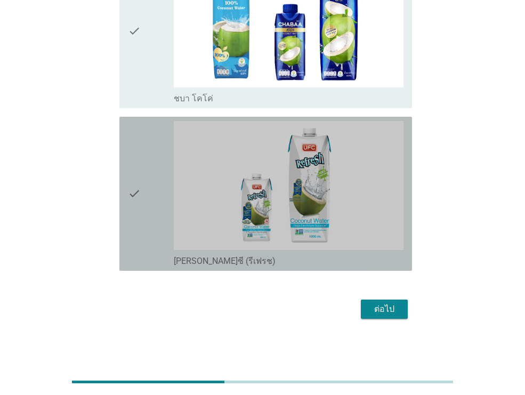
click at [151, 248] on div "check" at bounding box center [151, 194] width 46 height 146
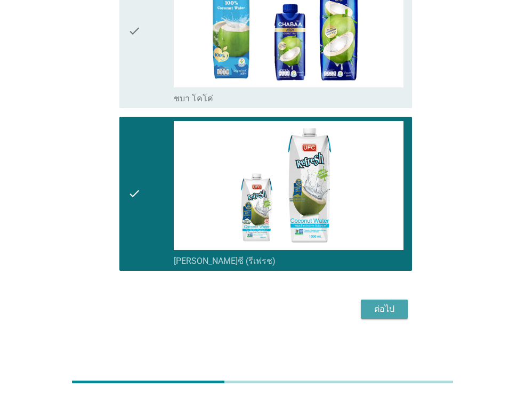
click at [369, 309] on div "ต่อไป" at bounding box center [384, 309] width 30 height 13
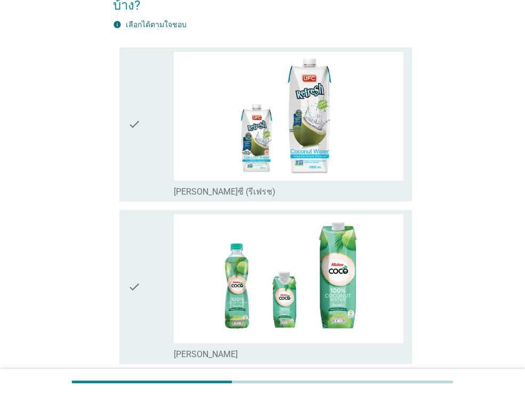
scroll to position [83, 0]
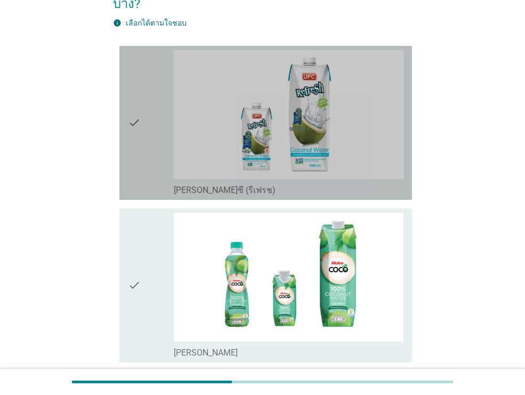
click at [147, 162] on div "check" at bounding box center [151, 123] width 46 height 146
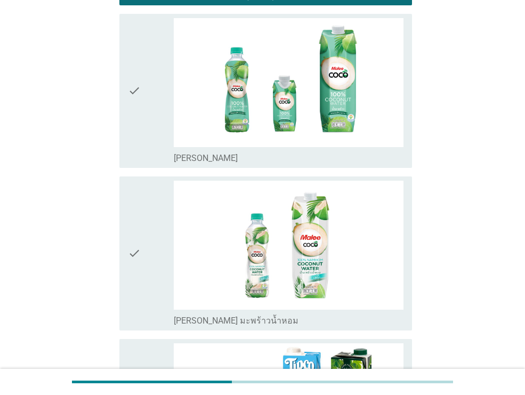
scroll to position [279, 0]
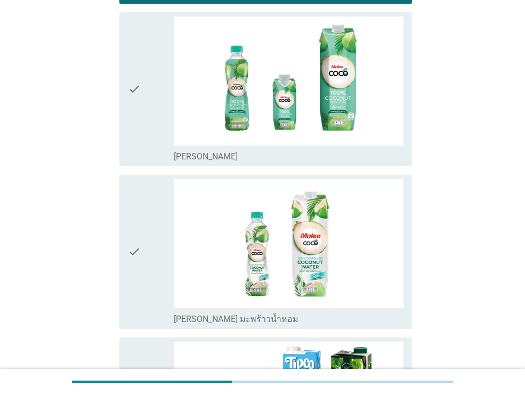
click at [135, 125] on icon "check" at bounding box center [134, 90] width 13 height 146
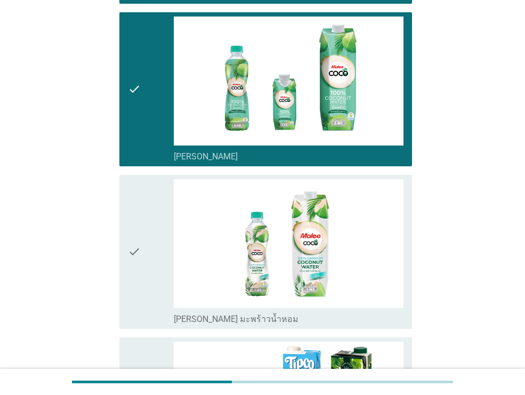
scroll to position [281, 0]
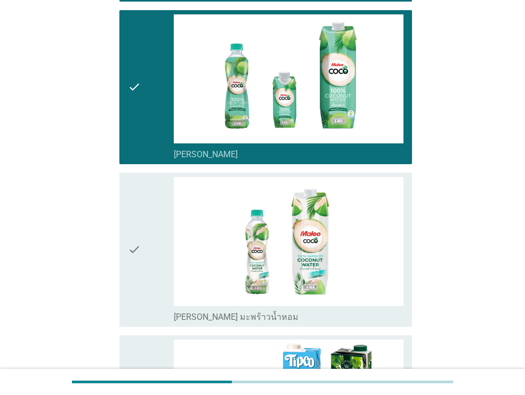
click at [152, 227] on div "check" at bounding box center [151, 250] width 46 height 146
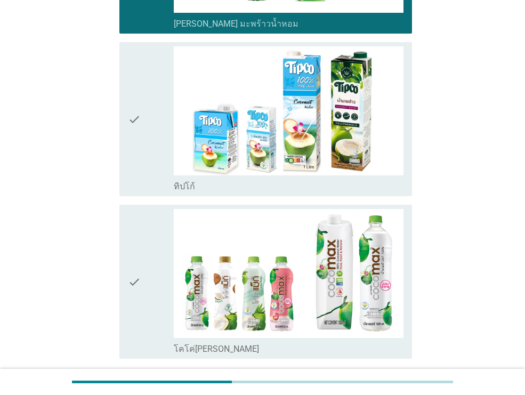
scroll to position [595, 0]
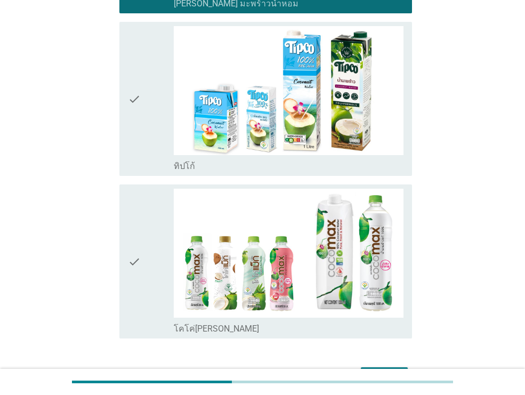
click at [130, 131] on icon "check" at bounding box center [134, 99] width 13 height 146
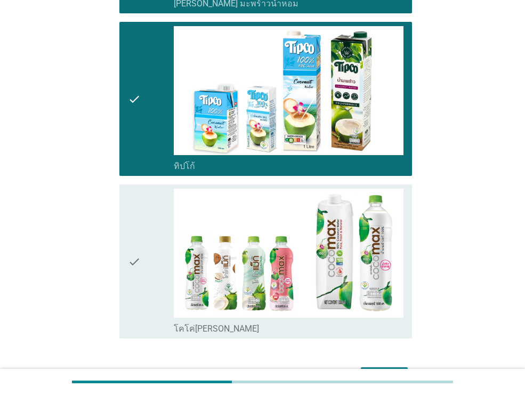
click at [137, 256] on icon "check" at bounding box center [134, 262] width 13 height 146
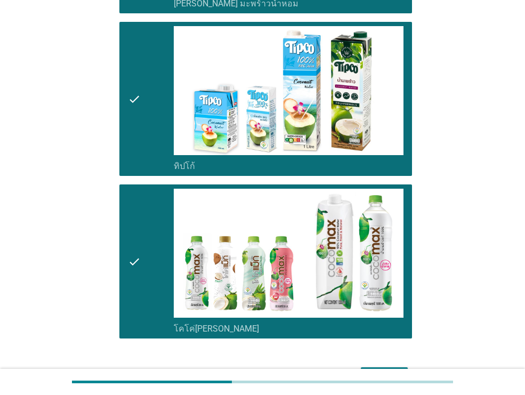
scroll to position [663, 0]
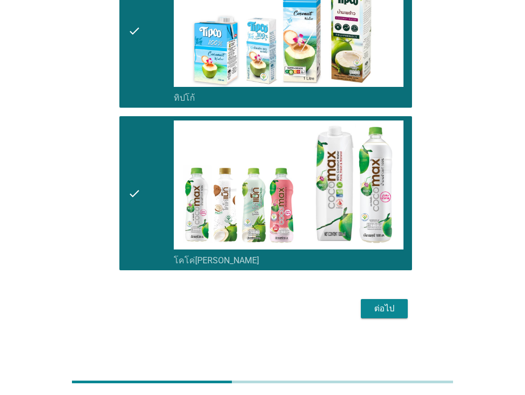
click at [392, 310] on div "ต่อไป" at bounding box center [384, 308] width 30 height 13
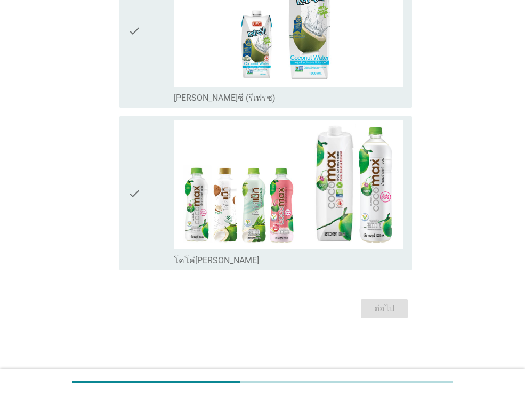
scroll to position [0, 0]
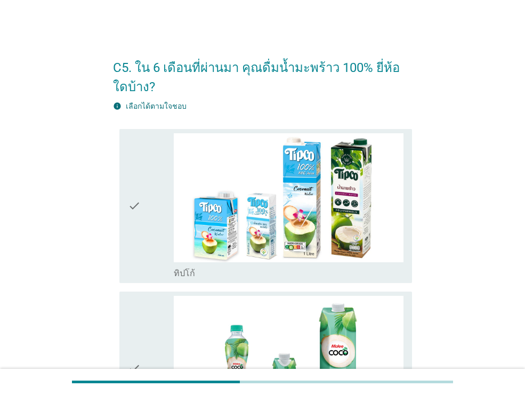
click at [139, 220] on icon "check" at bounding box center [134, 206] width 13 height 146
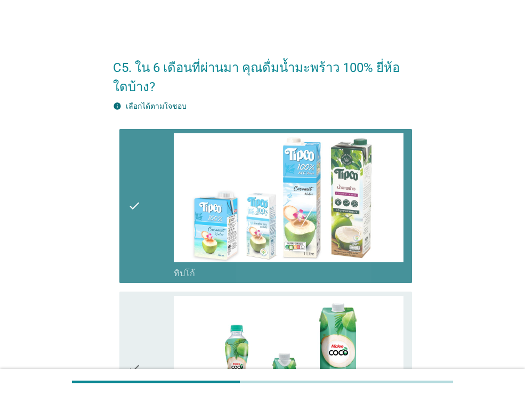
click at [139, 220] on icon "check" at bounding box center [134, 206] width 13 height 146
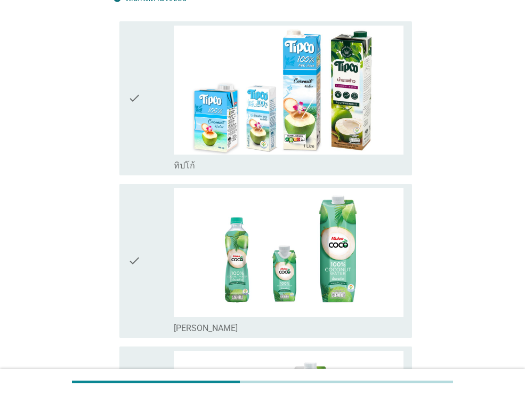
scroll to position [226, 0]
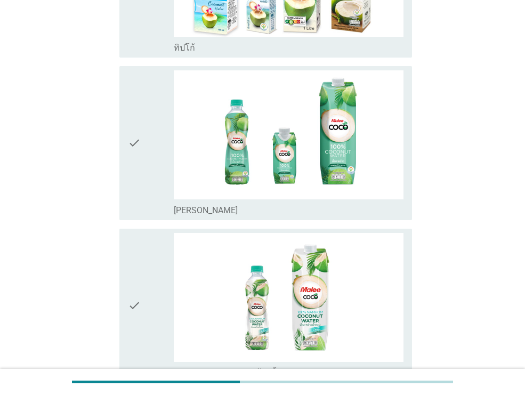
click at [142, 174] on div "check" at bounding box center [151, 143] width 46 height 146
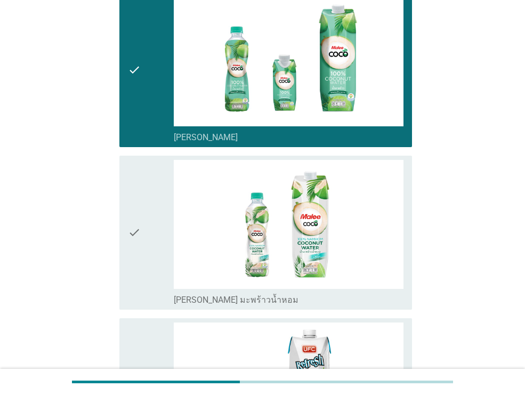
scroll to position [430, 0]
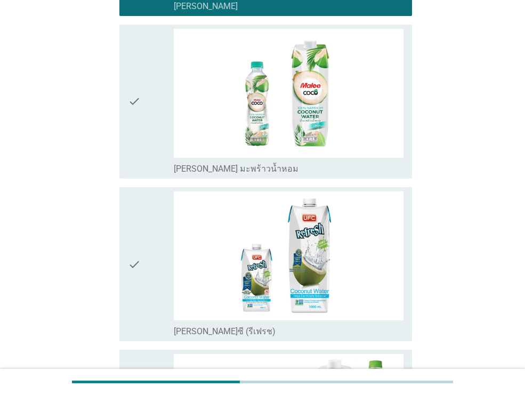
click at [146, 123] on div "check" at bounding box center [151, 102] width 46 height 146
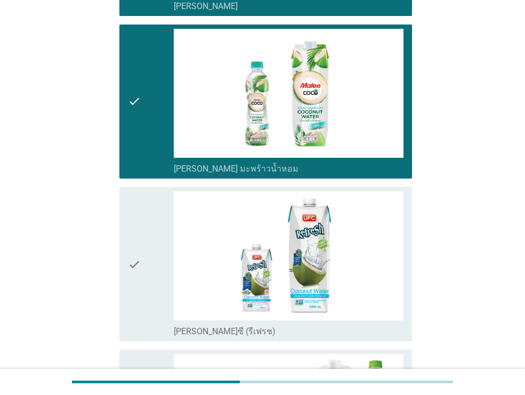
click at [134, 252] on icon "check" at bounding box center [134, 264] width 13 height 146
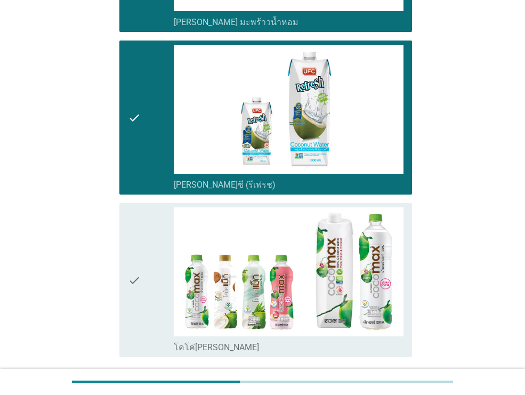
scroll to position [633, 0]
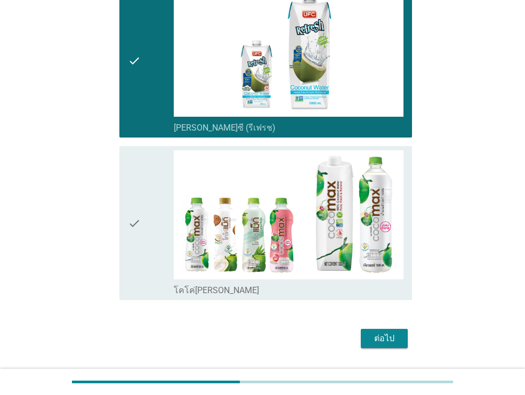
click at [135, 251] on icon "check" at bounding box center [134, 223] width 13 height 146
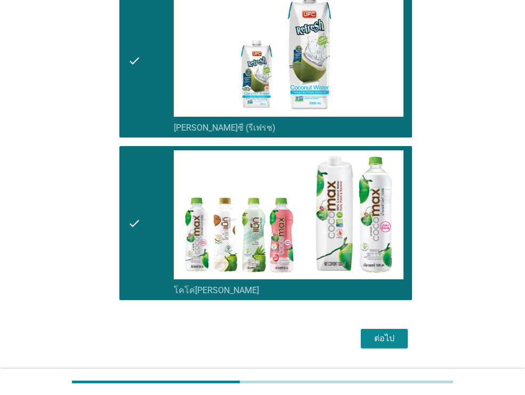
click at [376, 334] on div "ต่อไป" at bounding box center [384, 338] width 30 height 13
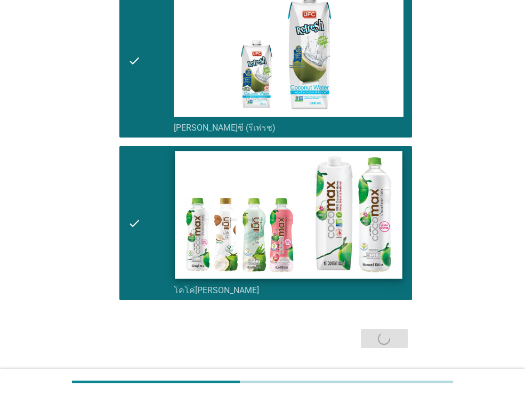
scroll to position [0, 0]
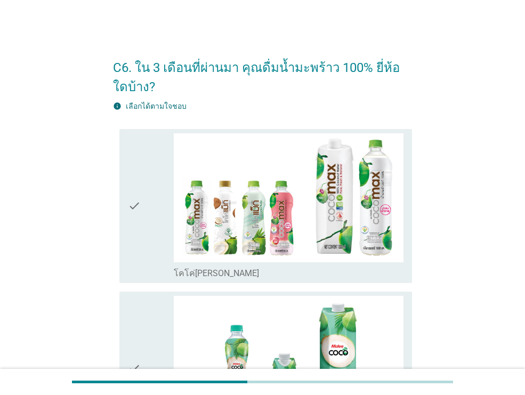
click at [148, 215] on div "check" at bounding box center [151, 206] width 46 height 146
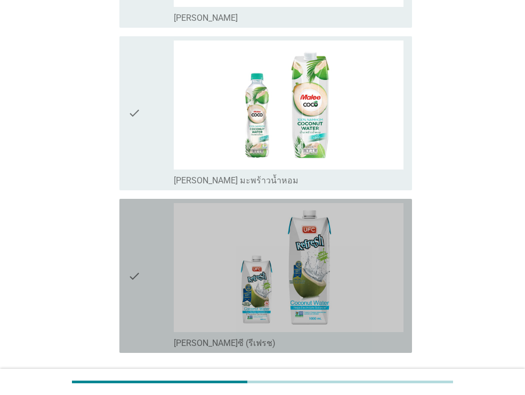
click at [151, 269] on div "check" at bounding box center [151, 276] width 46 height 146
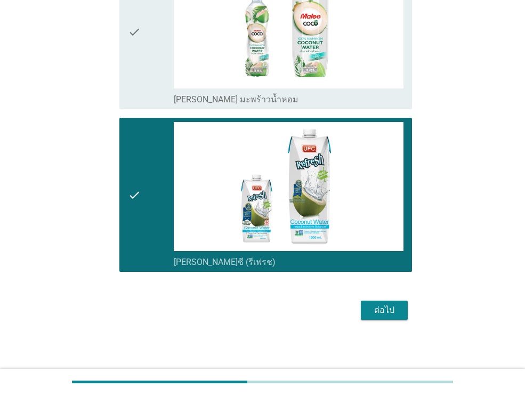
scroll to position [501, 0]
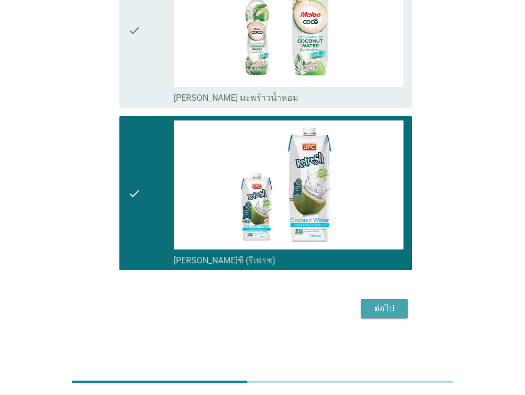
click at [393, 310] on div "ต่อไป" at bounding box center [384, 308] width 30 height 13
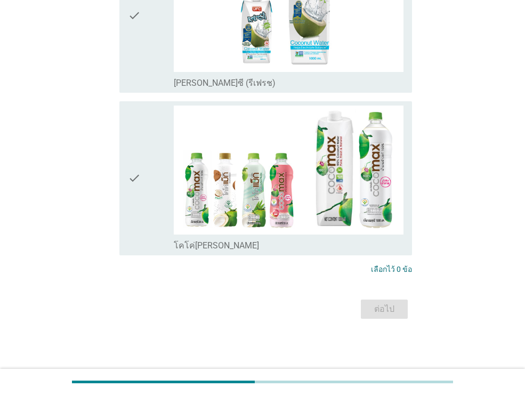
scroll to position [0, 0]
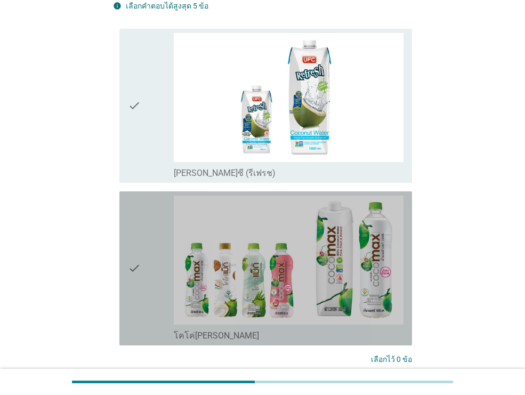
click at [165, 276] on div "check" at bounding box center [151, 269] width 46 height 146
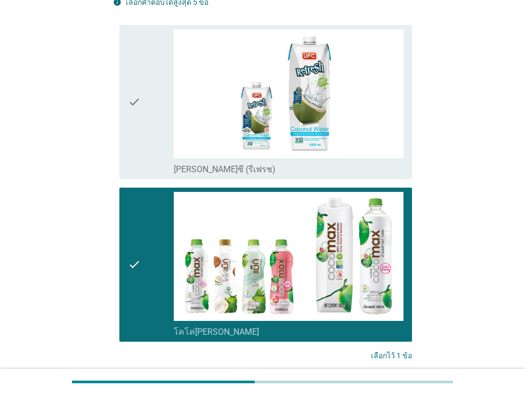
scroll to position [190, 0]
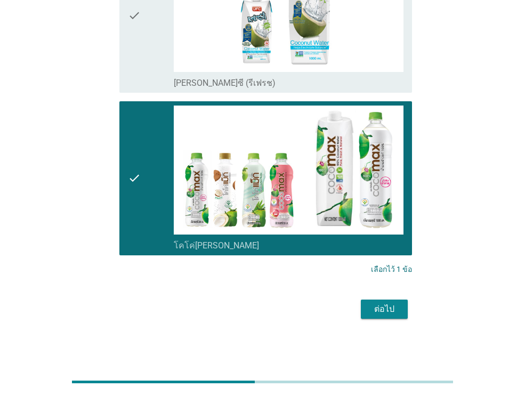
click at [397, 308] on div "ต่อไป" at bounding box center [384, 309] width 30 height 13
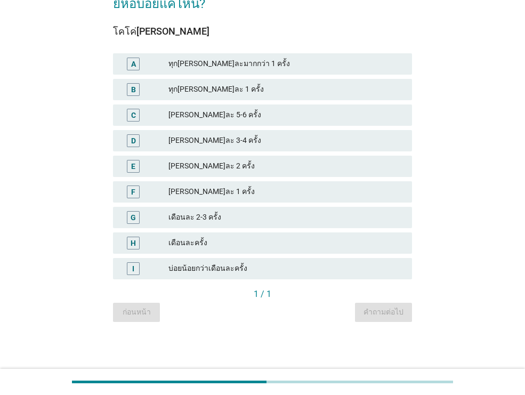
scroll to position [0, 0]
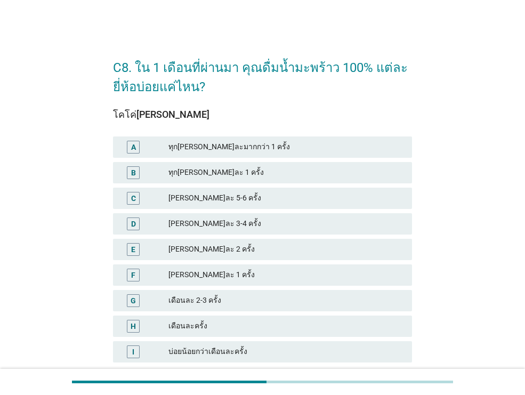
click at [224, 225] on div "[PERSON_NAME]ละ 3-4 ครั้ง" at bounding box center [285, 224] width 235 height 13
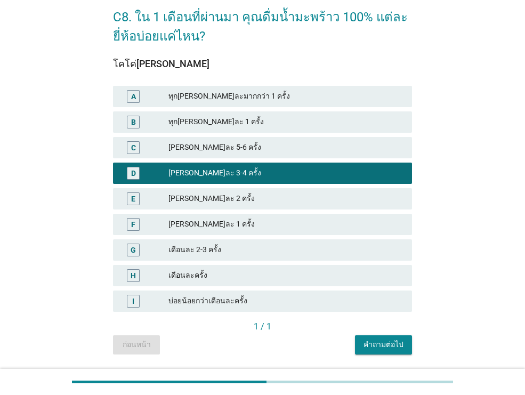
scroll to position [83, 0]
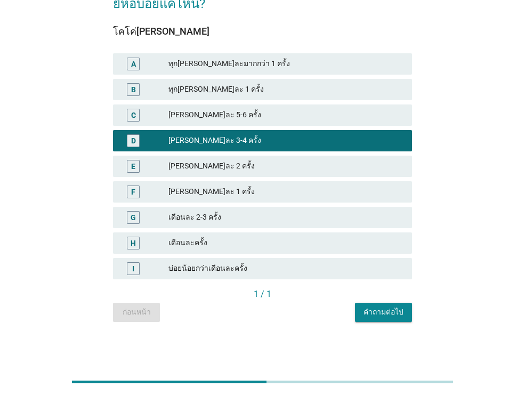
click at [385, 312] on div "คำถามต่อไป" at bounding box center [384, 312] width 40 height 11
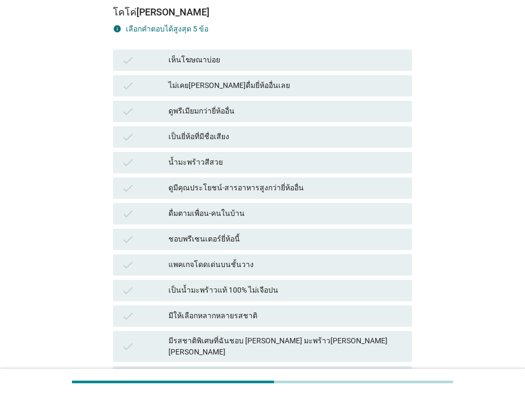
scroll to position [0, 0]
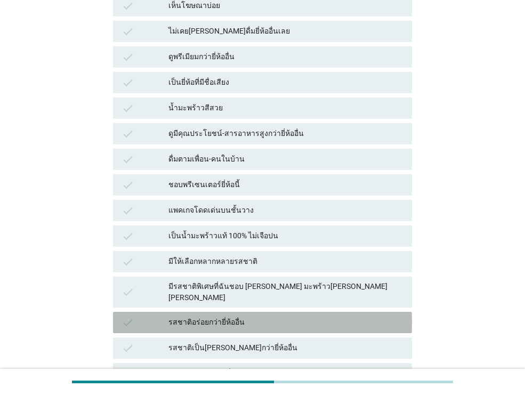
click at [268, 316] on div "รสชาติอร่อยกว่ายี่ห้ออื่น" at bounding box center [285, 322] width 235 height 13
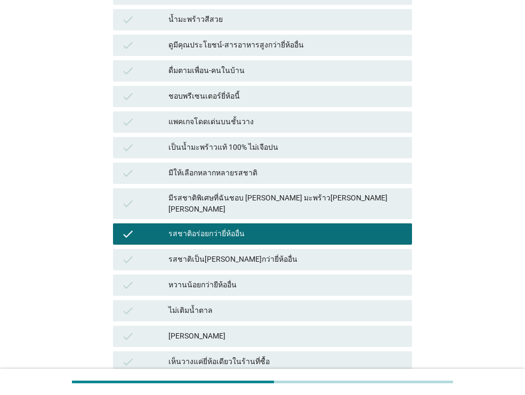
scroll to position [334, 0]
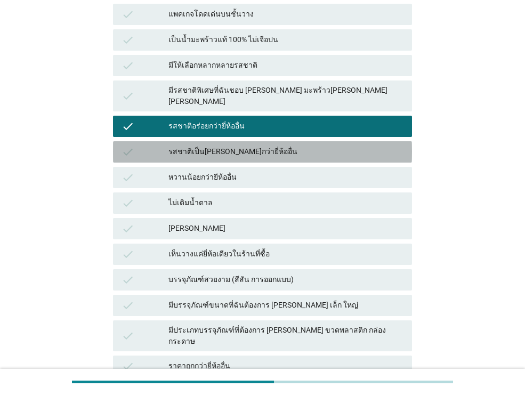
click at [268, 146] on div "รสชาติเป็น[PERSON_NAME]กว่ายี่ห้ออื่น" at bounding box center [285, 152] width 235 height 13
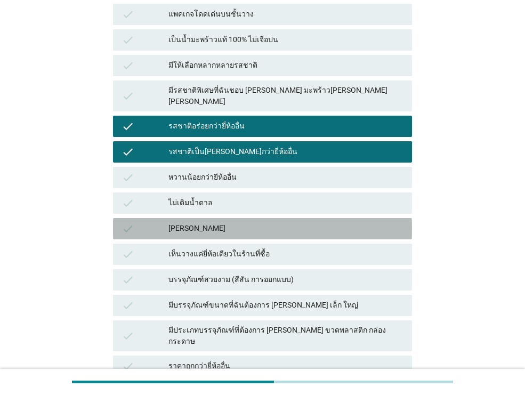
click at [260, 223] on div "[PERSON_NAME]" at bounding box center [285, 228] width 235 height 13
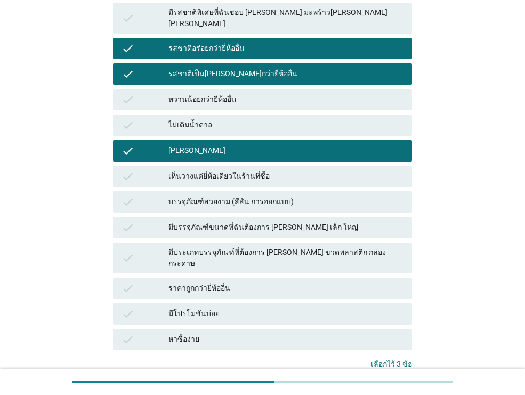
scroll to position [479, 0]
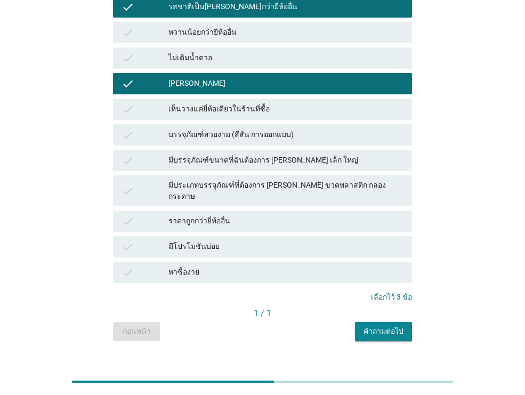
click at [317, 240] on div "มีโปรโมชันบ่อย" at bounding box center [285, 246] width 235 height 13
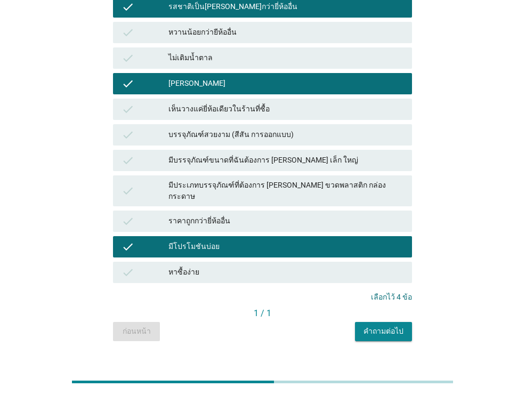
click at [310, 215] on div "ราคาถูกกว่ายี่ห้ออื่น" at bounding box center [285, 221] width 235 height 13
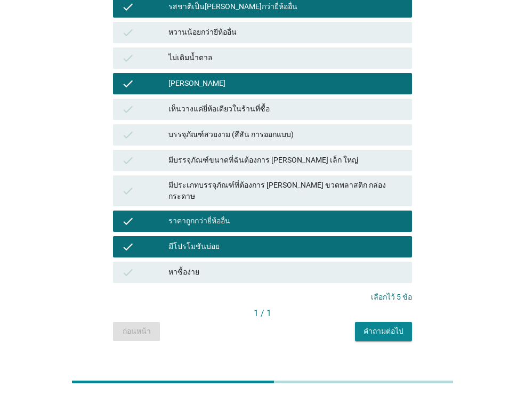
click at [308, 266] on div "หาซื้อง่าย" at bounding box center [285, 272] width 235 height 13
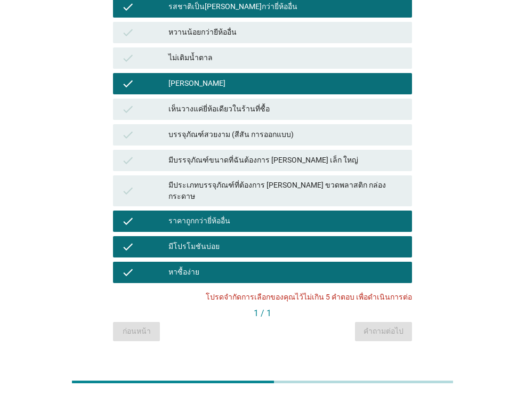
click at [310, 79] on div "[PERSON_NAME]" at bounding box center [285, 83] width 235 height 13
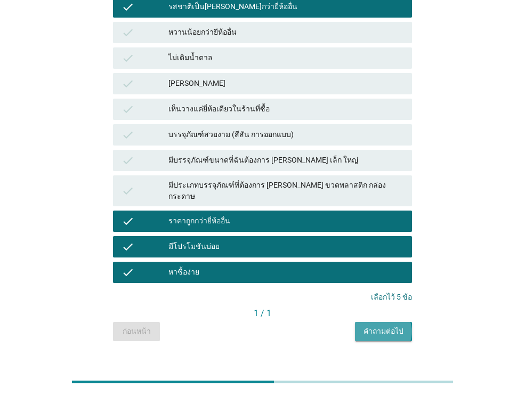
click at [393, 326] on div "คำถามต่อไป" at bounding box center [384, 331] width 40 height 11
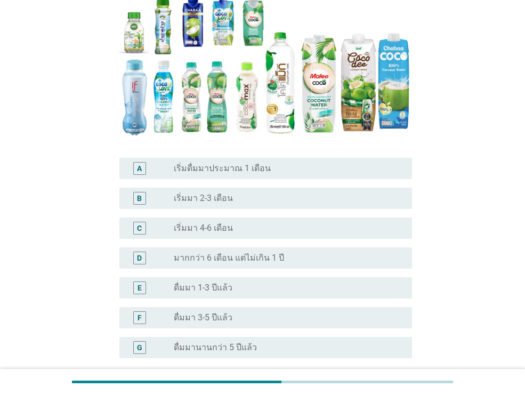
scroll to position [168, 0]
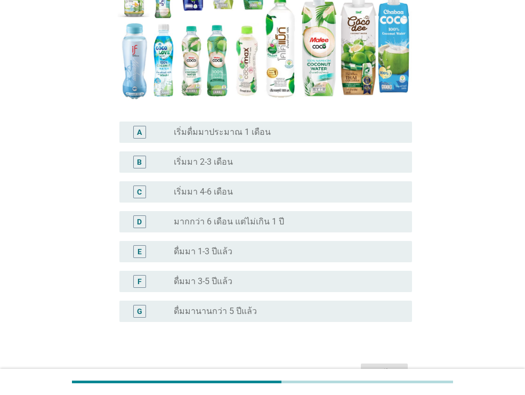
click at [371, 308] on div "radio_button_unchecked ดื่มมานานกว่า 5 ปีแล้ว" at bounding box center [284, 311] width 221 height 11
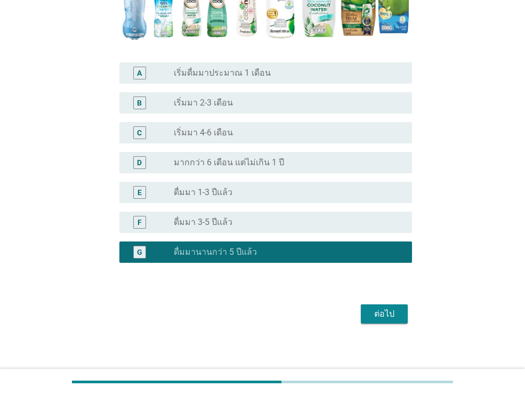
scroll to position [232, 0]
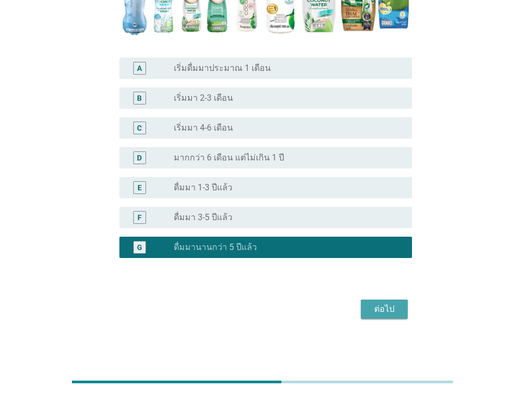
click at [375, 314] on div "ต่อไป" at bounding box center [384, 309] width 30 height 13
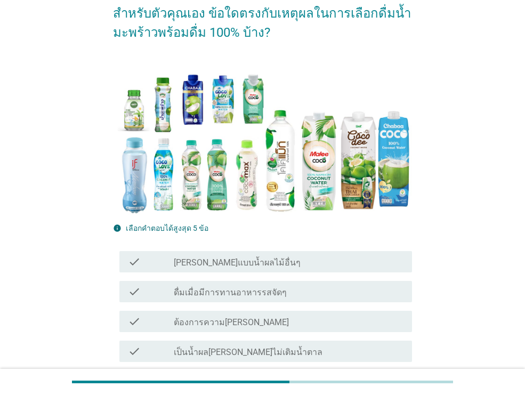
scroll to position [332, 0]
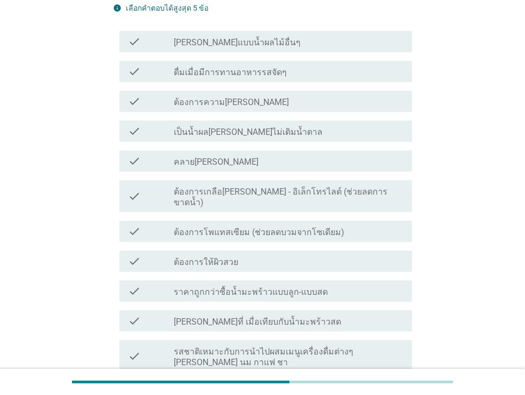
click at [288, 131] on div "check_box_outline_blank เป็นน้ำผล[PERSON_NAME]ไม่เติมน้ำตาล" at bounding box center [289, 131] width 230 height 13
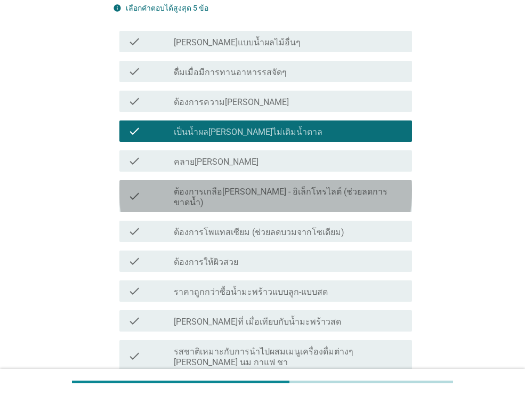
click at [307, 190] on label "ต้องการเกลือ[PERSON_NAME] - อิเล็กโทรไลต์ (ช่วยลดการขาดน้ำ)" at bounding box center [289, 197] width 230 height 21
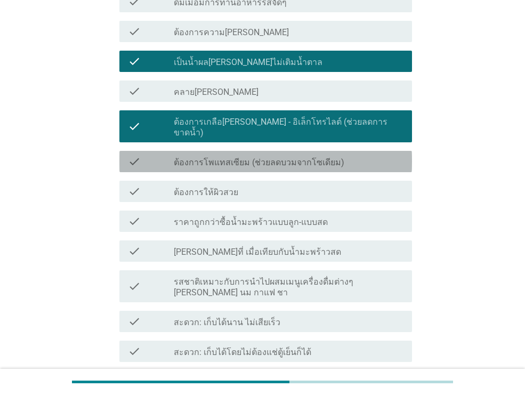
click at [304, 157] on label "ต้องการโพแทสเซียม (ช่วยลดบวมจากโซเดียม)" at bounding box center [259, 162] width 171 height 11
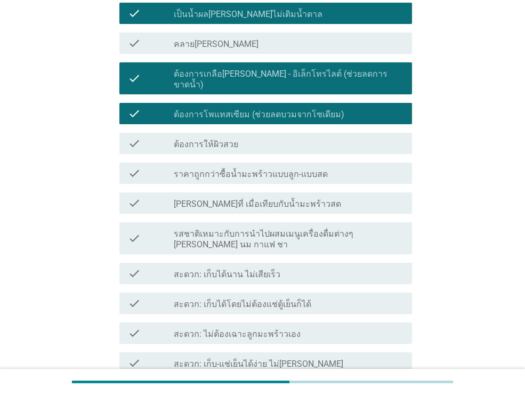
scroll to position [463, 0]
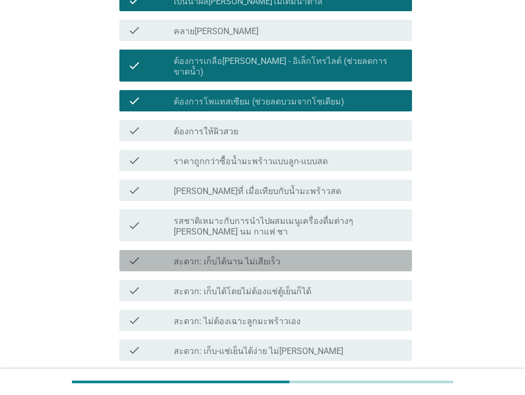
click at [293, 254] on div "check_box_outline_blank สะดวก: เก็บได้นาน ไม่เสียเร็ว" at bounding box center [289, 260] width 230 height 13
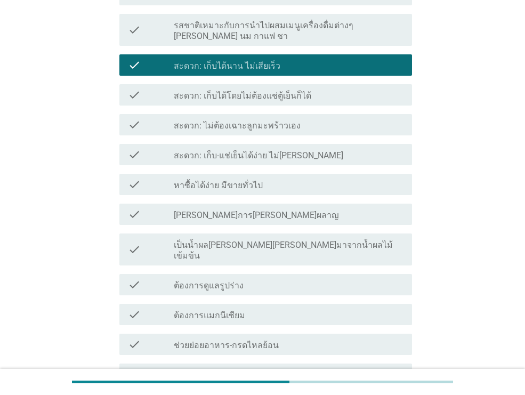
click at [270, 178] on div "check_box_outline_blank หาซื้อได้ง่าย มีขายทั่วไป" at bounding box center [289, 184] width 230 height 13
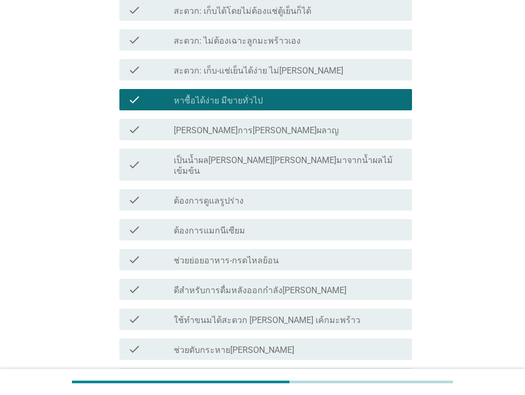
scroll to position [746, 0]
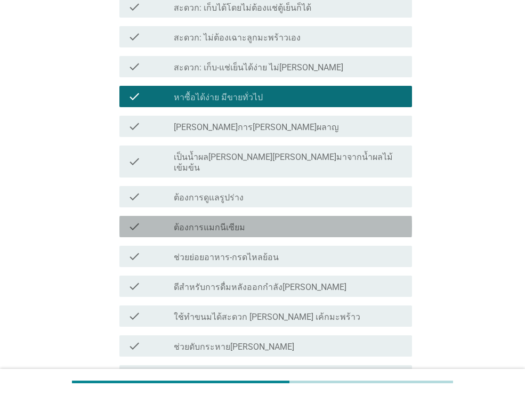
click at [263, 220] on div "check_box_outline_blank ต้องการแมกนีเซียม" at bounding box center [289, 226] width 230 height 13
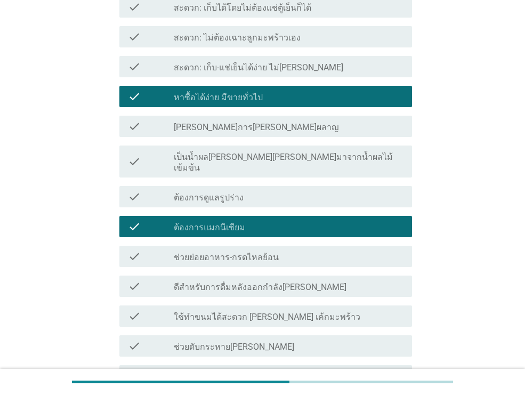
scroll to position [827, 0]
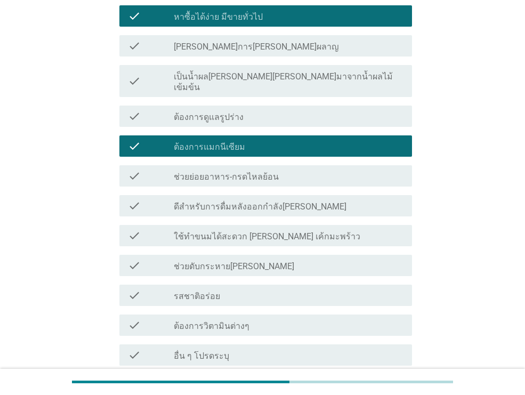
click at [326, 199] on div "check_box_outline_blank ดีสำหรับการดื่มหลังออกกำลัง[PERSON_NAME]" at bounding box center [289, 205] width 230 height 13
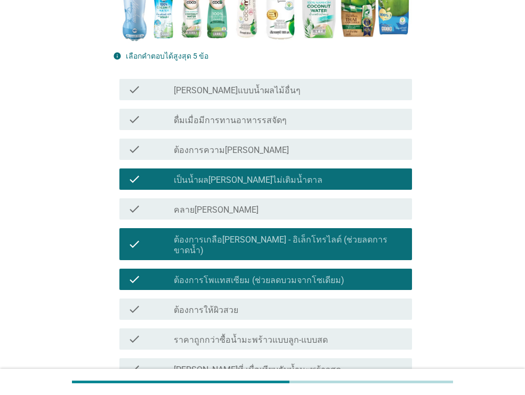
scroll to position [282, 0]
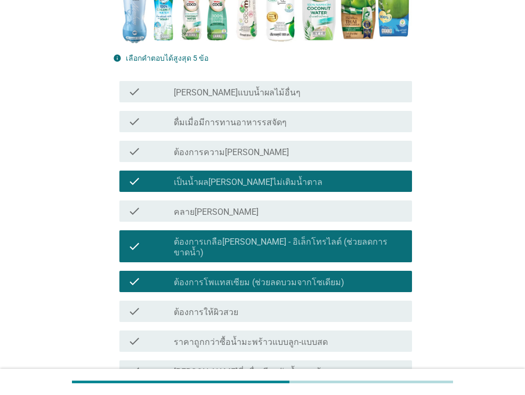
click at [318, 180] on div "check_box_outline_blank เป็นน้ำผล[PERSON_NAME]ไม่เติมน้ำตาล" at bounding box center [289, 181] width 230 height 13
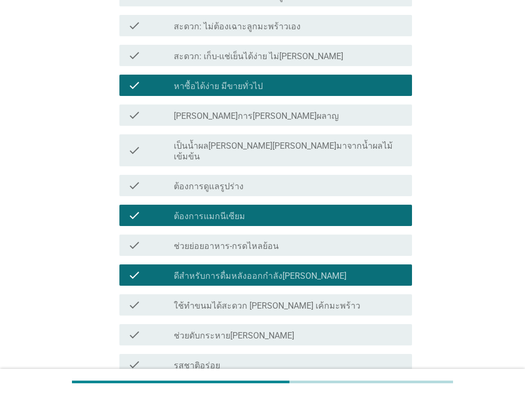
scroll to position [765, 0]
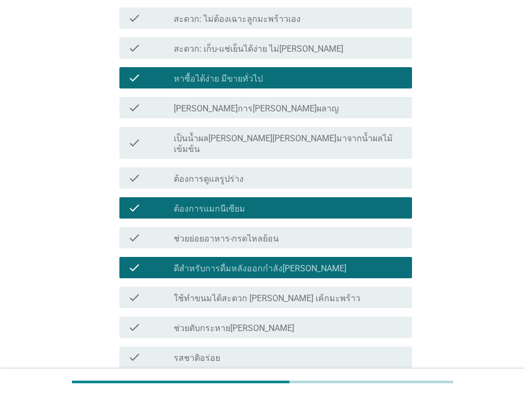
click at [315, 75] on div "check check_box_outline_blank หาซื้อได้ง่าย มีขายทั่วไป" at bounding box center [265, 77] width 293 height 21
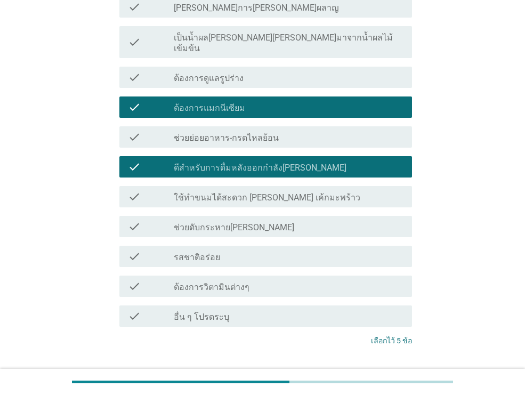
scroll to position [916, 0]
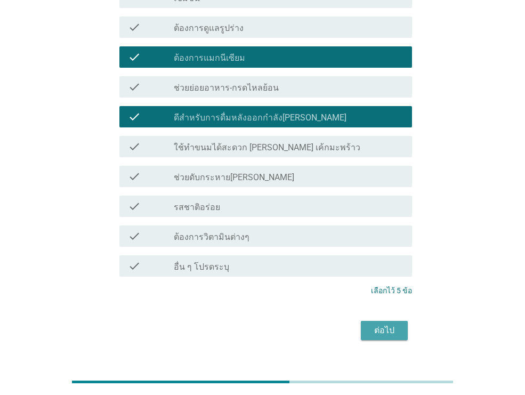
click at [392, 324] on div "ต่อไป" at bounding box center [384, 330] width 30 height 13
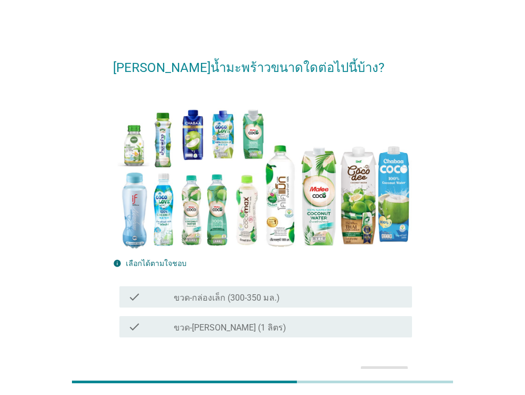
scroll to position [20, 0]
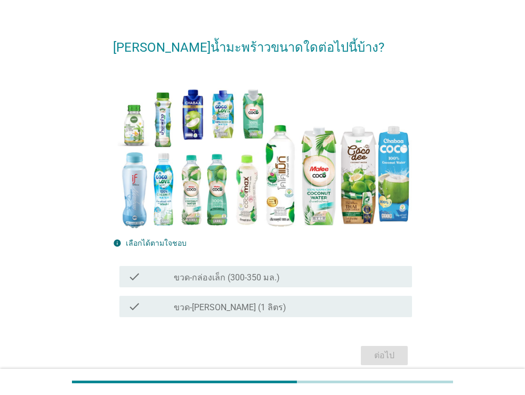
click at [263, 315] on div "check check_box_outline_blank ขวด-[PERSON_NAME] (1 ลิตร)" at bounding box center [265, 306] width 293 height 21
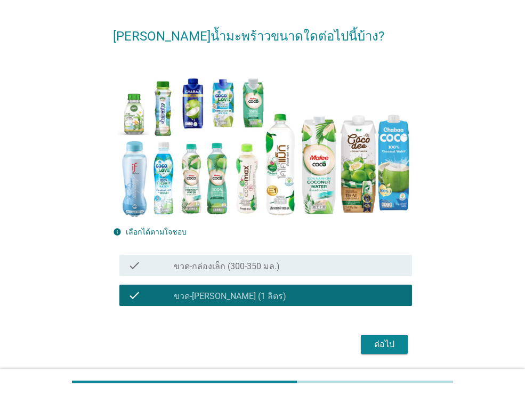
scroll to position [34, 0]
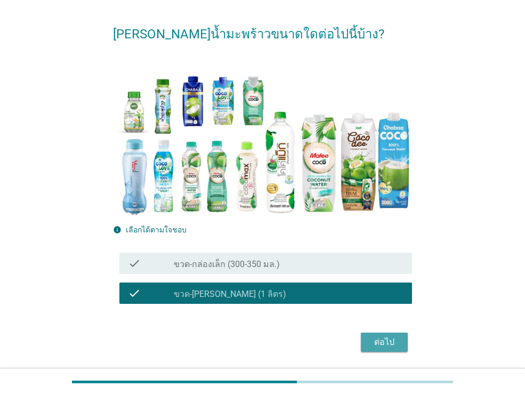
click at [388, 343] on div "ต่อไป" at bounding box center [384, 342] width 30 height 13
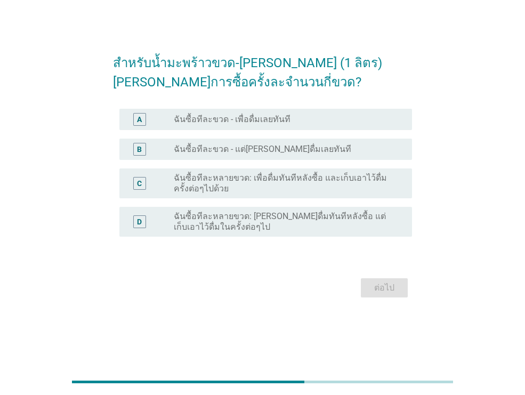
scroll to position [0, 0]
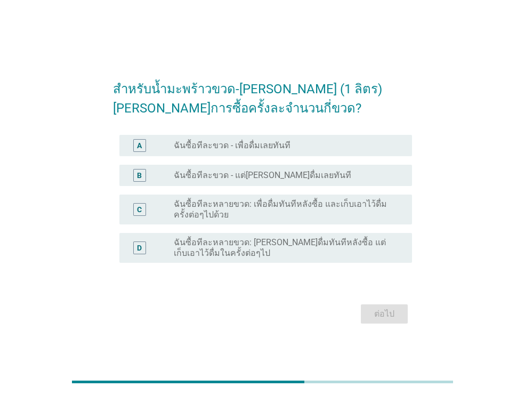
click at [279, 214] on label "ฉันซื้อทีละหลายขวด: เพื่อดื่มทันทีหลังซื้อ และเก็บเอาไว้ดื่มครั้งต่อๆไปด้วย" at bounding box center [284, 209] width 221 height 21
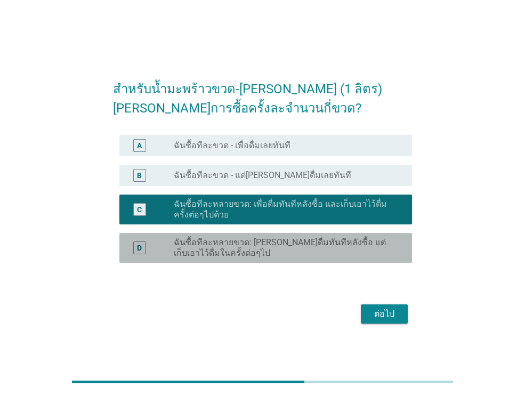
click at [359, 257] on label "ฉันซื้อทีละหลายขวด: [PERSON_NAME]ดื่มทันทีหลังซื้อ แต่เก็บเอาไว้ดื่มในครั้งต่อๆ…" at bounding box center [284, 247] width 221 height 21
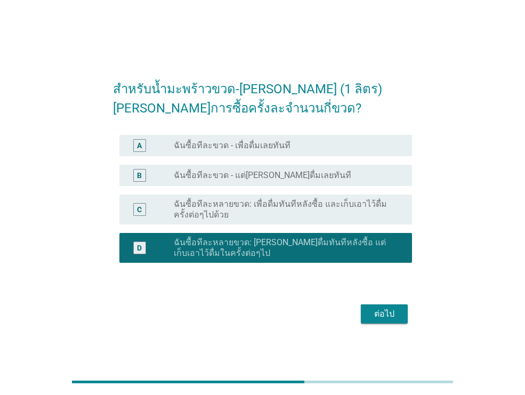
click at [393, 311] on div "ต่อไป" at bounding box center [384, 314] width 30 height 13
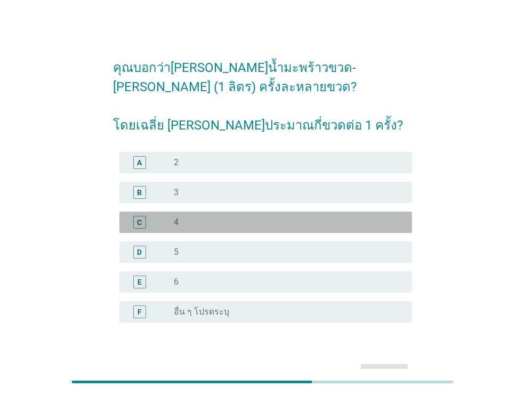
click at [246, 221] on div "radio_button_unchecked 4" at bounding box center [284, 222] width 221 height 11
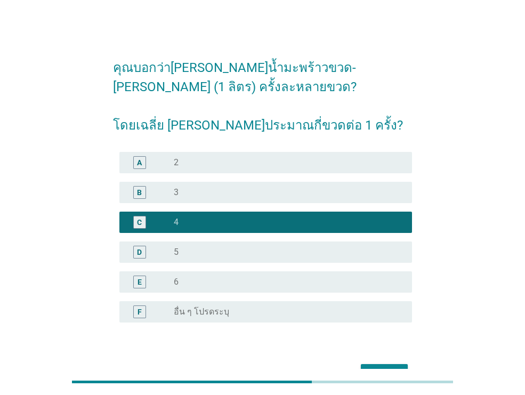
scroll to position [65, 0]
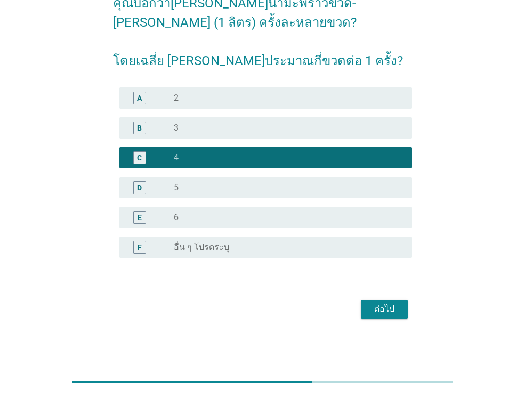
click at [387, 307] on div "ต่อไป" at bounding box center [384, 309] width 30 height 13
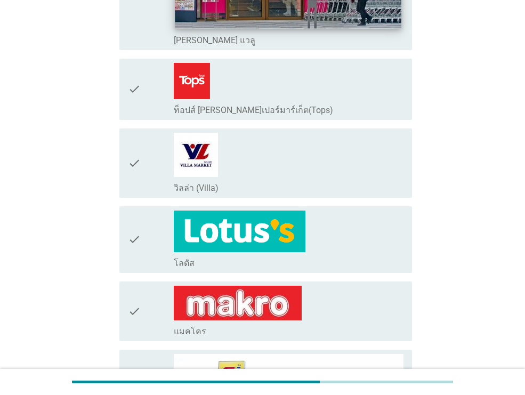
scroll to position [266, 0]
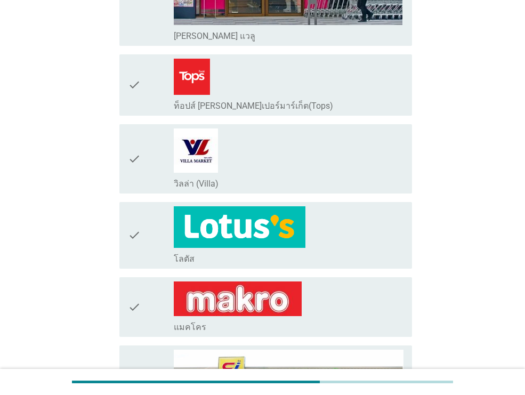
click at [276, 84] on div "check_box_outline_blank ท็อปส์ [PERSON_NAME]เปอร์มาร์เก็ต(Tops)" at bounding box center [289, 85] width 230 height 53
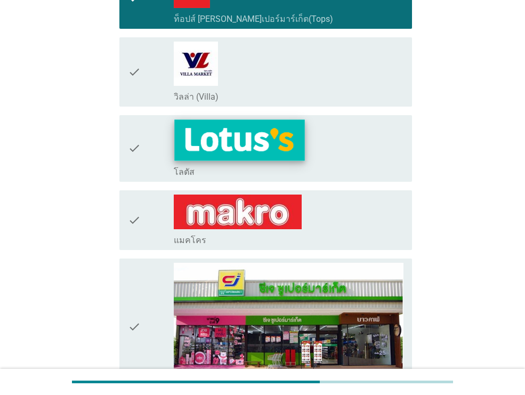
scroll to position [361, 0]
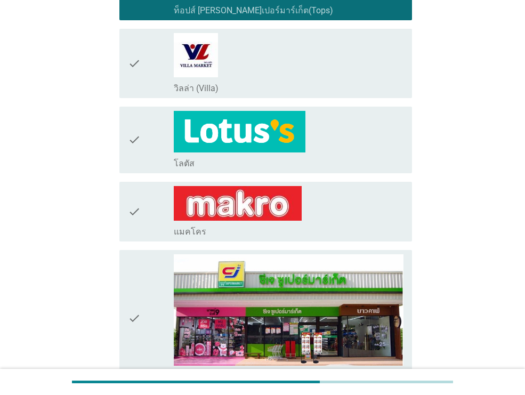
click at [275, 109] on div "check check_box_outline_blank โลตัส" at bounding box center [265, 140] width 293 height 67
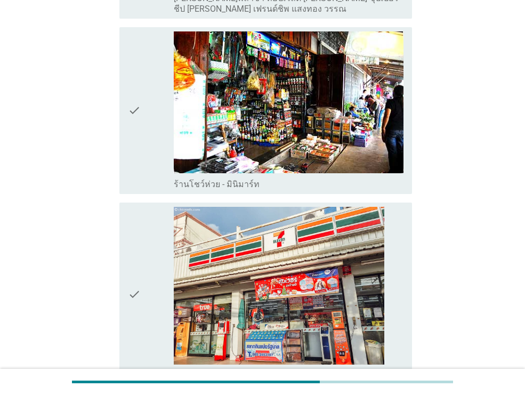
scroll to position [1451, 0]
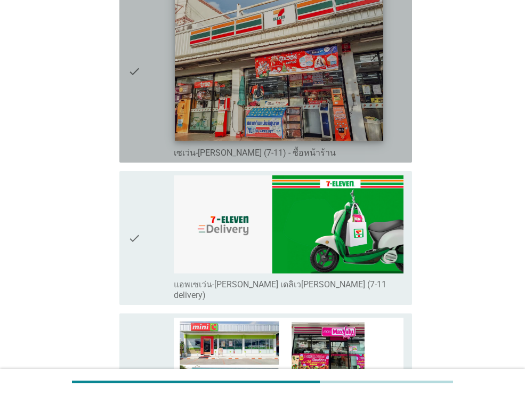
click at [303, 109] on img at bounding box center [279, 63] width 208 height 156
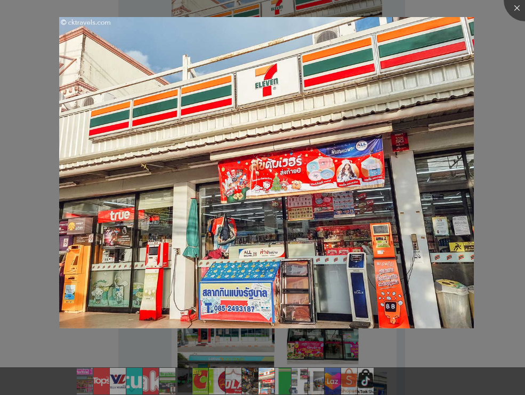
scroll to position [1808, 0]
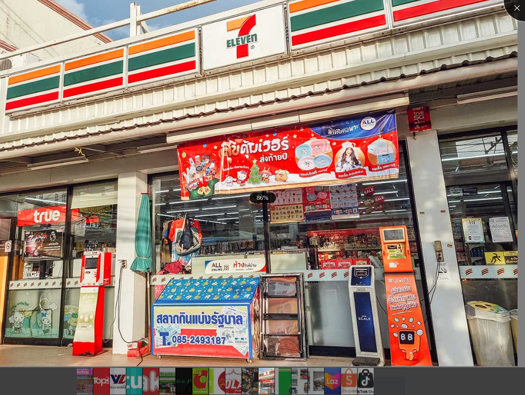
click at [511, 7] on div at bounding box center [525, 0] width 43 height 43
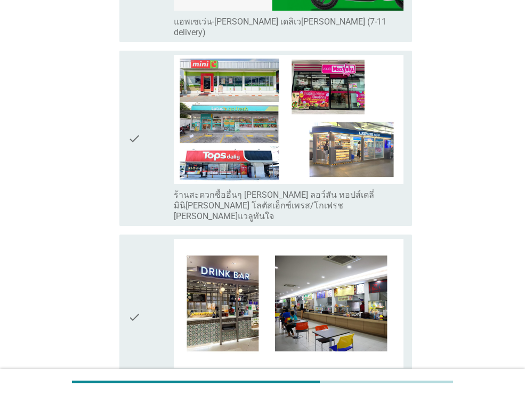
scroll to position [1700, 0]
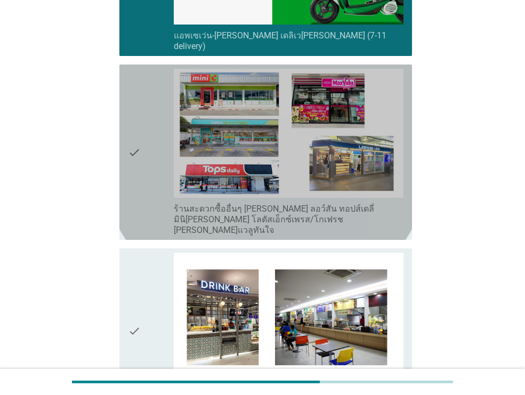
click at [150, 155] on div "check" at bounding box center [151, 152] width 46 height 167
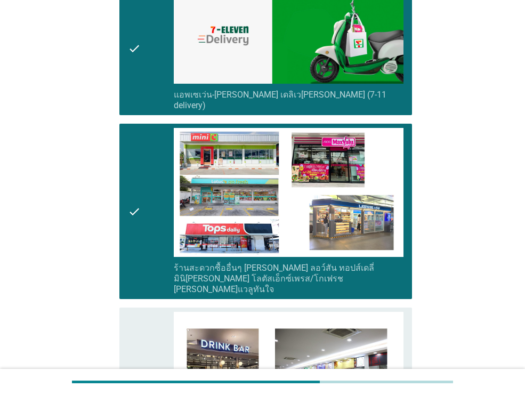
scroll to position [1351, 0]
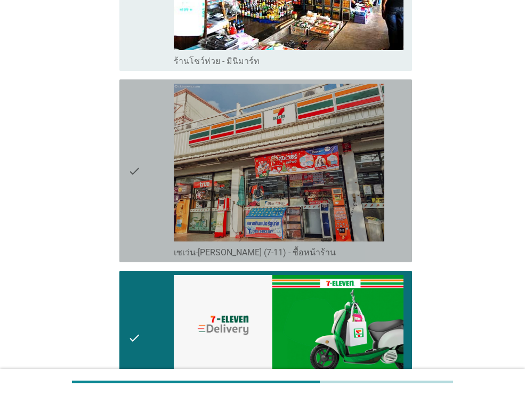
click at [142, 156] on div "check" at bounding box center [151, 171] width 46 height 174
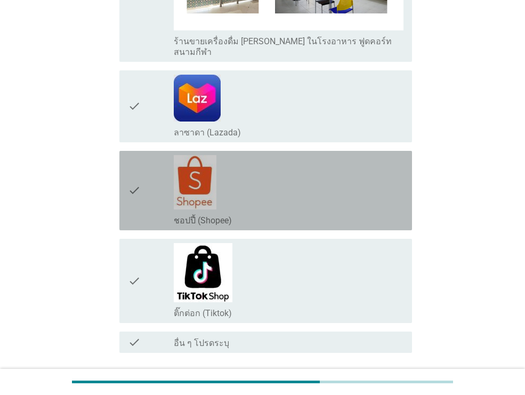
click at [150, 181] on div "check" at bounding box center [151, 190] width 46 height 71
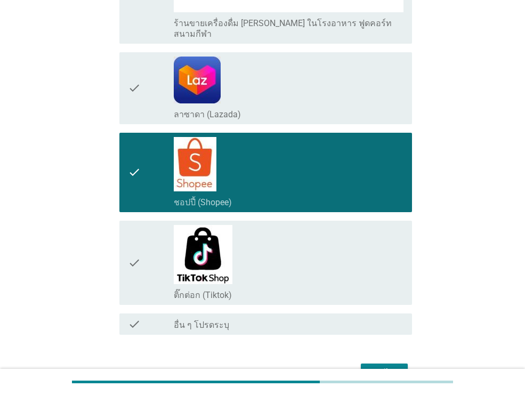
scroll to position [2091, 0]
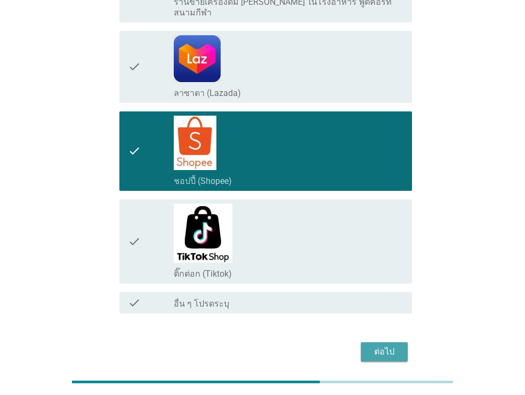
click at [391, 345] on div "ต่อไป" at bounding box center [384, 351] width 30 height 13
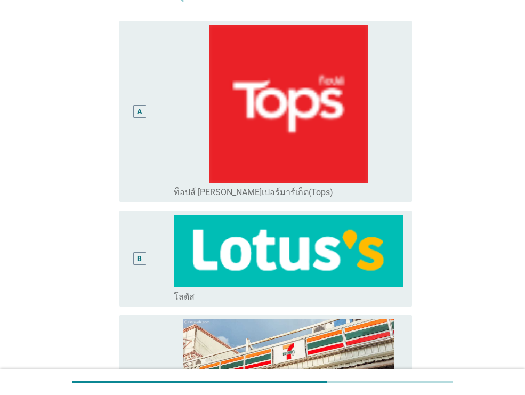
scroll to position [99, 0]
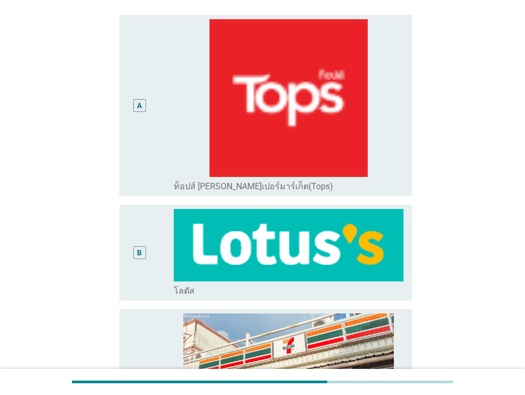
click at [137, 107] on div "A" at bounding box center [139, 105] width 23 height 173
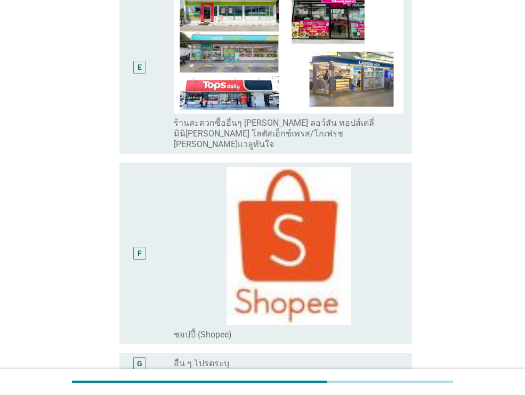
scroll to position [834, 0]
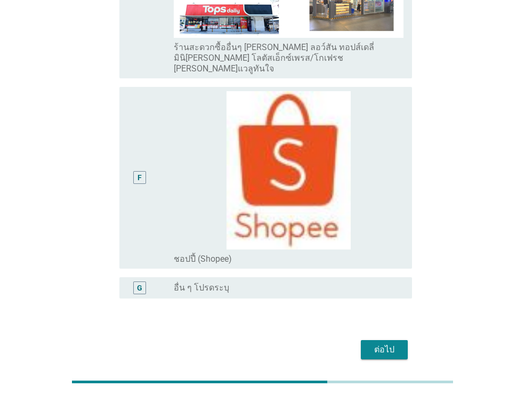
click at [404, 340] on button "ต่อไป" at bounding box center [384, 349] width 47 height 19
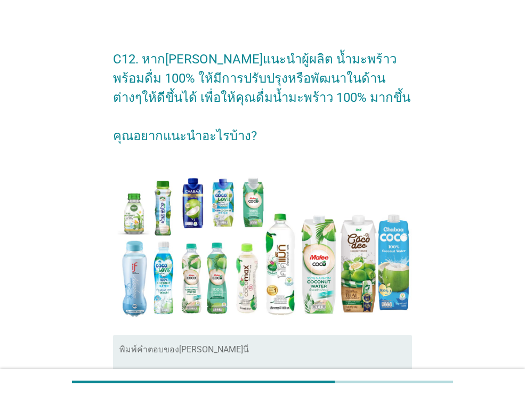
scroll to position [18, 0]
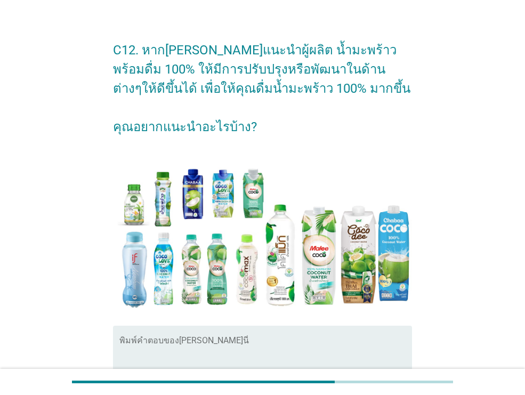
click at [278, 343] on textarea "พิมพ์คำตอบของคุณ ที่นี่" at bounding box center [265, 367] width 293 height 56
type textarea "v"
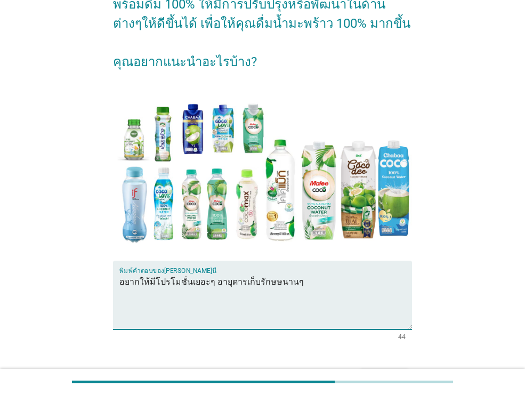
scroll to position [152, 0]
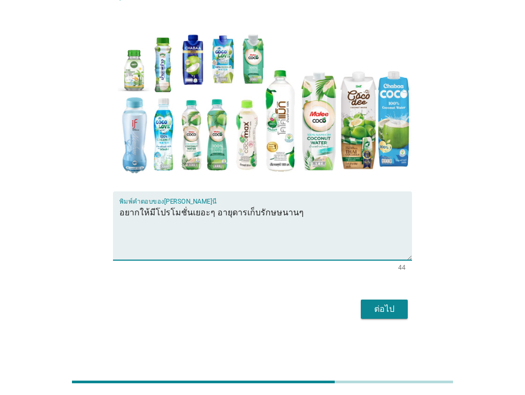
type textarea "อยากให้มีโปรโมชั่นเยอะๆ อายุดารเก็บรักษษนานๆ"
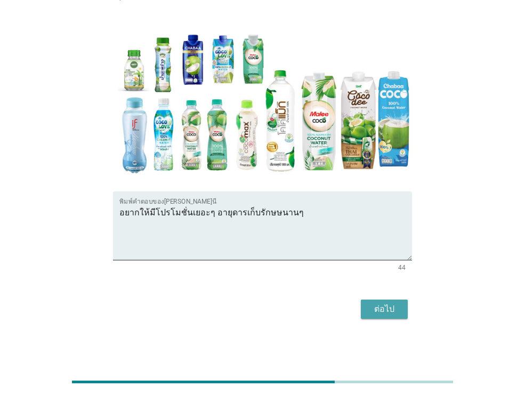
click at [398, 311] on div "ต่อไป" at bounding box center [384, 309] width 30 height 13
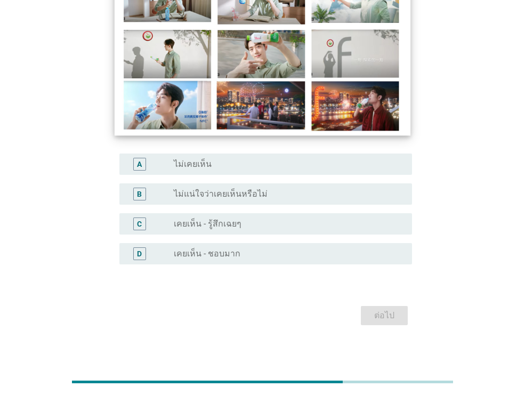
scroll to position [124, 0]
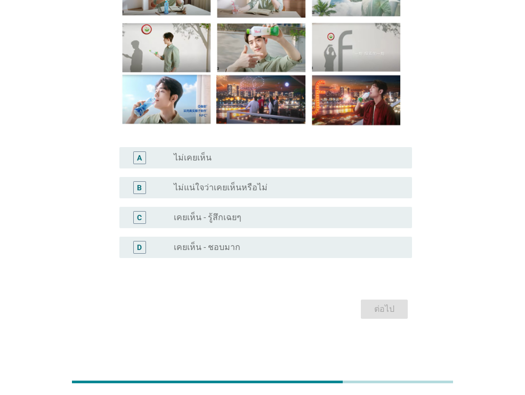
click at [227, 157] on div "radio_button_unchecked ไม่เคยเห็น" at bounding box center [284, 157] width 221 height 11
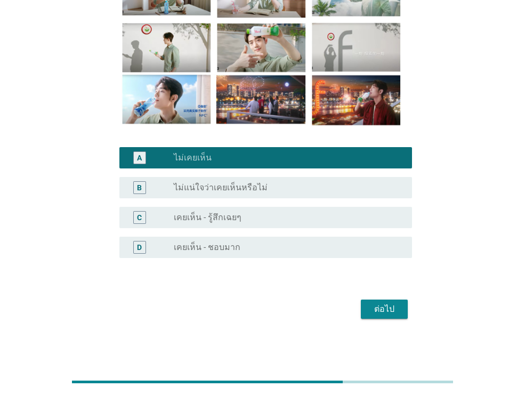
click at [405, 313] on button "ต่อไป" at bounding box center [384, 309] width 47 height 19
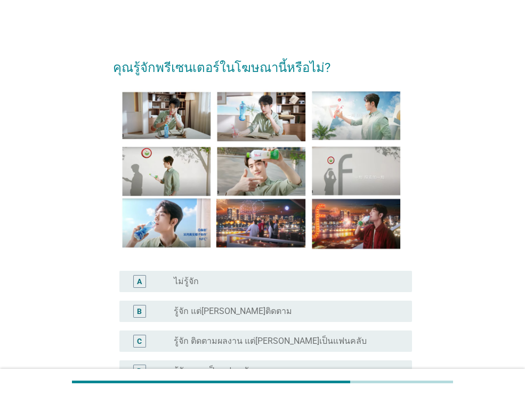
click at [310, 283] on div "radio_button_unchecked ไม่รู้จัก" at bounding box center [284, 281] width 221 height 11
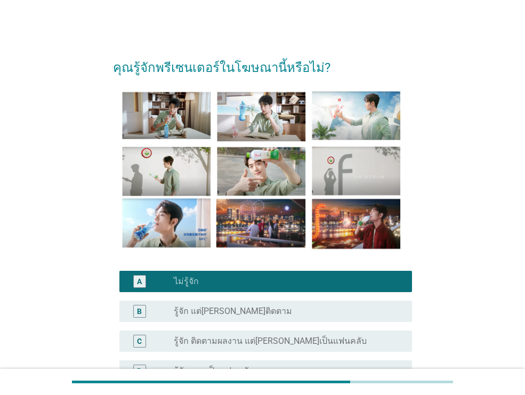
scroll to position [124, 0]
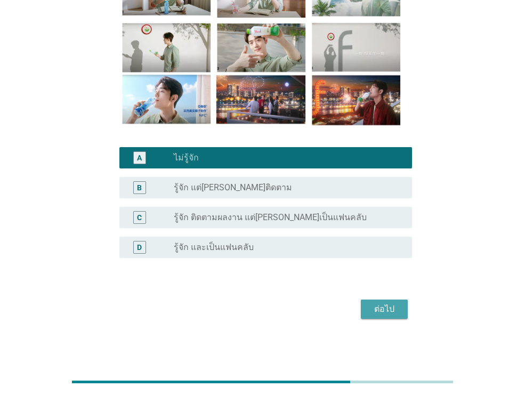
click at [394, 309] on div "ต่อไป" at bounding box center [384, 309] width 30 height 13
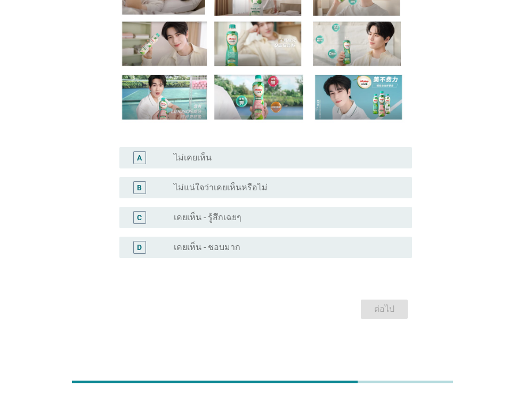
scroll to position [0, 0]
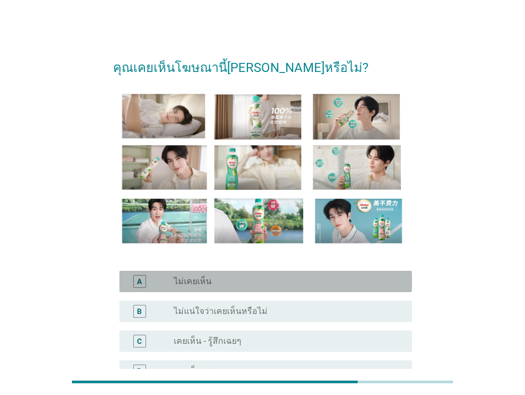
click at [295, 284] on div "radio_button_unchecked ไม่เคยเห็น" at bounding box center [284, 281] width 221 height 11
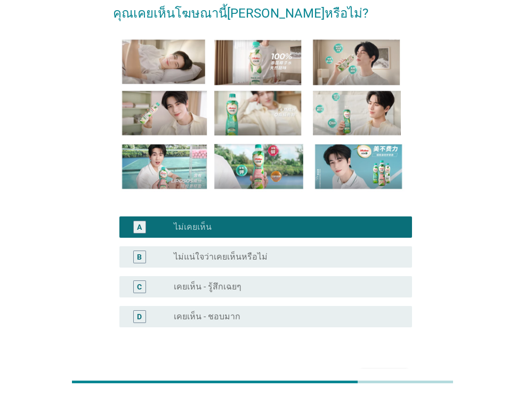
scroll to position [124, 0]
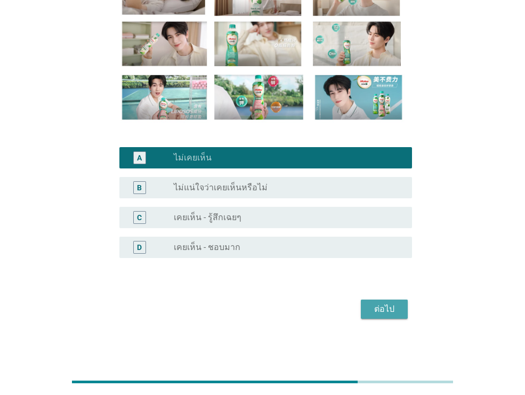
click at [384, 307] on div "ต่อไป" at bounding box center [384, 309] width 30 height 13
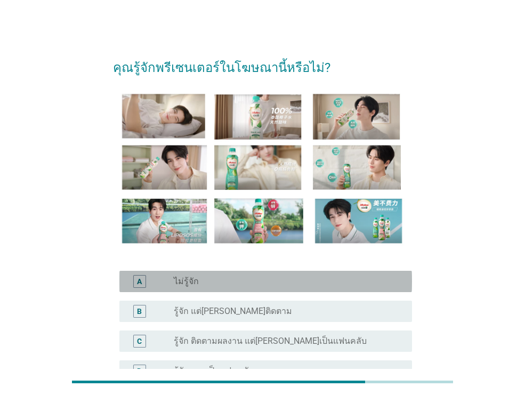
click at [245, 290] on div "A radio_button_unchecked ไม่รู้จัก" at bounding box center [265, 281] width 293 height 21
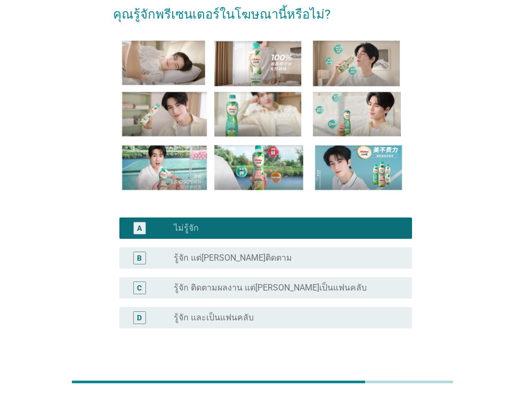
scroll to position [124, 0]
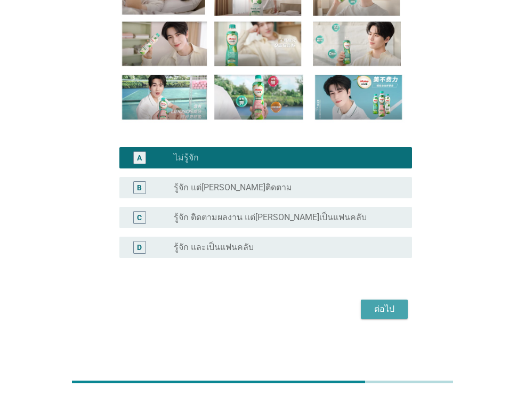
click at [366, 308] on button "ต่อไป" at bounding box center [384, 309] width 47 height 19
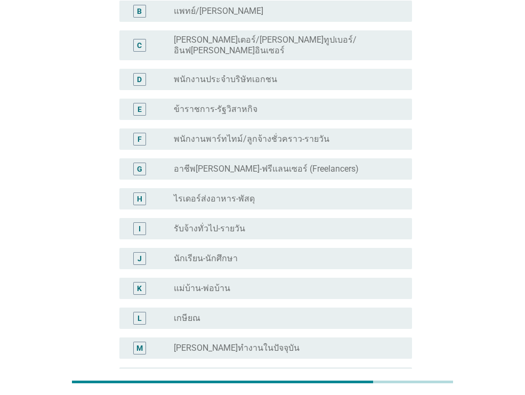
scroll to position [0, 0]
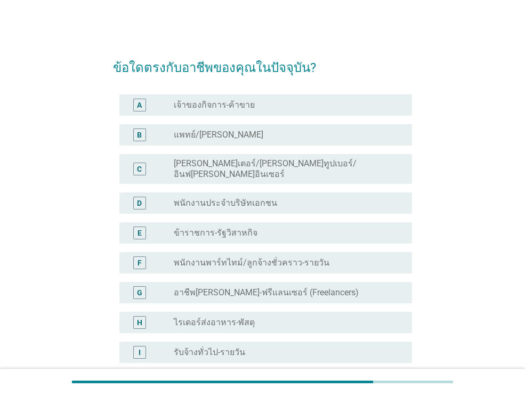
drag, startPoint x: 263, startPoint y: 104, endPoint x: 278, endPoint y: 142, distance: 41.2
click at [263, 104] on div "radio_button_unchecked เจ้าของกิจการ-ค้าขาย" at bounding box center [284, 105] width 221 height 11
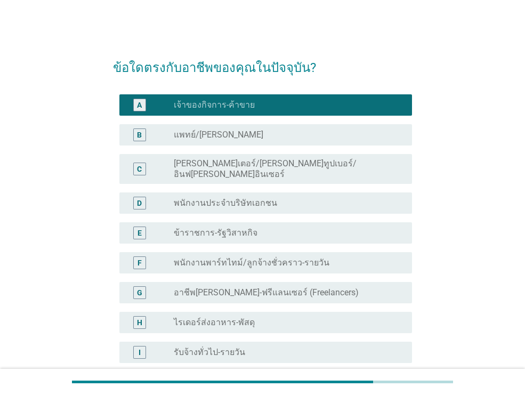
scroll to position [246, 0]
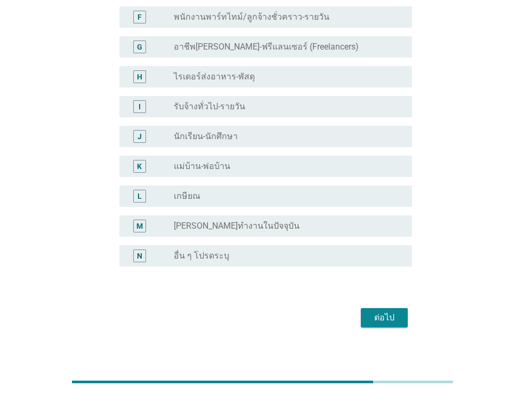
click at [372, 311] on div "ต่อไป" at bounding box center [384, 317] width 30 height 13
